Goal: Information Seeking & Learning: Learn about a topic

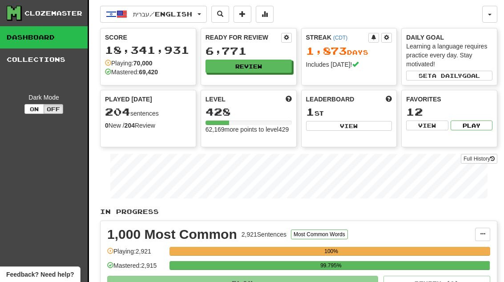
click at [277, 64] on button "Review" at bounding box center [248, 66] width 86 height 13
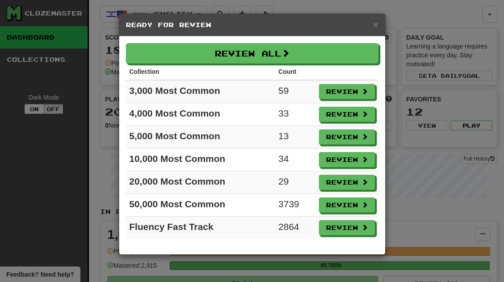
click at [360, 93] on button "Review" at bounding box center [347, 91] width 56 height 15
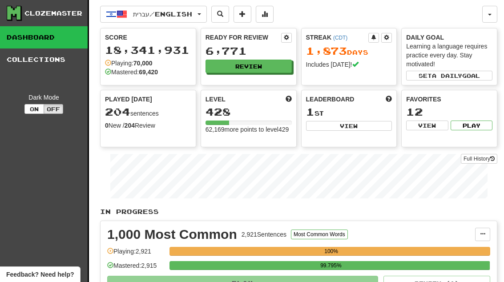
select select "**"
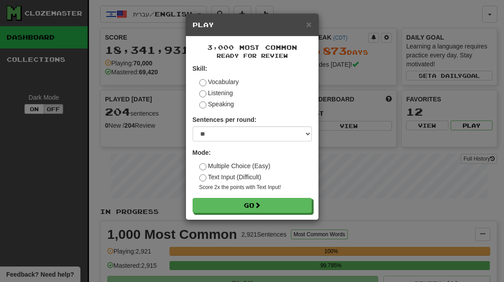
click at [299, 201] on button "Go" at bounding box center [252, 205] width 119 height 15
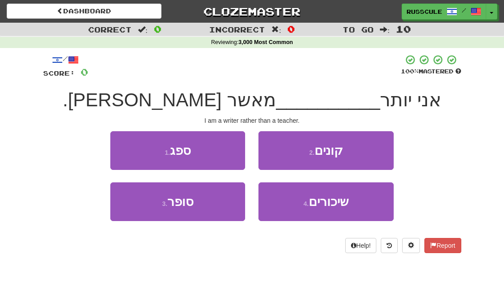
click at [148, 212] on button "3 . סופר" at bounding box center [177, 201] width 135 height 39
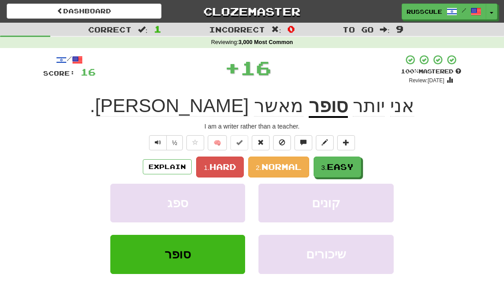
click at [339, 162] on span "Easy" at bounding box center [340, 167] width 27 height 10
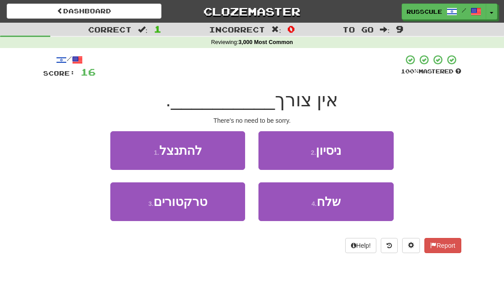
click at [123, 143] on button "1 . להתנצל" at bounding box center [177, 150] width 135 height 39
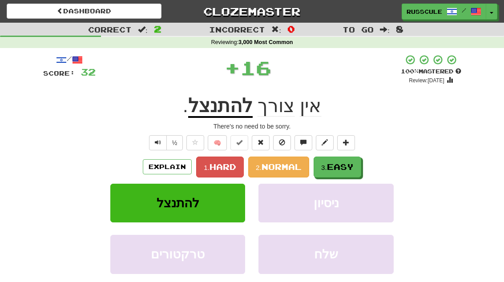
click at [352, 159] on button "3. Easy" at bounding box center [337, 167] width 48 height 21
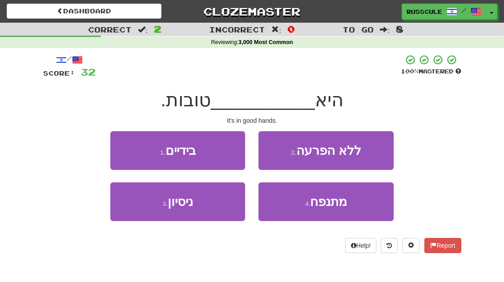
click at [129, 152] on button "1 . בידיים" at bounding box center [177, 150] width 135 height 39
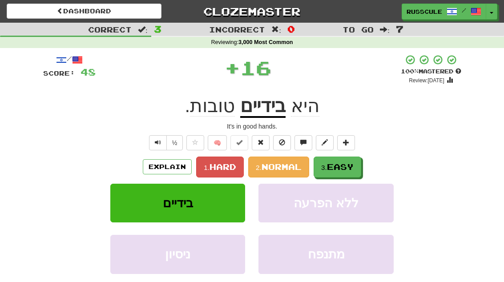
click at [352, 160] on button "3. Easy" at bounding box center [337, 167] width 48 height 21
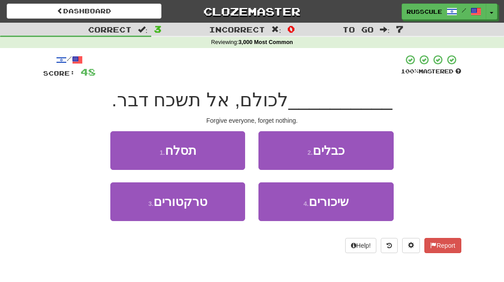
click at [124, 145] on button "1 . תסלח" at bounding box center [177, 150] width 135 height 39
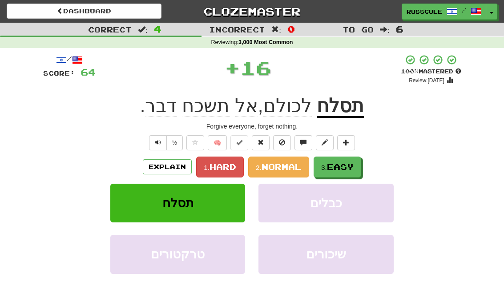
click at [348, 162] on span "Easy" at bounding box center [340, 167] width 27 height 10
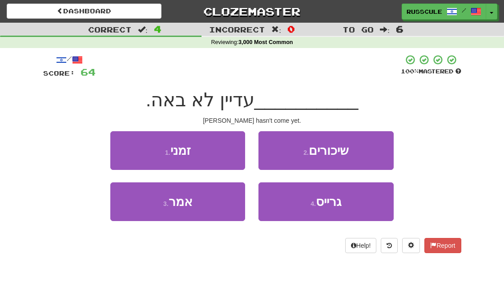
click at [345, 203] on button "4 . גרייס" at bounding box center [325, 201] width 135 height 39
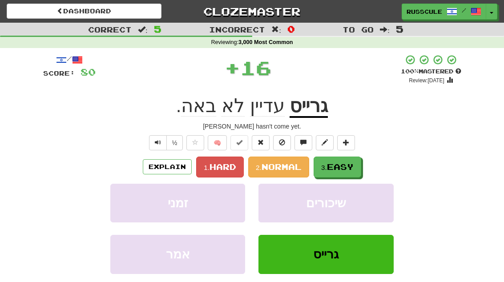
click at [351, 166] on span "Easy" at bounding box center [340, 167] width 27 height 10
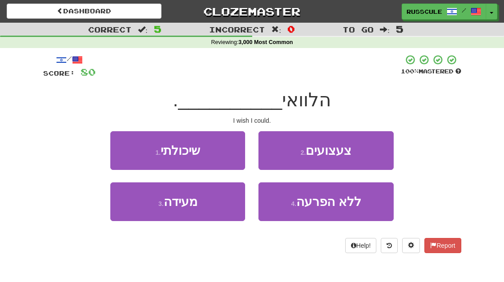
click at [123, 151] on button "1 . שיכולתי" at bounding box center [177, 150] width 135 height 39
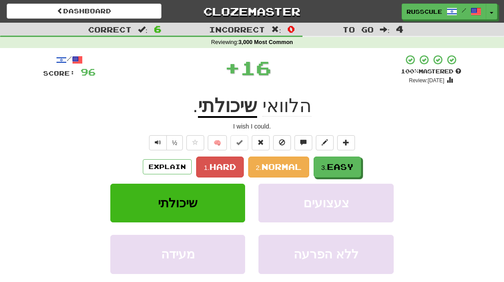
click at [346, 166] on span "Easy" at bounding box center [340, 167] width 27 height 10
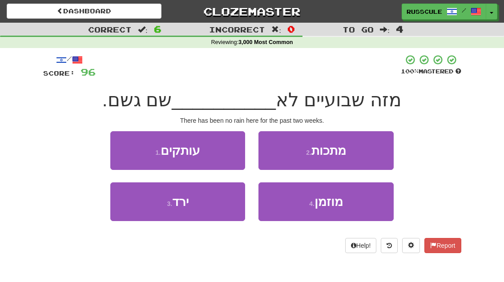
click at [137, 209] on button "3 . ירד" at bounding box center [177, 201] width 135 height 39
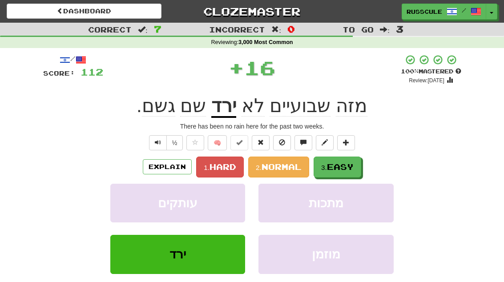
click at [345, 165] on span "Easy" at bounding box center [340, 167] width 27 height 10
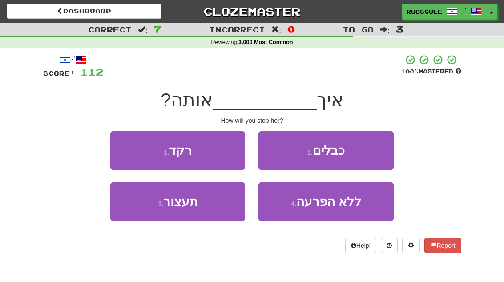
click at [133, 217] on button "3 . תעצור" at bounding box center [177, 201] width 135 height 39
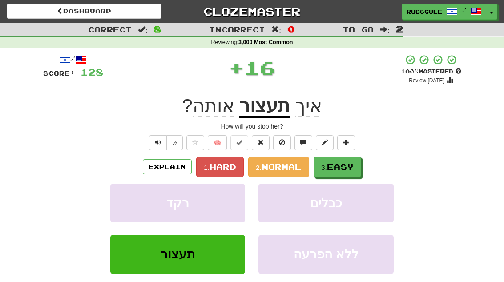
click at [352, 162] on span "Easy" at bounding box center [340, 167] width 27 height 10
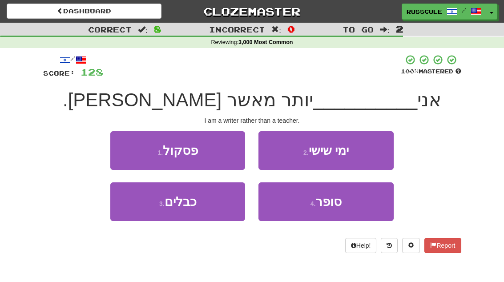
click at [344, 202] on button "4 . סופר" at bounding box center [325, 201] width 135 height 39
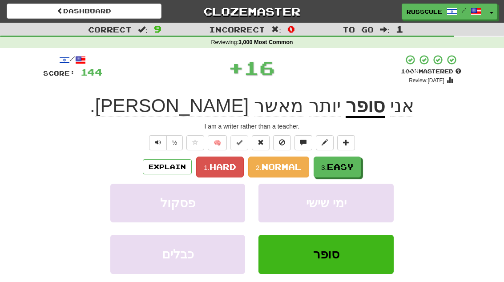
click at [353, 162] on span "Easy" at bounding box center [340, 167] width 27 height 10
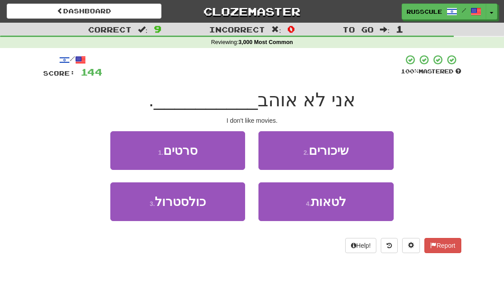
click at [118, 146] on button "1 . סרטים" at bounding box center [177, 150] width 135 height 39
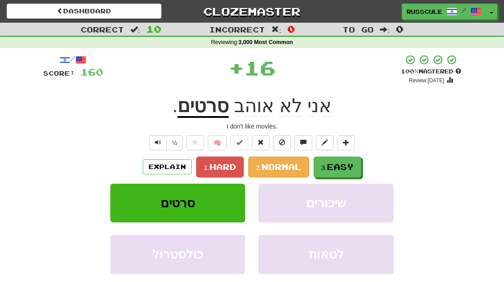
click at [349, 162] on span "Easy" at bounding box center [340, 167] width 27 height 10
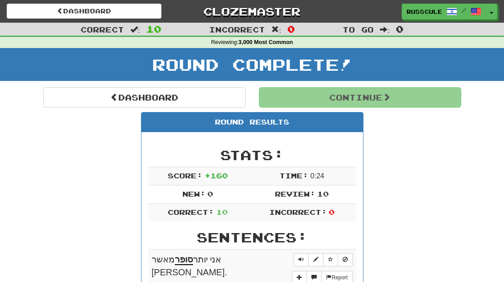
click at [432, 96] on button "Continue" at bounding box center [360, 97] width 202 height 20
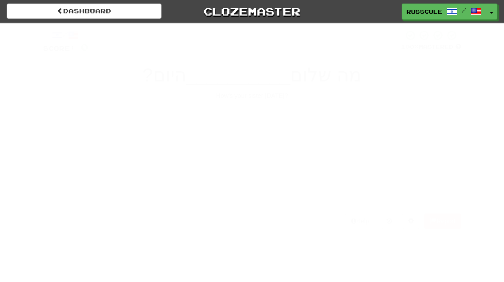
click at [419, 99] on div "How's your sister today?" at bounding box center [252, 95] width 418 height 9
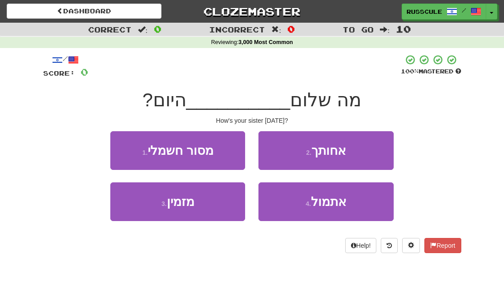
click at [373, 149] on button "2 . אחותך" at bounding box center [325, 150] width 135 height 39
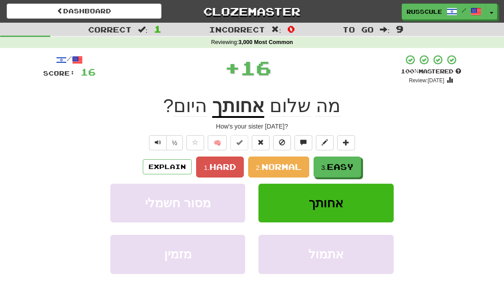
click at [352, 162] on span "Easy" at bounding box center [340, 167] width 27 height 10
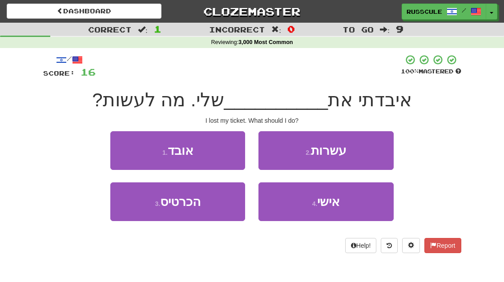
click at [133, 214] on button "3 . הכרטיס" at bounding box center [177, 201] width 135 height 39
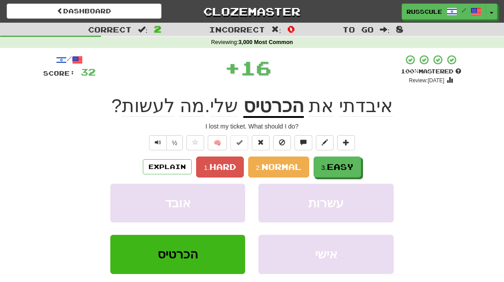
click at [356, 164] on button "3. Easy" at bounding box center [337, 167] width 48 height 21
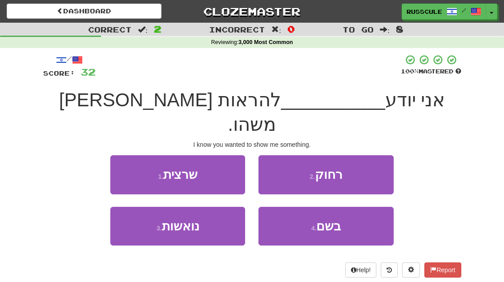
click at [120, 155] on button "1 . שרצית" at bounding box center [177, 174] width 135 height 39
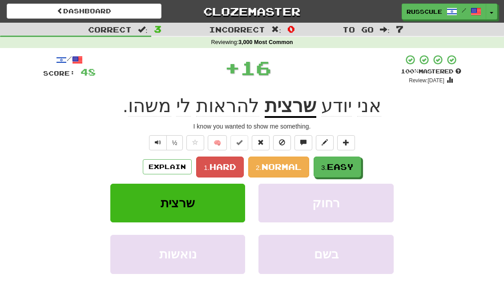
click at [356, 162] on button "3. Easy" at bounding box center [337, 167] width 48 height 21
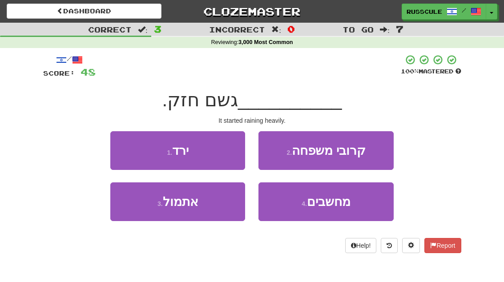
click at [124, 150] on button "1 . ירד" at bounding box center [177, 150] width 135 height 39
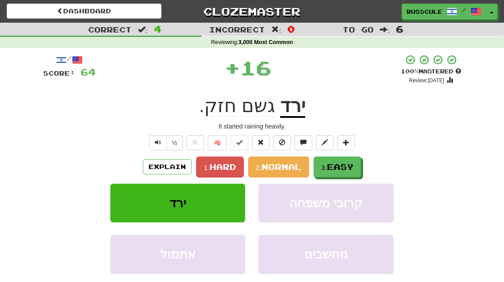
click at [349, 165] on span "Easy" at bounding box center [340, 167] width 27 height 10
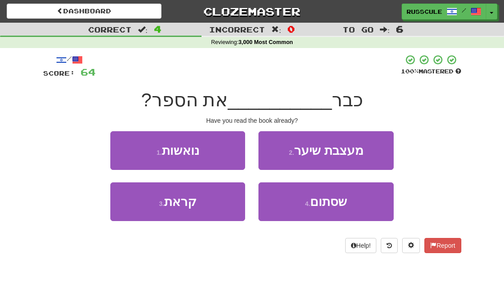
click at [133, 217] on button "3 . קראת" at bounding box center [177, 201] width 135 height 39
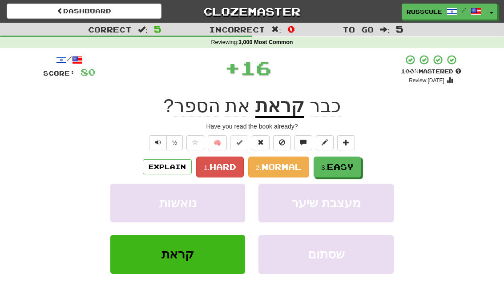
click at [352, 164] on span "Easy" at bounding box center [340, 167] width 27 height 10
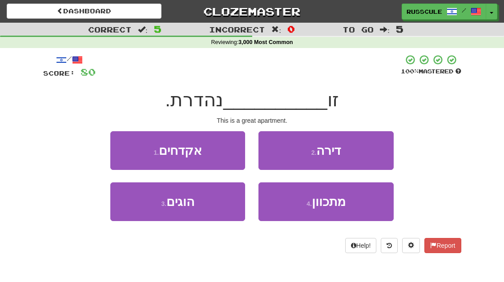
click at [365, 150] on button "2 . דירה" at bounding box center [325, 150] width 135 height 39
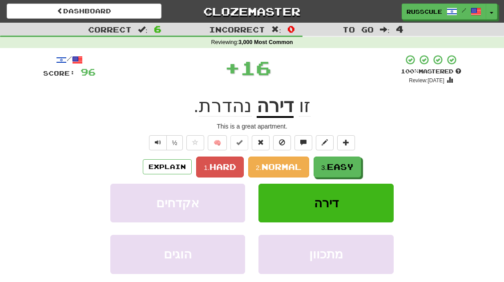
click at [348, 163] on span "Easy" at bounding box center [340, 167] width 27 height 10
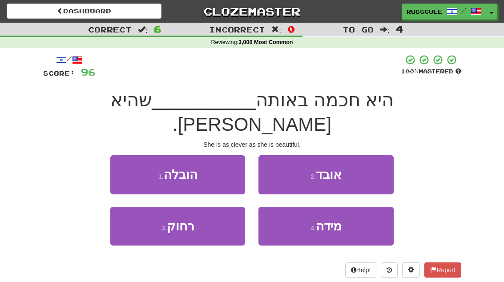
click at [341, 219] on span "מידה" at bounding box center [329, 226] width 26 height 14
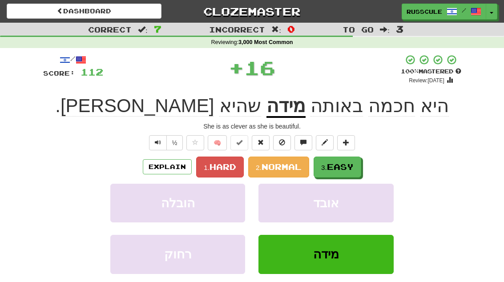
click at [353, 160] on button "3. Easy" at bounding box center [337, 167] width 48 height 21
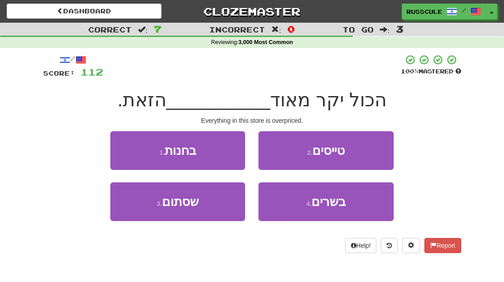
click at [122, 149] on button "1 . בחנות" at bounding box center [177, 150] width 135 height 39
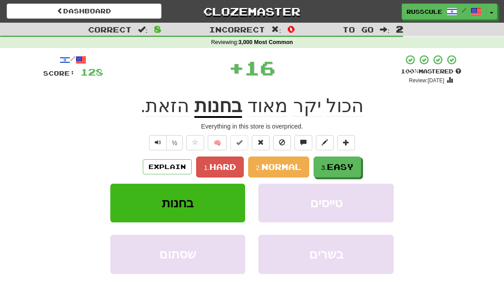
click at [351, 162] on span "Easy" at bounding box center [340, 167] width 27 height 10
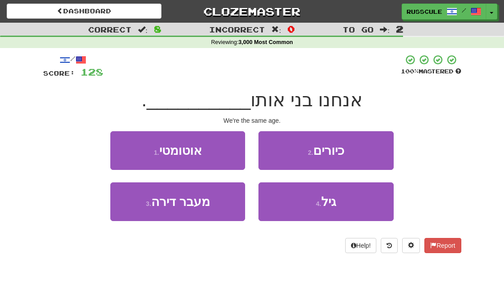
click at [345, 201] on button "4 . גיל" at bounding box center [325, 201] width 135 height 39
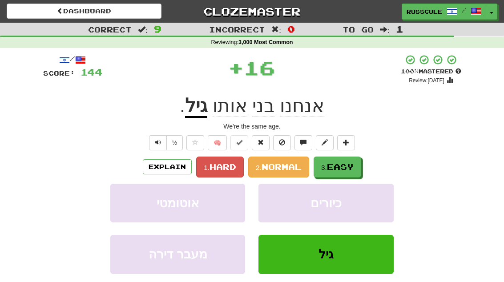
click at [350, 165] on span "Easy" at bounding box center [340, 167] width 27 height 10
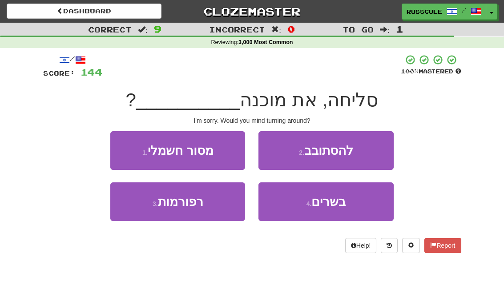
click at [370, 148] on button "2 . להסתובב" at bounding box center [325, 150] width 135 height 39
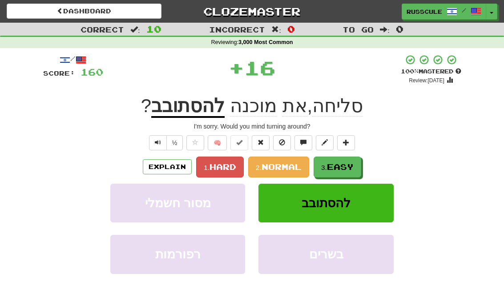
click at [350, 164] on span "Easy" at bounding box center [340, 167] width 27 height 10
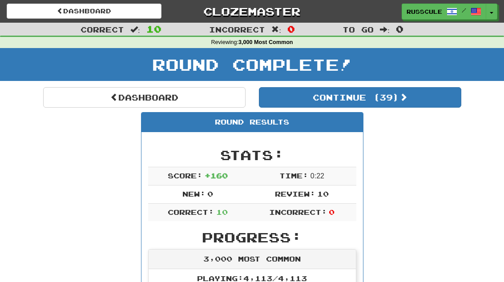
click at [431, 98] on button "Continue ( 39 )" at bounding box center [360, 97] width 202 height 20
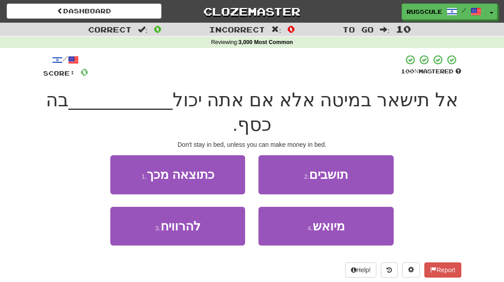
click at [137, 235] on button "3 . להרוויח" at bounding box center [177, 226] width 135 height 39
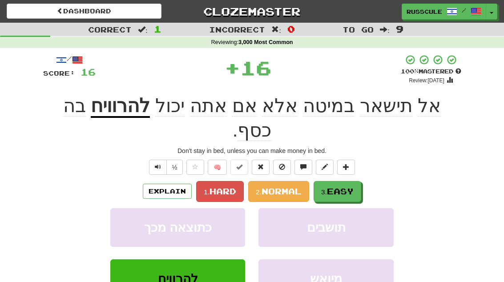
click at [352, 186] on span "Easy" at bounding box center [340, 191] width 27 height 10
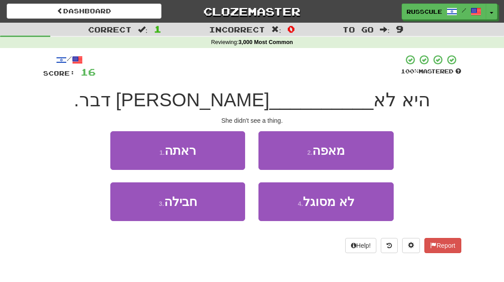
click at [124, 149] on button "1 . ראתה" at bounding box center [177, 150] width 135 height 39
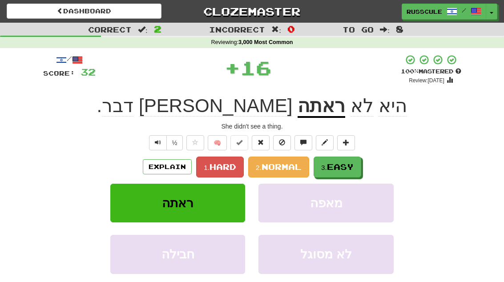
click at [352, 163] on span "Easy" at bounding box center [340, 167] width 27 height 10
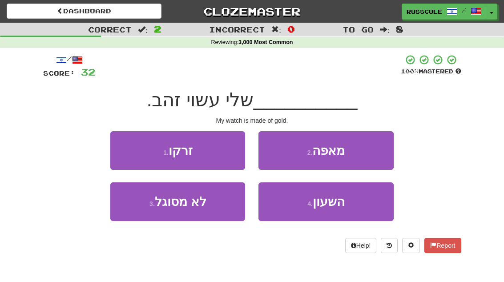
click at [345, 197] on button "4 . השעון" at bounding box center [325, 201] width 135 height 39
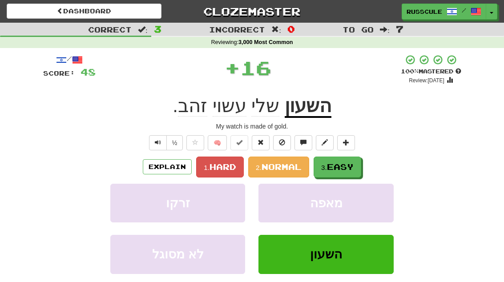
click at [353, 162] on span "Easy" at bounding box center [340, 167] width 27 height 10
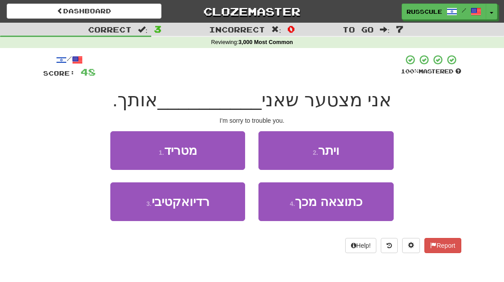
click at [128, 149] on button "1 . מטריד" at bounding box center [177, 150] width 135 height 39
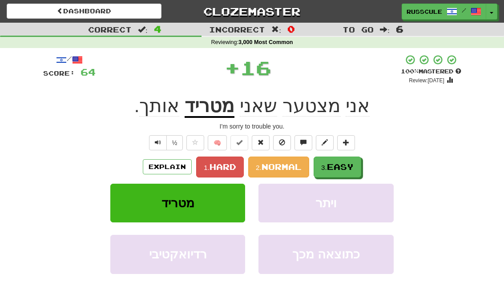
click at [350, 164] on span "Easy" at bounding box center [340, 167] width 27 height 10
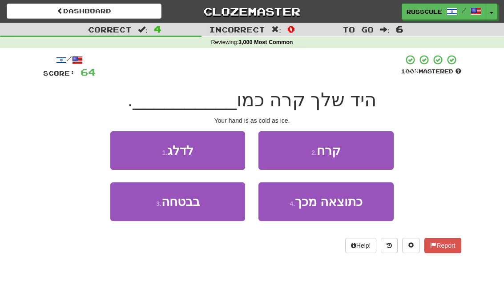
click at [365, 149] on button "2 . קרח" at bounding box center [325, 150] width 135 height 39
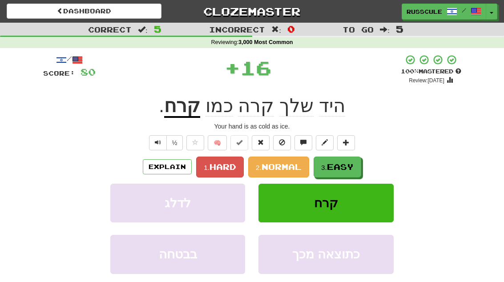
click at [345, 165] on span "Easy" at bounding box center [340, 167] width 27 height 10
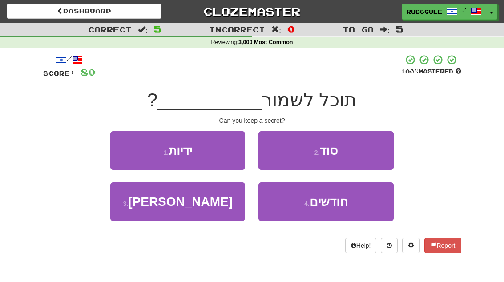
click at [365, 149] on button "2 . סוד" at bounding box center [325, 150] width 135 height 39
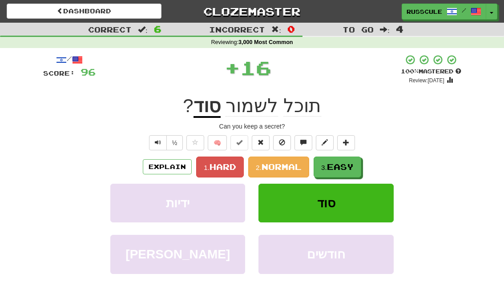
click at [345, 163] on span "Easy" at bounding box center [340, 167] width 27 height 10
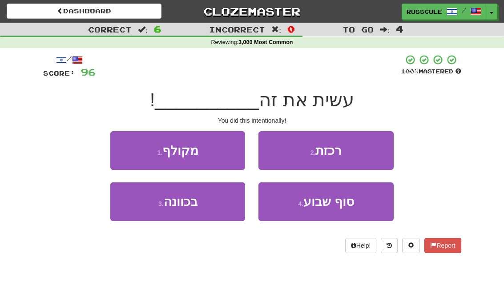
click at [134, 209] on button "3 . בכוונה" at bounding box center [177, 201] width 135 height 39
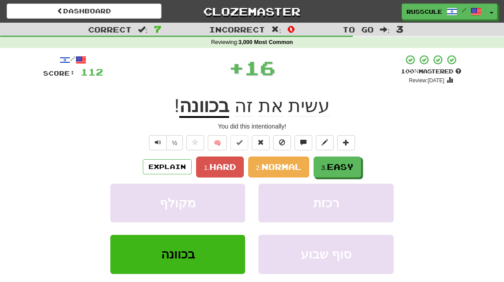
click at [353, 162] on span "Easy" at bounding box center [340, 167] width 27 height 10
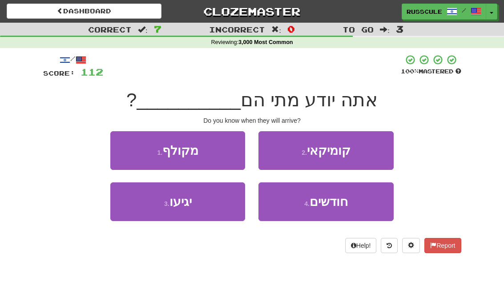
click at [137, 213] on button "3 . יגיעו" at bounding box center [177, 201] width 135 height 39
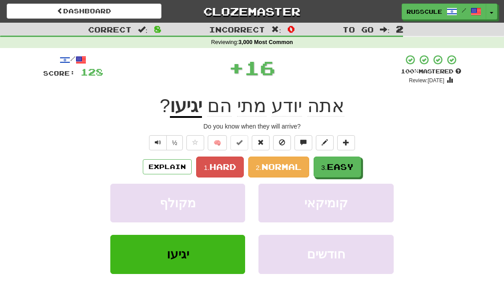
click at [353, 160] on button "3. Easy" at bounding box center [337, 167] width 48 height 21
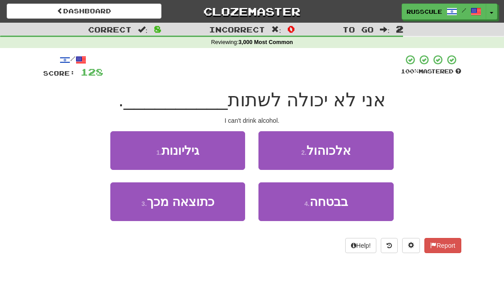
click at [369, 150] on button "2 . אלכוהול" at bounding box center [325, 150] width 135 height 39
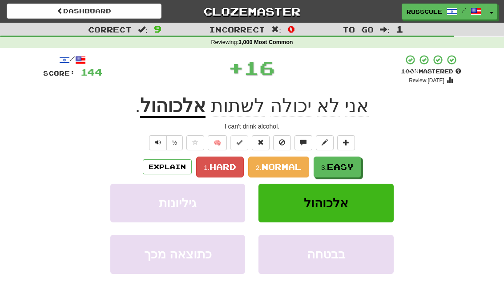
click at [345, 164] on span "Easy" at bounding box center [340, 167] width 27 height 10
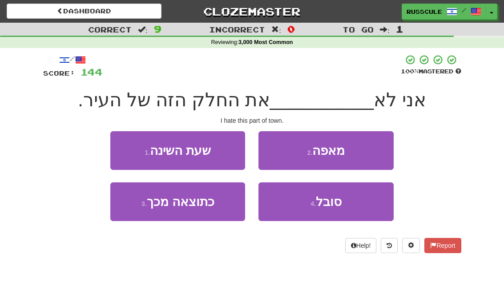
click at [342, 205] on button "4 . סובל" at bounding box center [325, 201] width 135 height 39
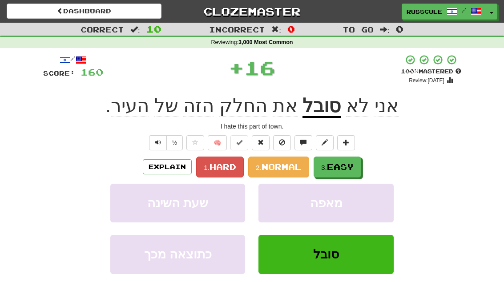
click at [353, 164] on span "Easy" at bounding box center [340, 167] width 27 height 10
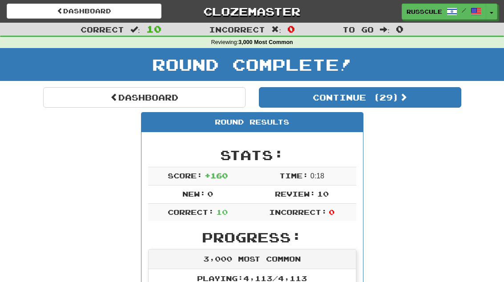
click at [436, 97] on button "Continue ( 29 )" at bounding box center [360, 97] width 202 height 20
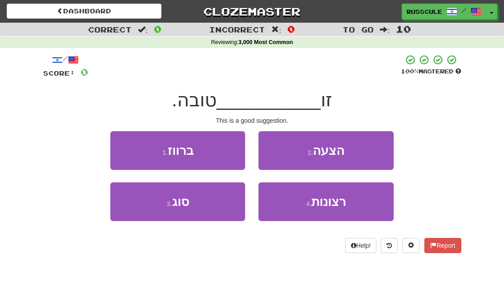
click at [373, 148] on button "2 . הצעה" at bounding box center [325, 150] width 135 height 39
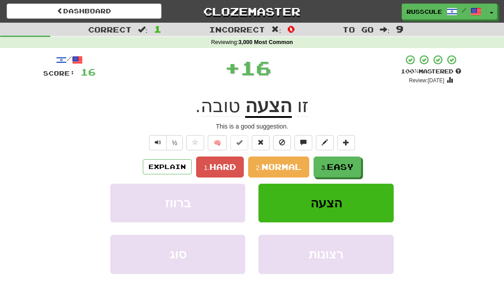
click at [353, 162] on span "Easy" at bounding box center [340, 167] width 27 height 10
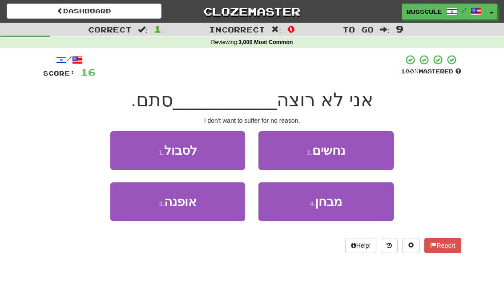
click at [120, 149] on button "1 . לסבול" at bounding box center [177, 150] width 135 height 39
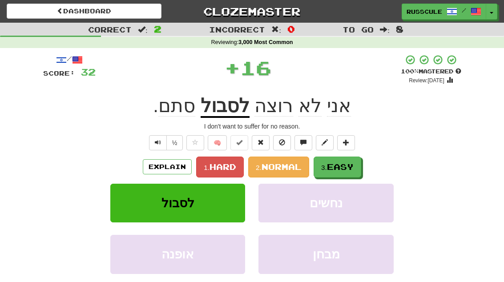
click at [352, 162] on span "Easy" at bounding box center [340, 167] width 27 height 10
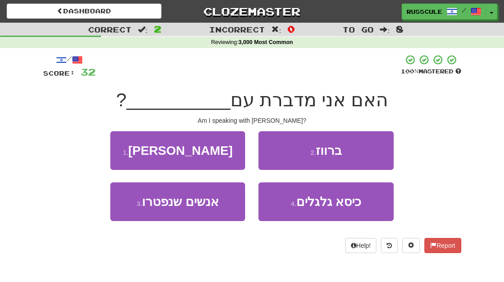
click at [121, 149] on button "1 . טיילור" at bounding box center [177, 150] width 135 height 39
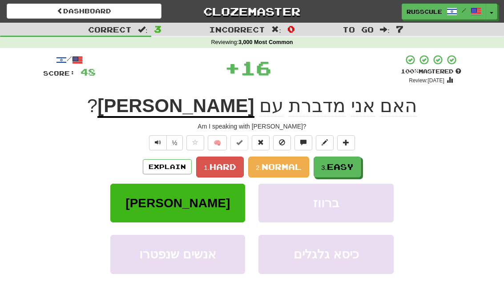
click at [349, 162] on span "Easy" at bounding box center [340, 167] width 27 height 10
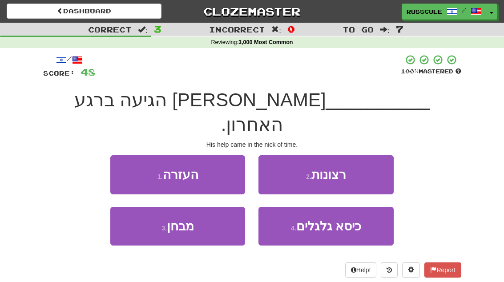
click at [125, 155] on button "1 . העזרה" at bounding box center [177, 174] width 135 height 39
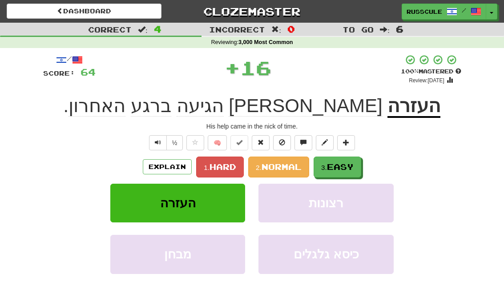
click at [352, 164] on span "Easy" at bounding box center [340, 167] width 27 height 10
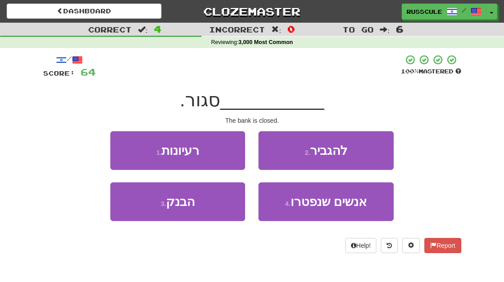
click at [133, 213] on button "3 . הבנק" at bounding box center [177, 201] width 135 height 39
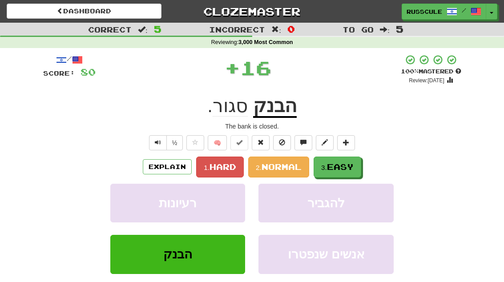
click at [357, 161] on button "3. Easy" at bounding box center [337, 167] width 48 height 21
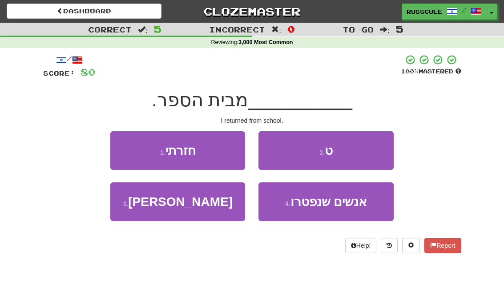
click at [122, 148] on button "1 . חזרתי" at bounding box center [177, 150] width 135 height 39
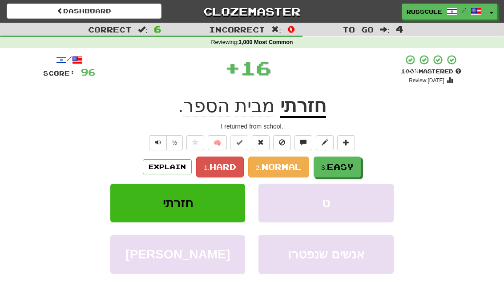
click at [349, 165] on span "Easy" at bounding box center [340, 167] width 27 height 10
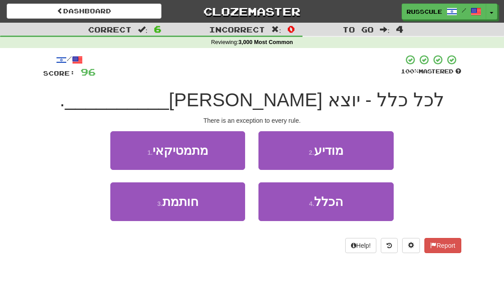
click at [338, 207] on span "הכלל" at bounding box center [328, 202] width 29 height 14
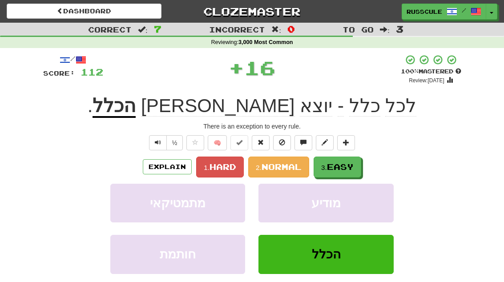
click at [354, 160] on button "3. Easy" at bounding box center [337, 167] width 48 height 21
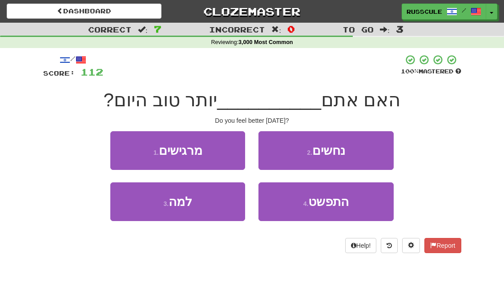
click at [125, 149] on button "1 . מרגישים" at bounding box center [177, 150] width 135 height 39
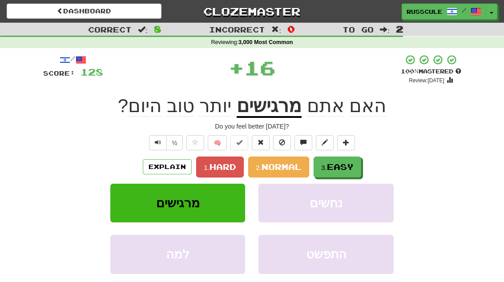
click at [353, 158] on button "3. Easy" at bounding box center [337, 167] width 48 height 21
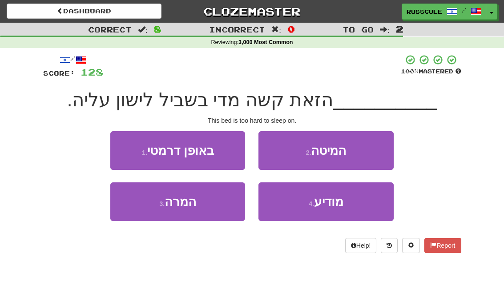
click at [367, 149] on button "2 . המיטה" at bounding box center [325, 150] width 135 height 39
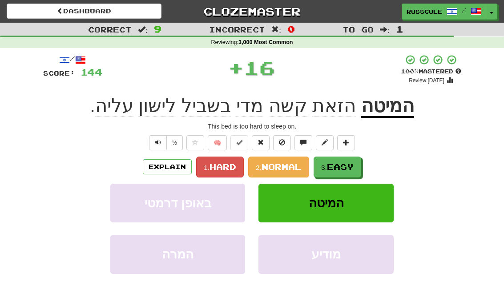
click at [349, 162] on span "Easy" at bounding box center [340, 167] width 27 height 10
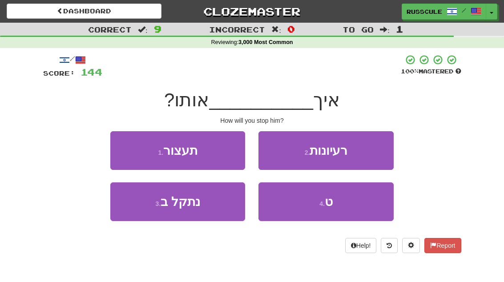
click at [118, 151] on button "1 . תעצור" at bounding box center [177, 150] width 135 height 39
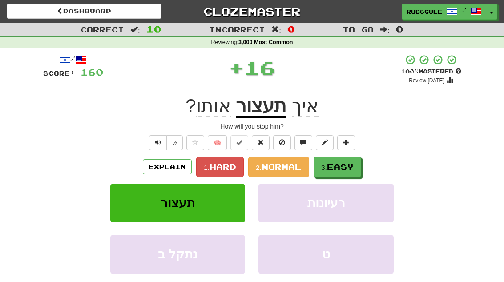
click at [348, 163] on span "Easy" at bounding box center [340, 167] width 27 height 10
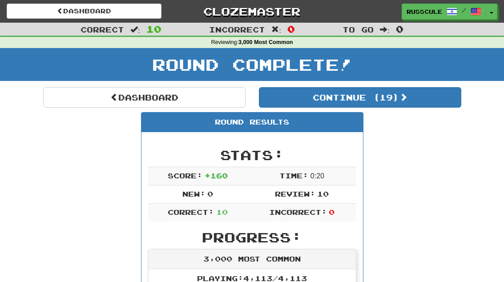
click at [435, 95] on button "Continue ( 19 )" at bounding box center [360, 97] width 202 height 20
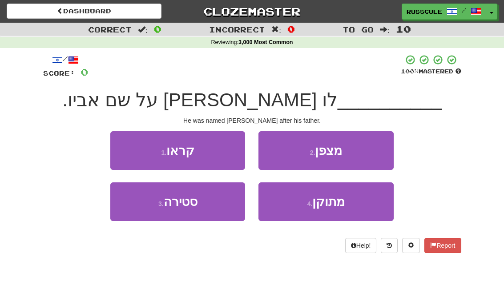
click at [120, 142] on button "1 . קראו" at bounding box center [177, 150] width 135 height 39
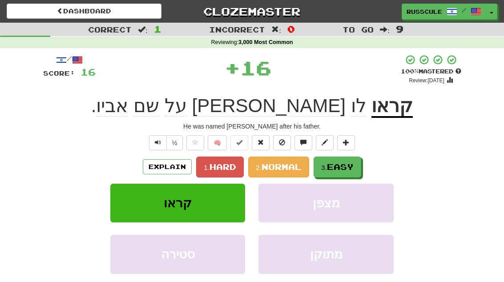
click at [352, 160] on button "3. Easy" at bounding box center [337, 167] width 48 height 21
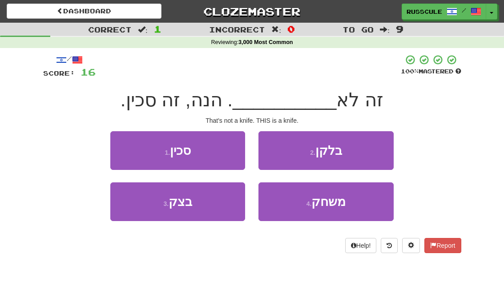
click at [119, 148] on button "1 . סכין" at bounding box center [177, 150] width 135 height 39
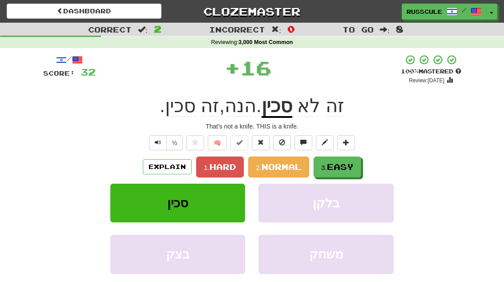
click at [342, 163] on span "Easy" at bounding box center [340, 167] width 27 height 10
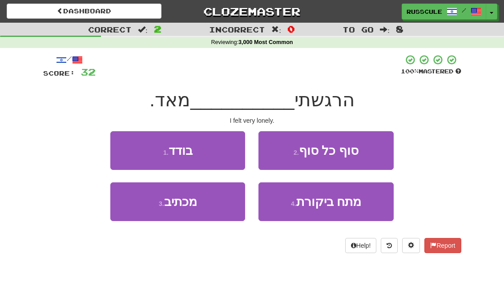
click at [122, 149] on button "1 . בודד" at bounding box center [177, 150] width 135 height 39
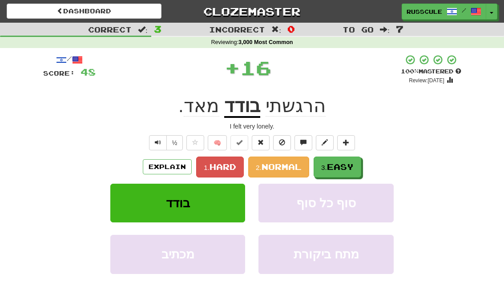
click at [339, 165] on span "Easy" at bounding box center [340, 167] width 27 height 10
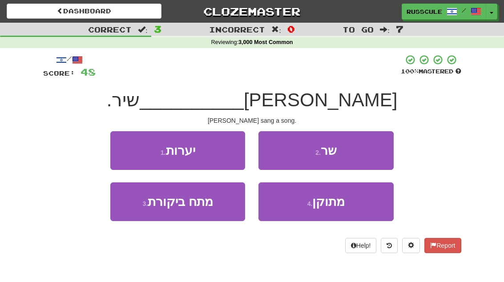
click at [362, 149] on button "2 . שר" at bounding box center [325, 150] width 135 height 39
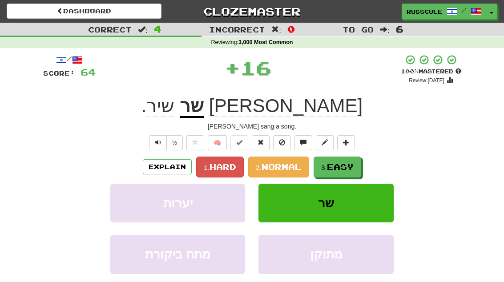
click at [337, 163] on span "Easy" at bounding box center [340, 167] width 27 height 10
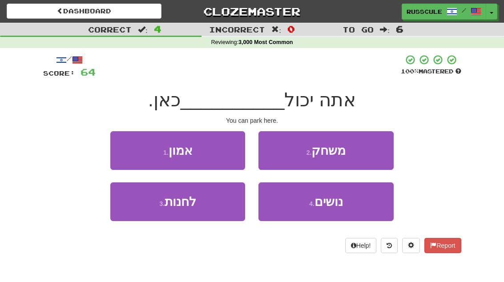
click at [137, 218] on button "3 . לחנות" at bounding box center [177, 201] width 135 height 39
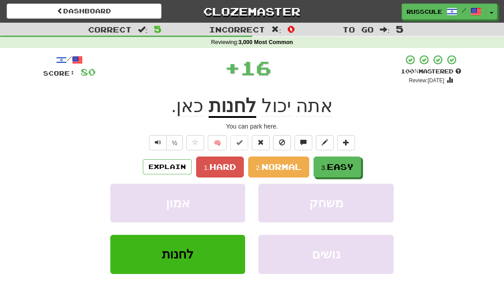
click at [351, 158] on button "3. Easy" at bounding box center [337, 167] width 48 height 21
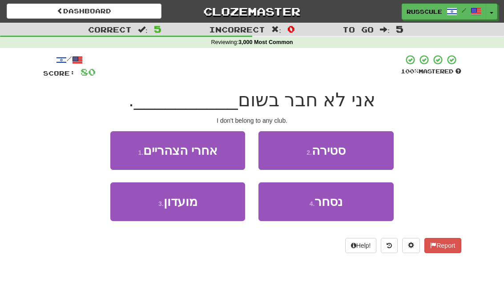
click at [134, 216] on button "3 . מועדון" at bounding box center [177, 201] width 135 height 39
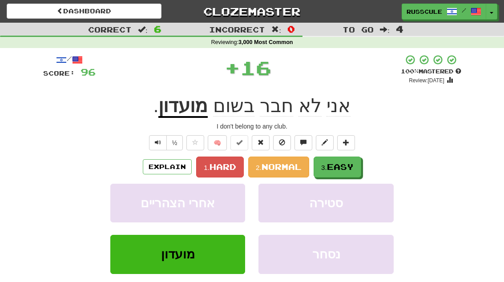
click at [341, 162] on span "Easy" at bounding box center [340, 167] width 27 height 10
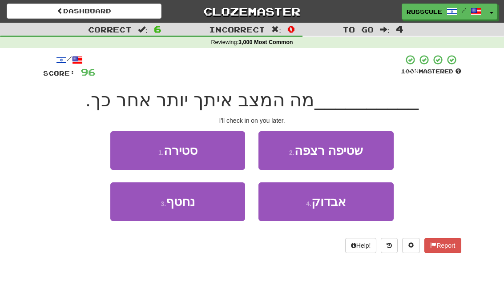
click at [342, 209] on button "4 . אבדוק" at bounding box center [325, 201] width 135 height 39
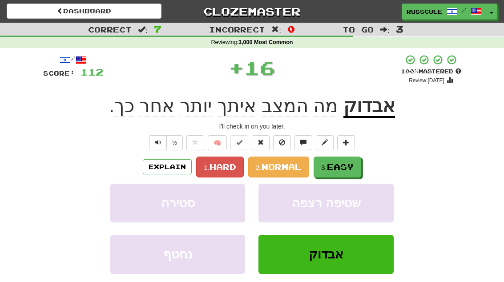
click at [351, 165] on span "Easy" at bounding box center [340, 167] width 27 height 10
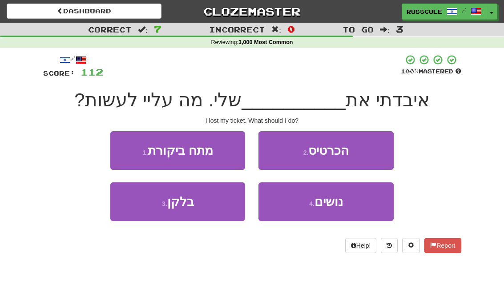
click at [372, 146] on button "2 . הכרטיס" at bounding box center [325, 150] width 135 height 39
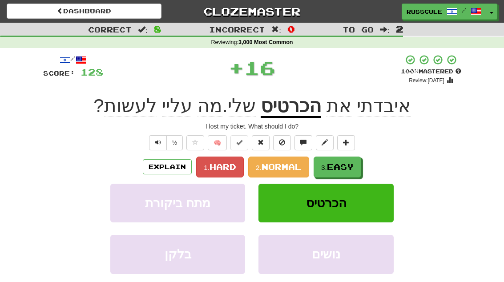
click at [346, 162] on span "Easy" at bounding box center [340, 167] width 27 height 10
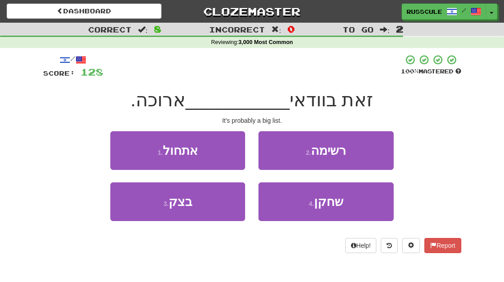
click at [371, 148] on button "2 . רשימה" at bounding box center [325, 150] width 135 height 39
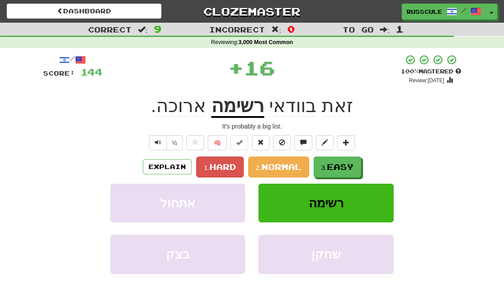
click at [341, 164] on span "Easy" at bounding box center [340, 167] width 27 height 10
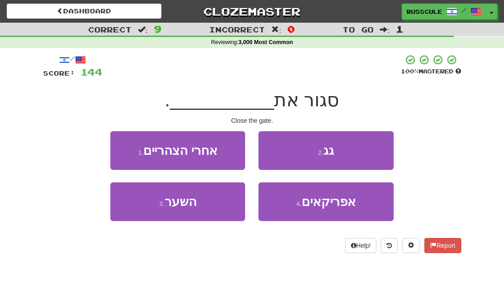
click at [135, 213] on button "3 . השער" at bounding box center [177, 201] width 135 height 39
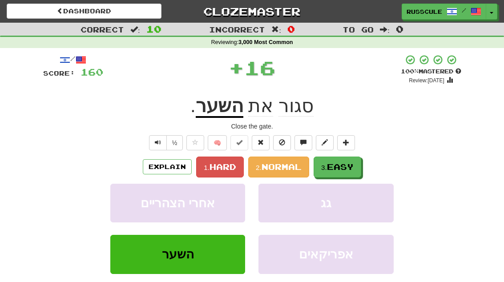
click at [352, 161] on button "3. Easy" at bounding box center [337, 167] width 48 height 21
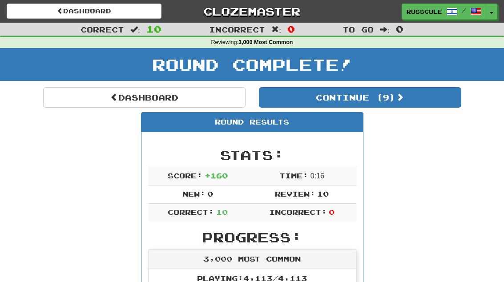
click at [436, 97] on button "Continue ( 9 )" at bounding box center [360, 97] width 202 height 20
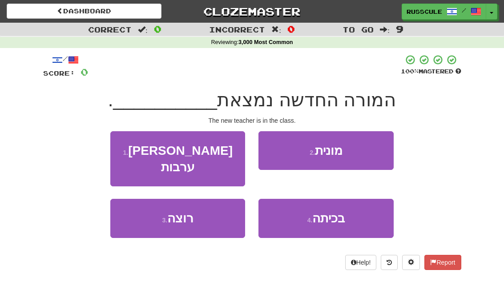
click at [349, 203] on button "4 . בכיתה" at bounding box center [325, 218] width 135 height 39
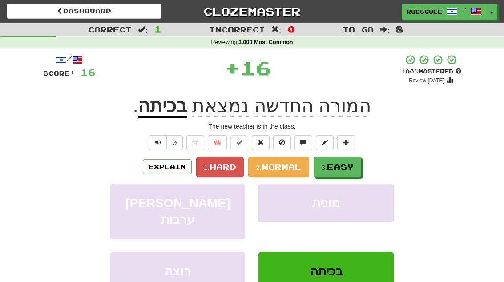
click at [353, 166] on span "Easy" at bounding box center [340, 167] width 27 height 10
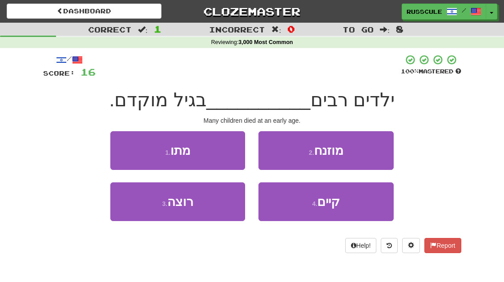
click at [119, 148] on button "1 . מתו" at bounding box center [177, 150] width 135 height 39
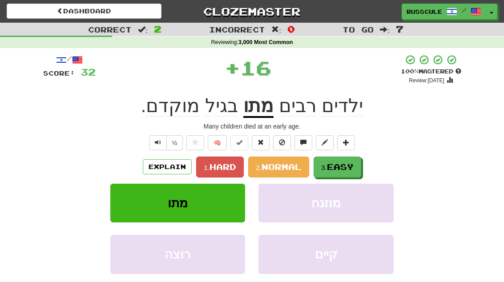
click at [352, 159] on button "3. Easy" at bounding box center [337, 167] width 48 height 21
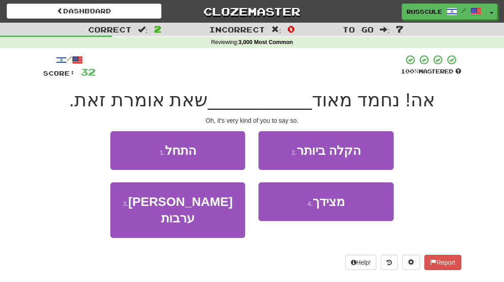
click at [347, 203] on button "4 . מצידך" at bounding box center [325, 201] width 135 height 39
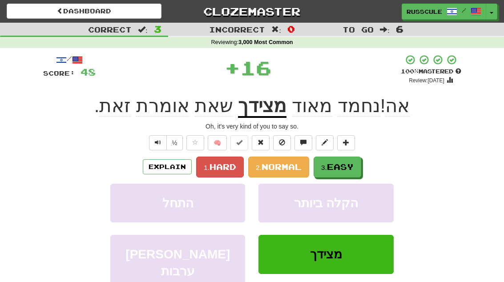
click at [353, 164] on span "Easy" at bounding box center [340, 167] width 27 height 10
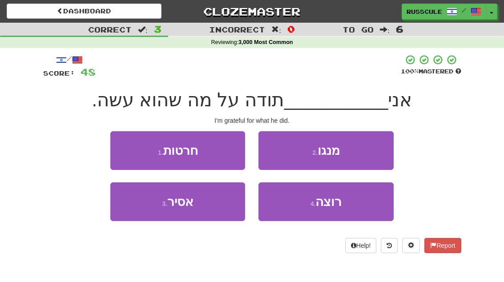
click at [133, 213] on button "3 . אסיר" at bounding box center [177, 201] width 135 height 39
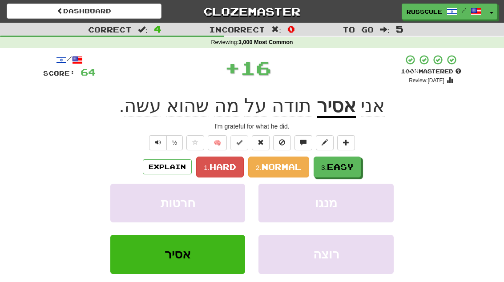
click at [349, 163] on span "Easy" at bounding box center [340, 167] width 27 height 10
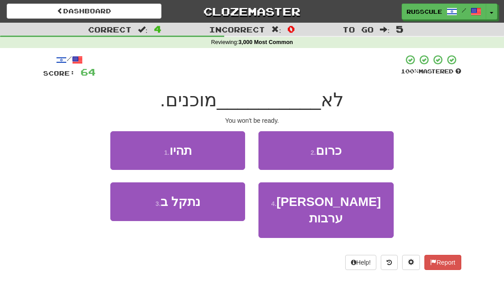
click at [116, 144] on button "1 . תהיו" at bounding box center [177, 150] width 135 height 39
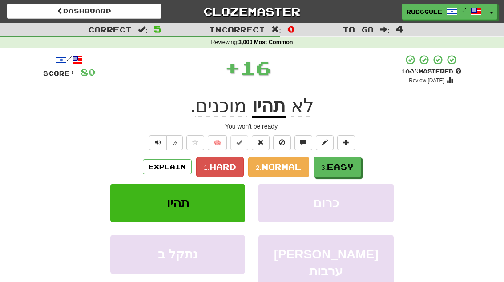
click at [348, 162] on span "Easy" at bounding box center [340, 167] width 27 height 10
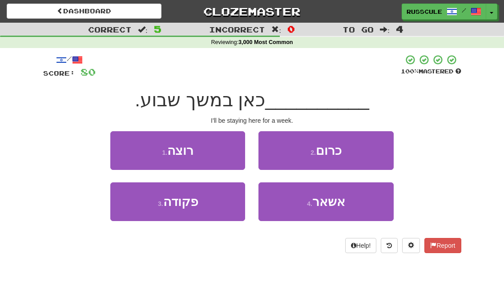
click at [345, 200] on button "4 . אשאר" at bounding box center [325, 201] width 135 height 39
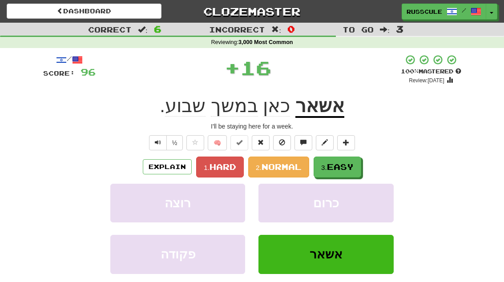
click at [355, 160] on button "3. Easy" at bounding box center [337, 167] width 48 height 21
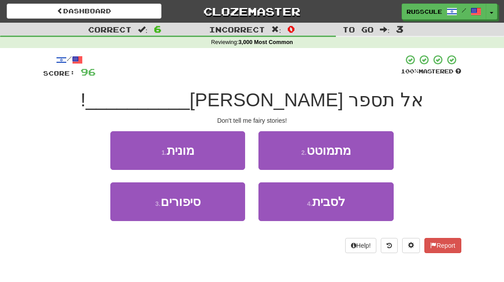
click at [137, 217] on button "3 . סיפורים" at bounding box center [177, 201] width 135 height 39
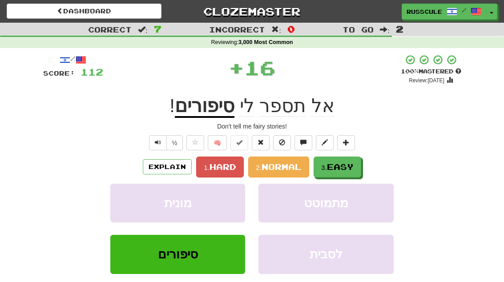
click at [347, 160] on button "3. Easy" at bounding box center [337, 167] width 48 height 21
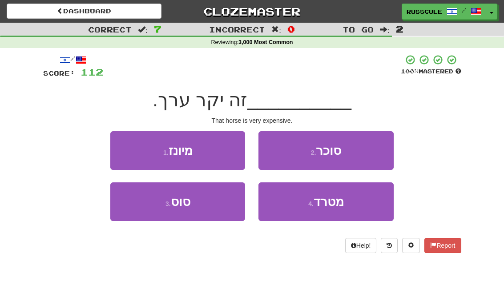
click at [139, 217] on button "3 . סוס" at bounding box center [177, 201] width 135 height 39
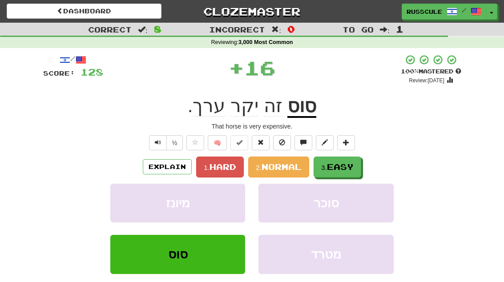
click at [349, 163] on span "Easy" at bounding box center [340, 167] width 27 height 10
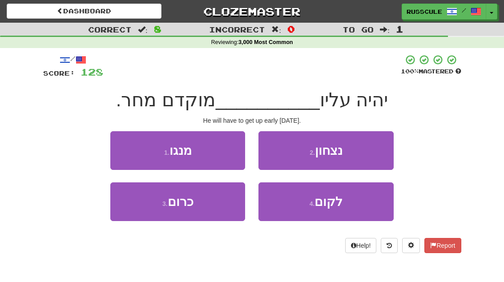
click at [345, 206] on button "4 . לקום" at bounding box center [325, 201] width 135 height 39
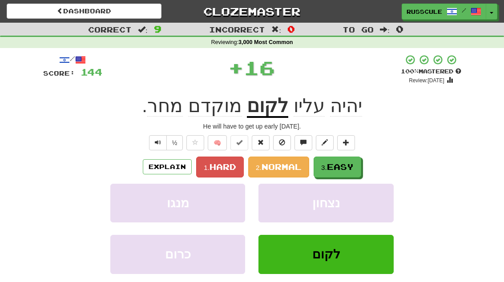
click at [350, 167] on span "Easy" at bounding box center [340, 167] width 27 height 10
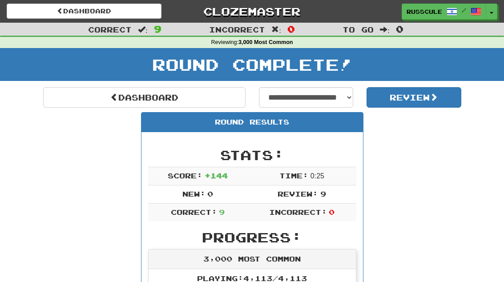
click at [72, 102] on link "Dashboard" at bounding box center [144, 97] width 202 height 20
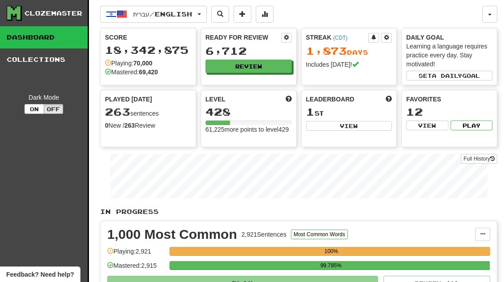
click at [271, 68] on button "Review" at bounding box center [248, 66] width 86 height 13
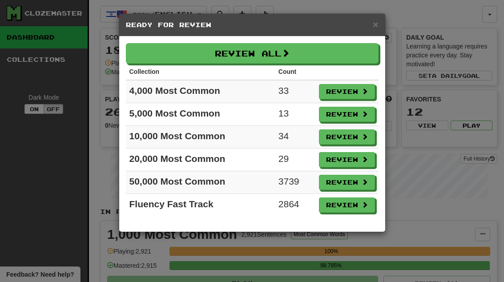
click at [364, 116] on span at bounding box center [364, 114] width 6 height 6
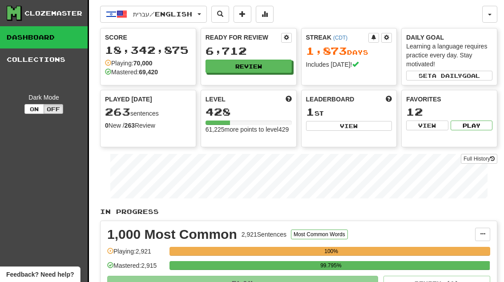
select select "**"
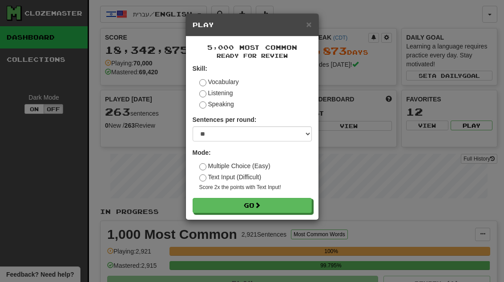
click at [301, 198] on button "Go" at bounding box center [252, 205] width 119 height 15
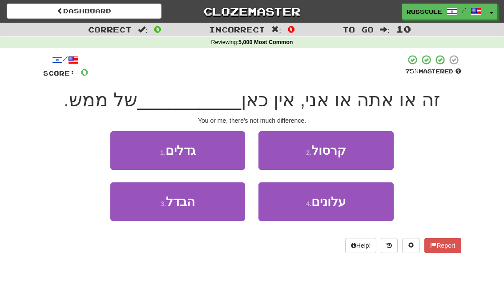
click at [138, 213] on button "3 . הבדל" at bounding box center [177, 201] width 135 height 39
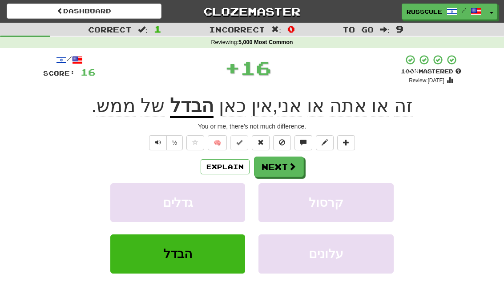
click at [287, 157] on button "Next" at bounding box center [279, 167] width 50 height 20
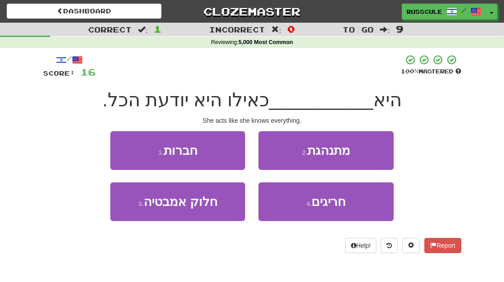
click at [367, 150] on button "2 . מתנהגת" at bounding box center [325, 150] width 135 height 39
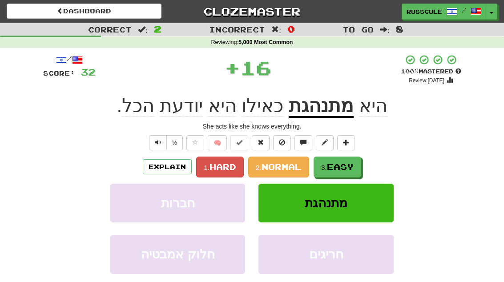
click at [341, 165] on span "Easy" at bounding box center [340, 167] width 27 height 10
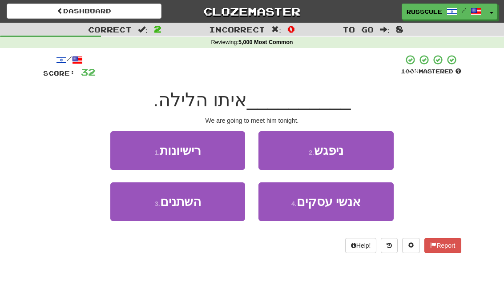
click at [365, 150] on button "2 . ניפגש" at bounding box center [325, 150] width 135 height 39
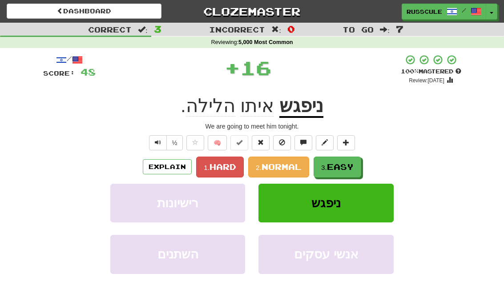
click at [345, 164] on span "Easy" at bounding box center [340, 167] width 27 height 10
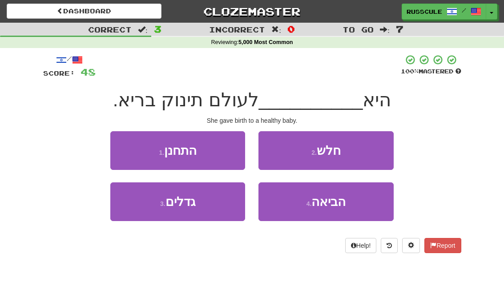
click at [336, 205] on span "הביאה" at bounding box center [328, 202] width 34 height 14
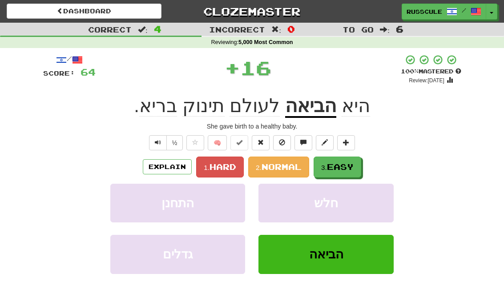
click at [353, 165] on span "Easy" at bounding box center [340, 167] width 27 height 10
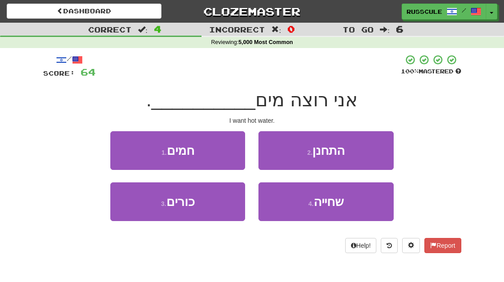
click at [122, 146] on button "1 . חמים" at bounding box center [177, 150] width 135 height 39
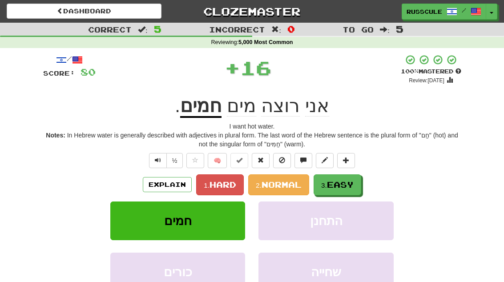
click at [341, 165] on button at bounding box center [346, 160] width 18 height 15
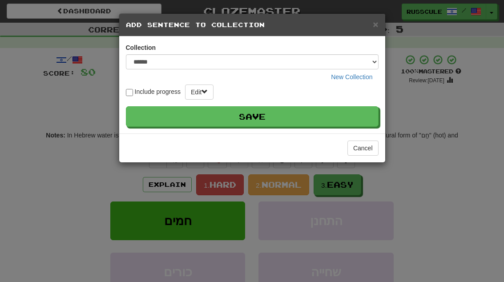
click at [364, 146] on button "Cancel" at bounding box center [362, 148] width 31 height 15
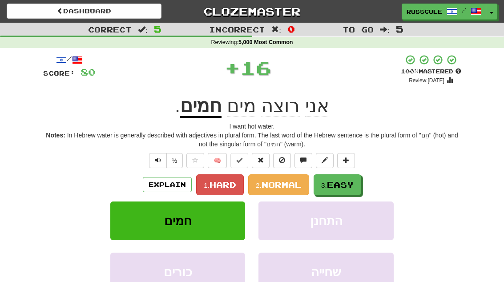
click at [345, 177] on button "3. Easy" at bounding box center [337, 184] width 48 height 21
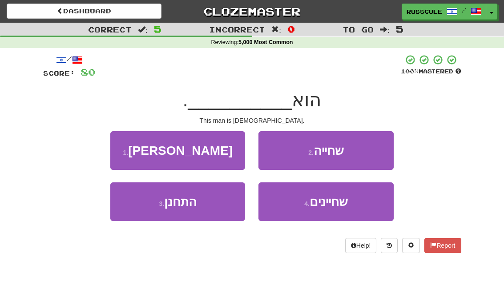
click at [121, 148] on button "1 . סיני" at bounding box center [177, 150] width 135 height 39
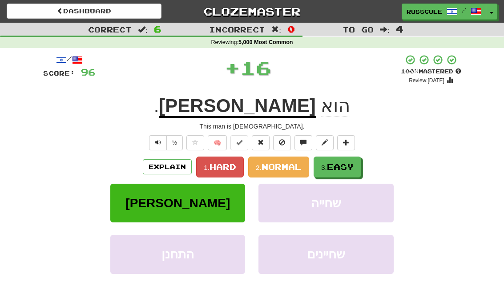
click at [348, 167] on span "Easy" at bounding box center [340, 167] width 27 height 10
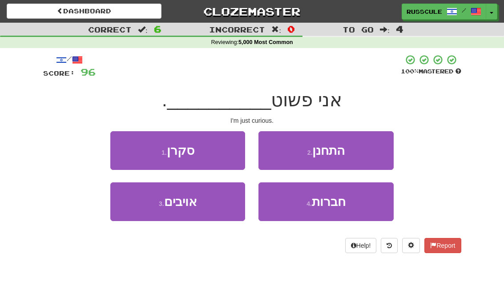
click at [120, 148] on button "1 . סקרן" at bounding box center [177, 150] width 135 height 39
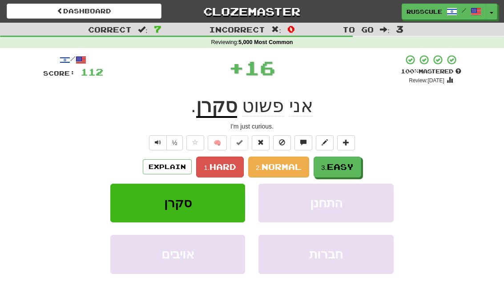
click at [343, 165] on span "Easy" at bounding box center [340, 167] width 27 height 10
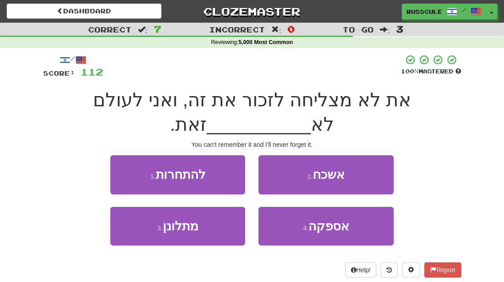
click at [361, 173] on button "2 . אשכח" at bounding box center [325, 174] width 135 height 39
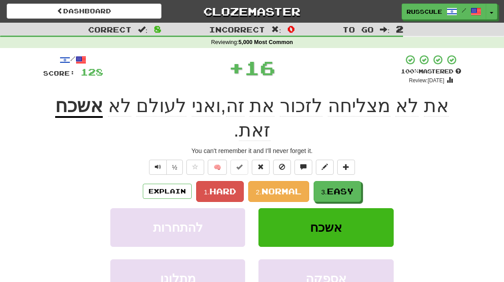
click at [351, 181] on button "3. Easy" at bounding box center [337, 191] width 48 height 21
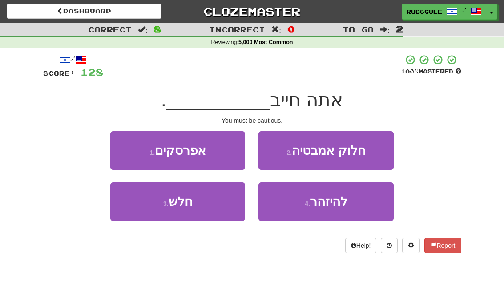
click at [343, 205] on span "להיזהר" at bounding box center [328, 202] width 37 height 14
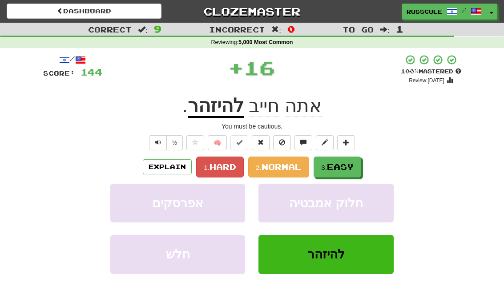
click at [357, 160] on button "3. Easy" at bounding box center [337, 167] width 48 height 21
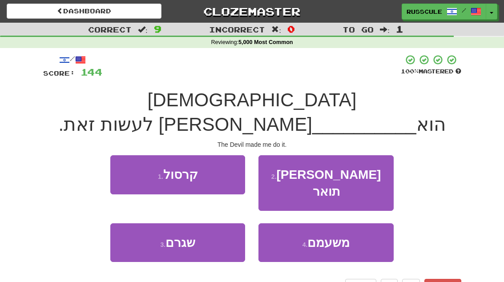
click at [135, 223] on button "3 . שגרם" at bounding box center [177, 242] width 135 height 39
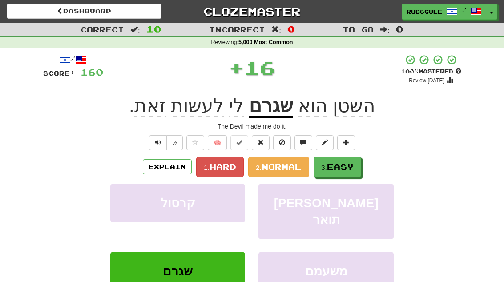
click at [353, 164] on span "Easy" at bounding box center [340, 167] width 27 height 10
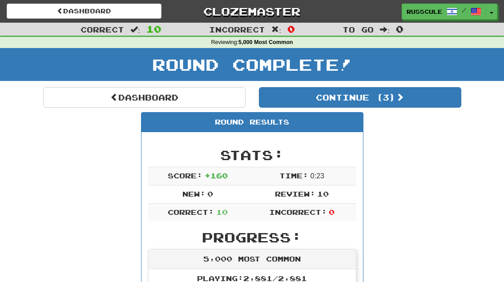
click at [437, 96] on button "Continue ( 3 )" at bounding box center [360, 97] width 202 height 20
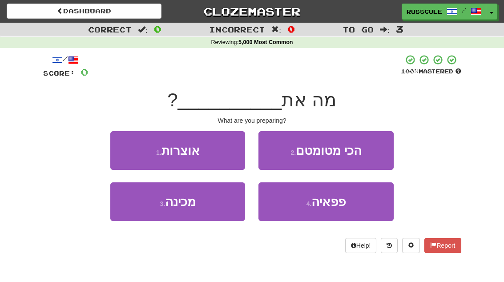
click at [133, 208] on button "3 . מכינה" at bounding box center [177, 201] width 135 height 39
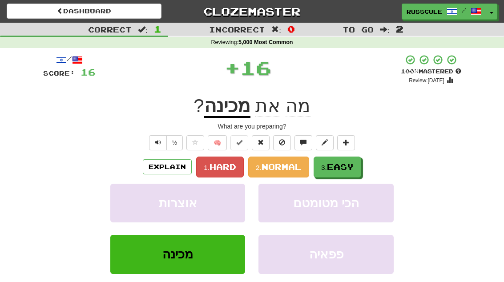
click at [349, 165] on span "Easy" at bounding box center [340, 167] width 27 height 10
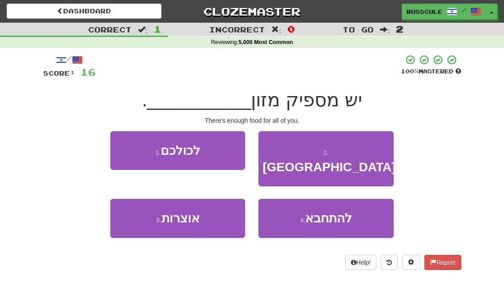
click at [120, 141] on button "1 . לכולכם" at bounding box center [177, 150] width 135 height 39
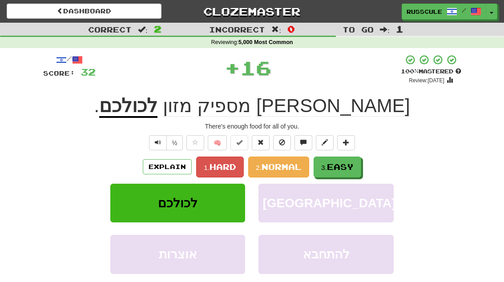
click at [347, 162] on span "Easy" at bounding box center [340, 167] width 27 height 10
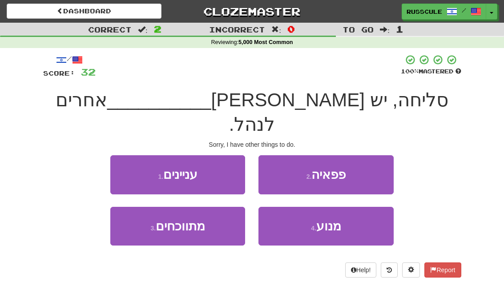
click at [122, 155] on button "1 . עניינים" at bounding box center [177, 174] width 135 height 39
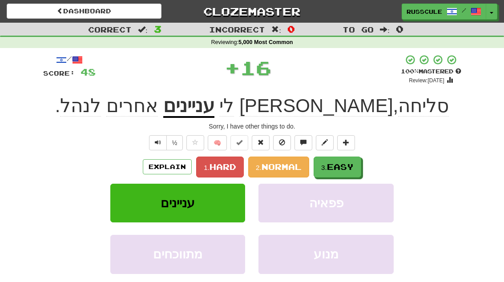
click at [345, 165] on span "Easy" at bounding box center [340, 167] width 27 height 10
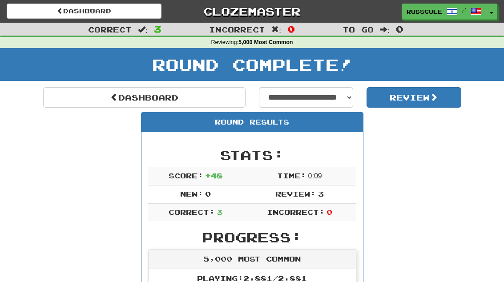
click at [64, 98] on link "Dashboard" at bounding box center [144, 97] width 202 height 20
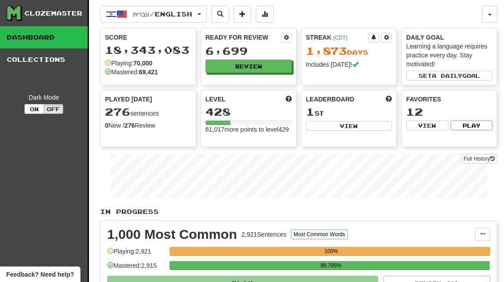
click at [377, 125] on button "View" at bounding box center [349, 126] width 86 height 10
select select "**********"
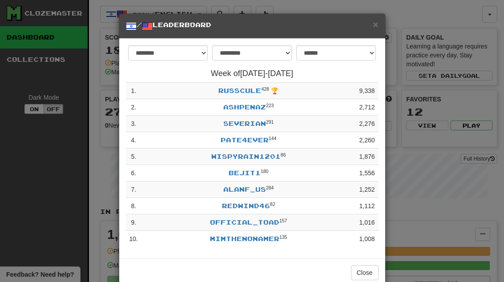
click at [369, 273] on button "Close" at bounding box center [365, 272] width 28 height 15
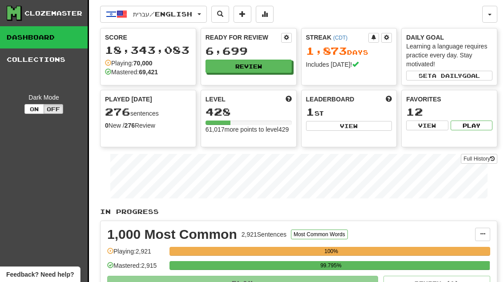
click at [266, 66] on button "Review" at bounding box center [248, 66] width 86 height 13
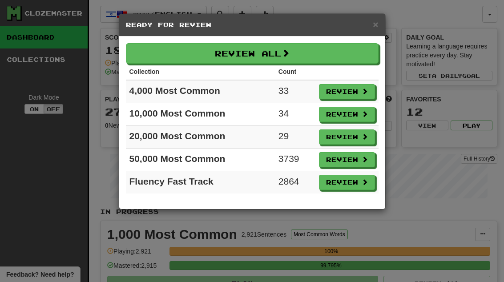
click at [356, 93] on button "Review" at bounding box center [347, 91] width 56 height 15
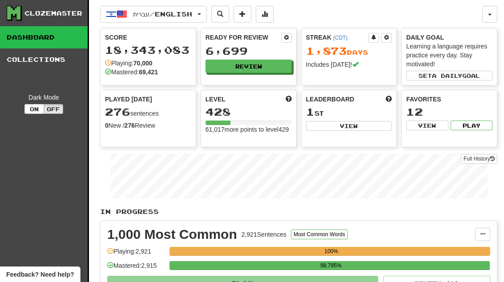
select select "**"
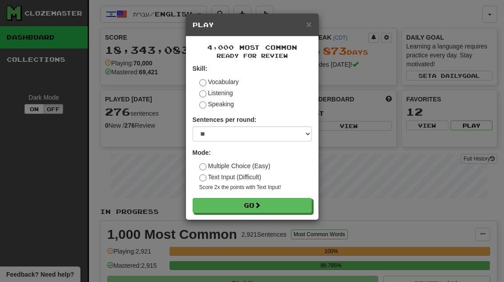
click at [290, 205] on button "Go" at bounding box center [252, 205] width 119 height 15
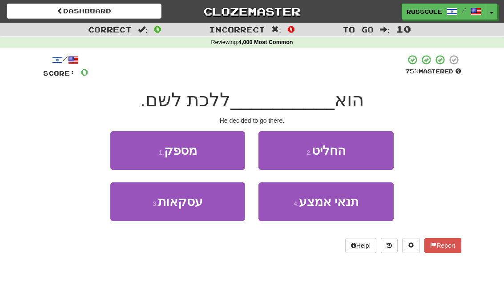
click at [365, 150] on button "2 . החליט" at bounding box center [325, 150] width 135 height 39
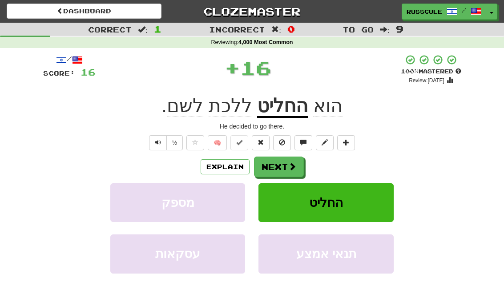
click at [292, 165] on span at bounding box center [292, 166] width 8 height 8
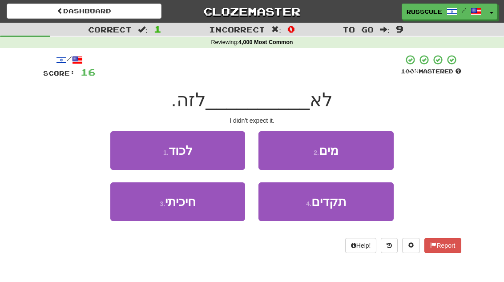
click at [144, 207] on button "3 . חיכיתי" at bounding box center [177, 201] width 135 height 39
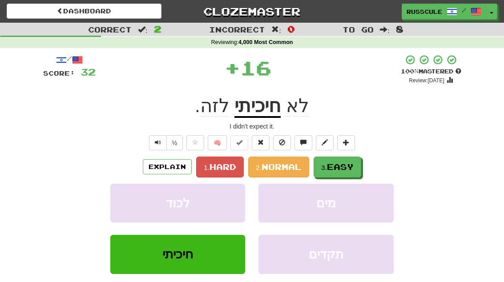
click at [339, 162] on span "Easy" at bounding box center [340, 167] width 27 height 10
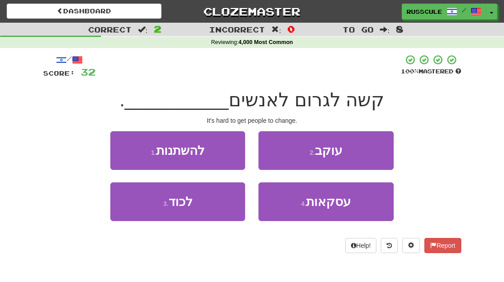
click at [129, 142] on button "1 . להשתנות" at bounding box center [177, 150] width 135 height 39
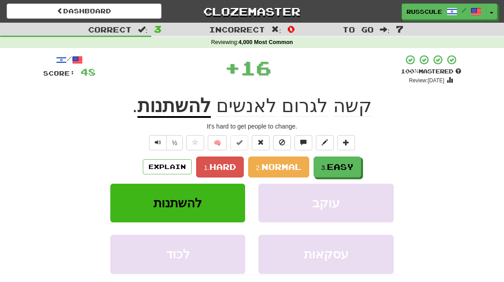
click at [349, 164] on span "Easy" at bounding box center [340, 167] width 27 height 10
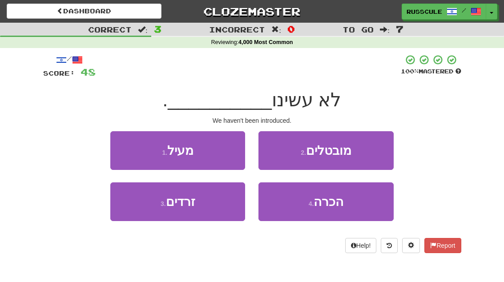
click at [346, 202] on button "4 . הכרה" at bounding box center [325, 201] width 135 height 39
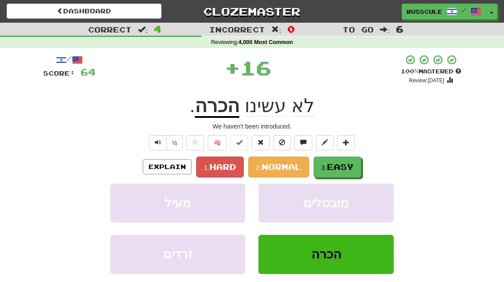
click at [353, 158] on button "3. Easy" at bounding box center [337, 167] width 48 height 21
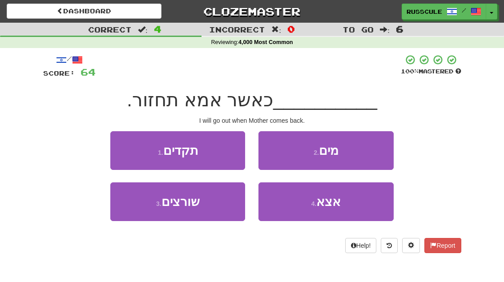
click at [350, 206] on button "4 . אצא" at bounding box center [325, 201] width 135 height 39
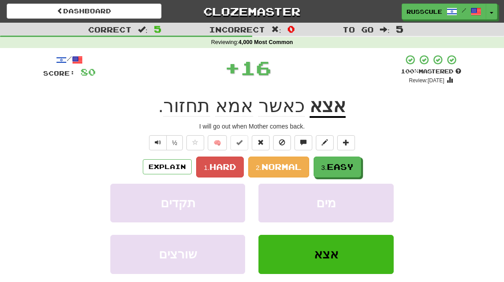
click at [354, 158] on button "3. Easy" at bounding box center [337, 167] width 48 height 21
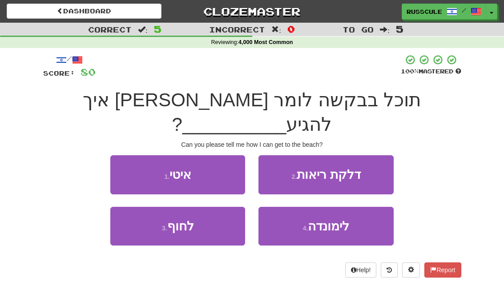
click at [141, 207] on button "3 . לחוף" at bounding box center [177, 226] width 135 height 39
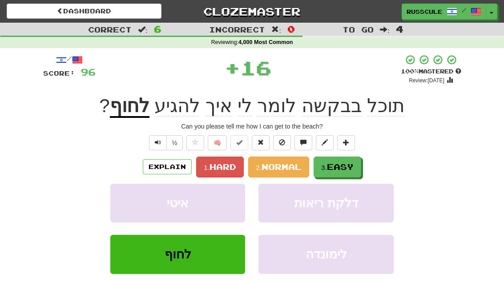
click at [349, 162] on span "Easy" at bounding box center [340, 167] width 27 height 10
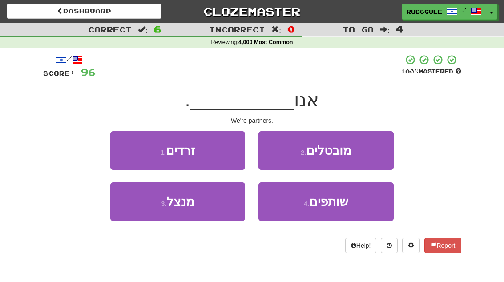
click at [348, 199] on span "שותפים" at bounding box center [328, 202] width 39 height 14
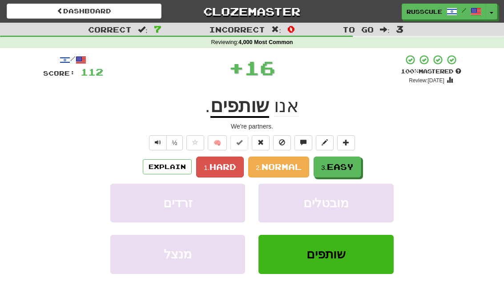
click at [349, 166] on span "Easy" at bounding box center [340, 167] width 27 height 10
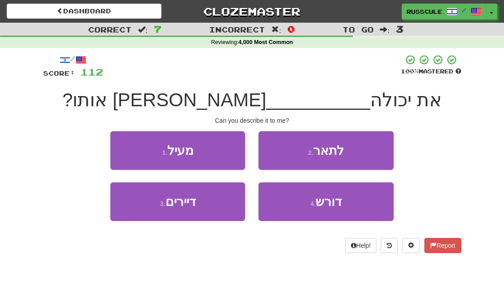
click at [366, 151] on button "2 . לתאר" at bounding box center [325, 150] width 135 height 39
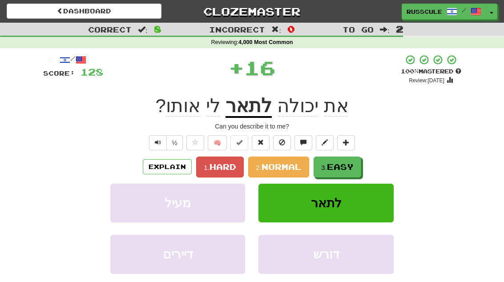
click at [346, 164] on span "Easy" at bounding box center [340, 167] width 27 height 10
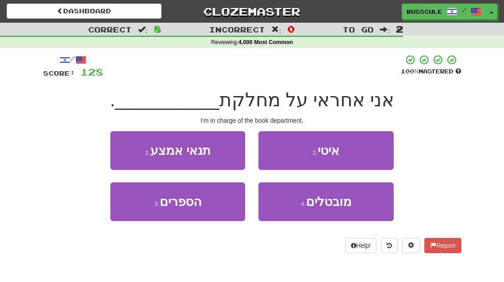
click at [144, 207] on button "3 . הספרים" at bounding box center [177, 201] width 135 height 39
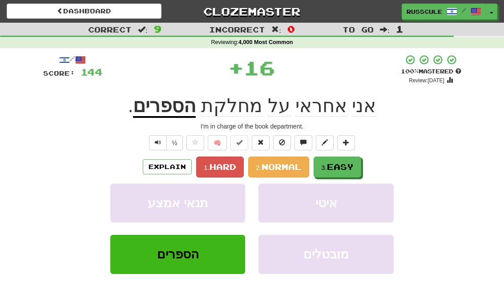
click at [353, 164] on span "Easy" at bounding box center [340, 167] width 27 height 10
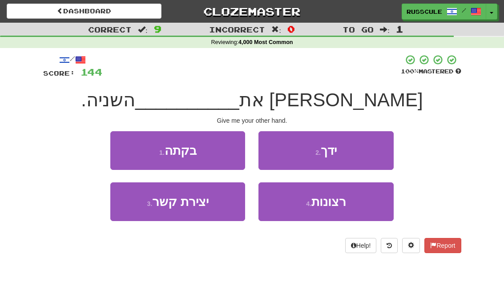
click at [364, 149] on button "2 . ידך" at bounding box center [325, 150] width 135 height 39
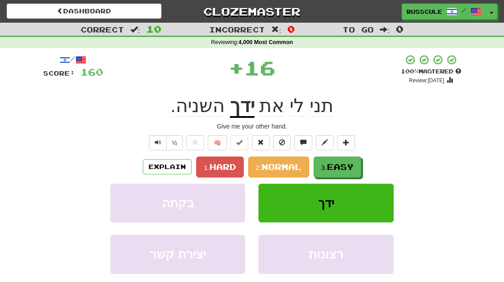
click at [347, 164] on span "Easy" at bounding box center [340, 167] width 27 height 10
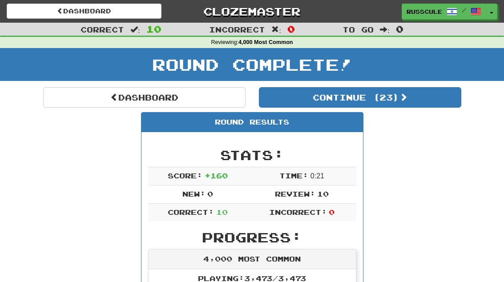
click at [432, 98] on button "Continue ( 23 )" at bounding box center [360, 97] width 202 height 20
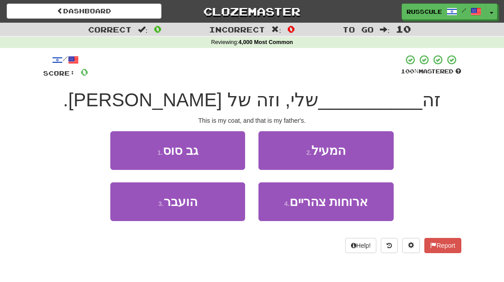
click at [365, 152] on button "2 . המעיל" at bounding box center [325, 150] width 135 height 39
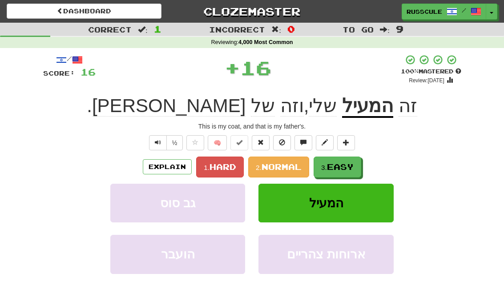
click at [349, 164] on span "Easy" at bounding box center [340, 167] width 27 height 10
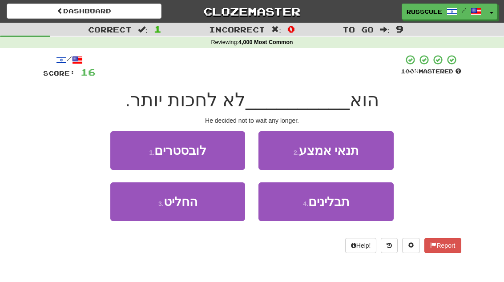
click at [141, 203] on button "3 . החליט" at bounding box center [177, 201] width 135 height 39
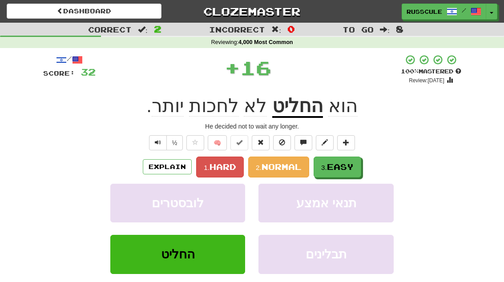
click at [348, 164] on span "Easy" at bounding box center [340, 167] width 27 height 10
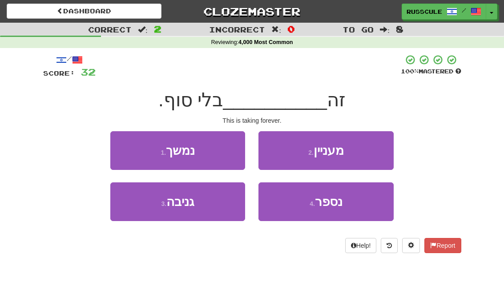
click at [123, 149] on button "1 . נמשך" at bounding box center [177, 150] width 135 height 39
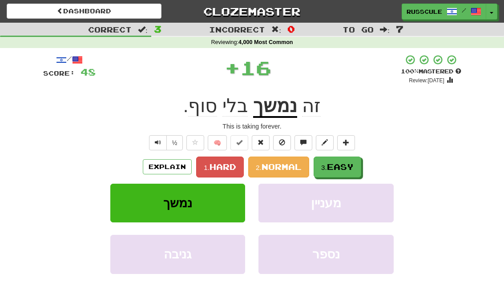
click at [354, 161] on button "3. Easy" at bounding box center [337, 167] width 48 height 21
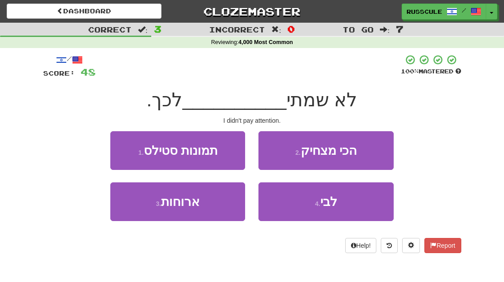
click at [346, 202] on button "4 . לבי" at bounding box center [325, 201] width 135 height 39
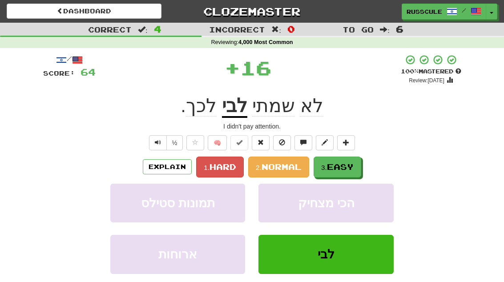
click at [352, 165] on span "Easy" at bounding box center [340, 167] width 27 height 10
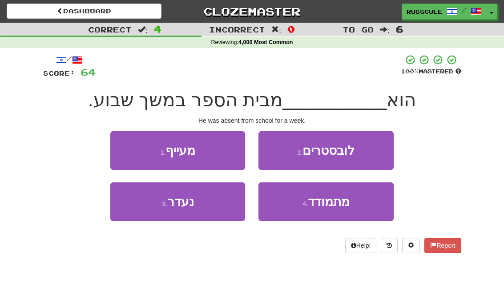
click at [142, 206] on button "3 . נעדר" at bounding box center [177, 201] width 135 height 39
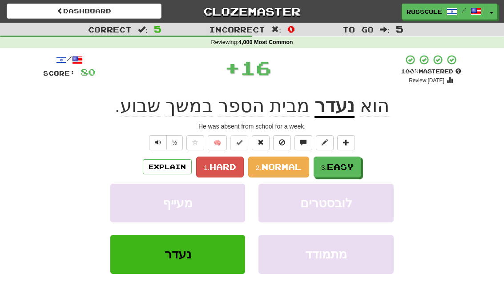
click at [352, 167] on span "Easy" at bounding box center [340, 167] width 27 height 10
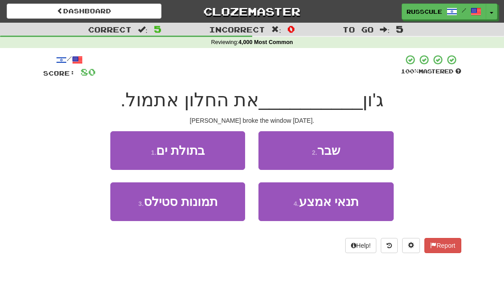
click at [364, 153] on button "2 . שבר" at bounding box center [325, 150] width 135 height 39
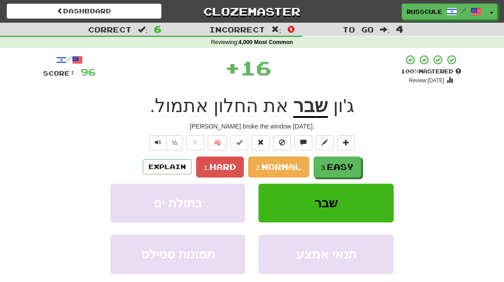
click at [350, 164] on span "Easy" at bounding box center [340, 167] width 27 height 10
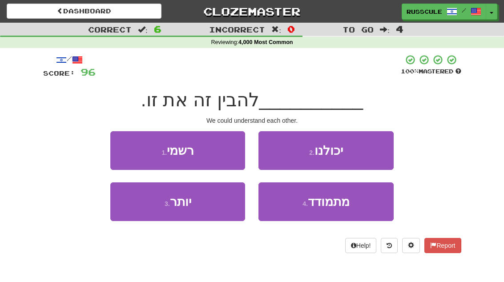
click at [363, 153] on button "2 . יכולנו" at bounding box center [325, 150] width 135 height 39
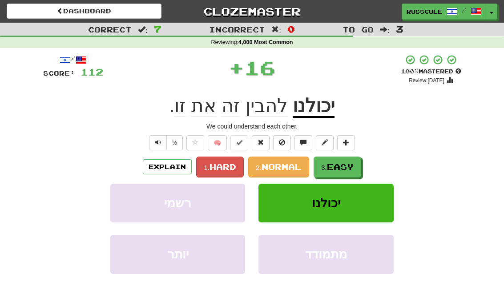
click at [346, 165] on span "Easy" at bounding box center [340, 167] width 27 height 10
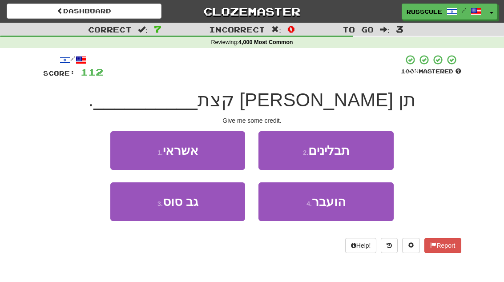
click at [124, 144] on button "1 . אשראי" at bounding box center [177, 150] width 135 height 39
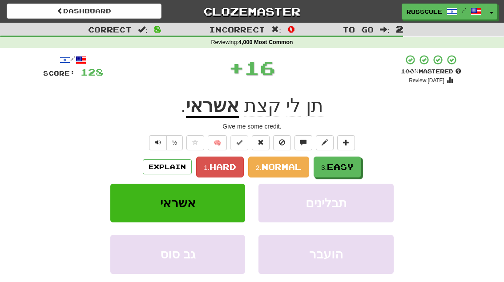
click at [349, 163] on span "Easy" at bounding box center [340, 167] width 27 height 10
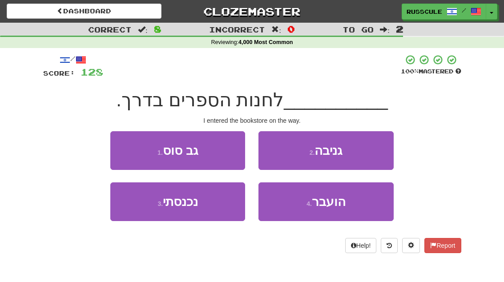
click at [143, 206] on button "3 . נכנסתי" at bounding box center [177, 201] width 135 height 39
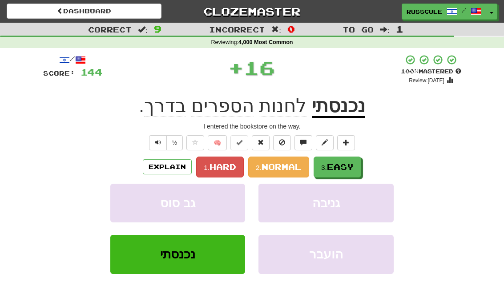
click at [348, 165] on span "Easy" at bounding box center [340, 167] width 27 height 10
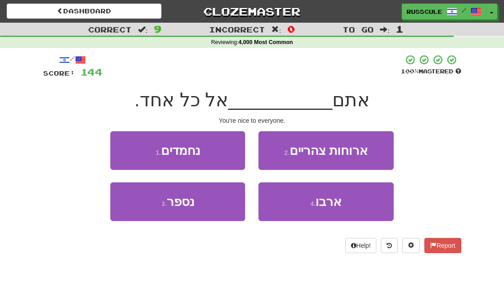
click at [124, 145] on button "1 . נחמדים" at bounding box center [177, 150] width 135 height 39
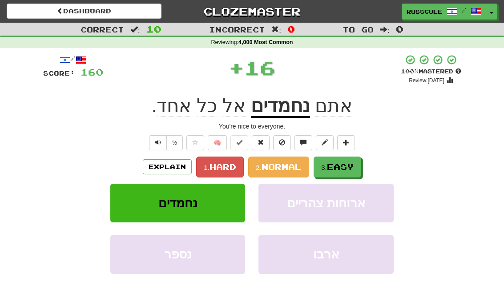
click at [353, 162] on span "Easy" at bounding box center [340, 167] width 27 height 10
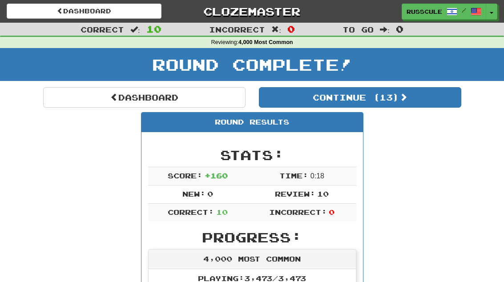
click at [431, 92] on button "Continue ( 13 )" at bounding box center [360, 97] width 202 height 20
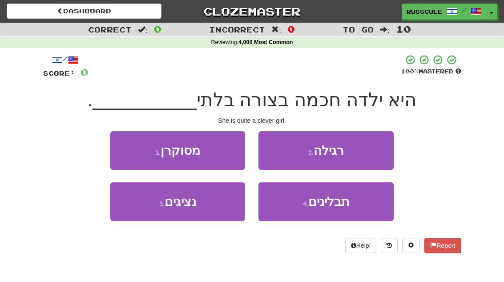
click at [360, 151] on button "2 . רגילה" at bounding box center [325, 150] width 135 height 39
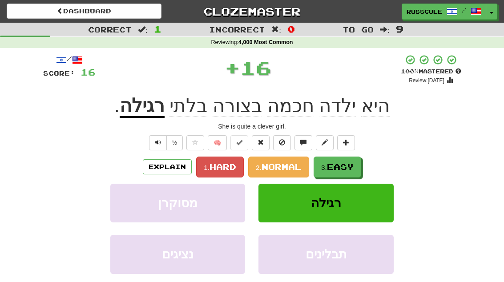
click at [360, 151] on div "/ Score: 16 + 16 100 % Mastered Review: 2025-12-23 היא ילדה חכמה בצורה בלתי רגי…" at bounding box center [252, 193] width 418 height 279
click at [352, 162] on span "Easy" at bounding box center [340, 167] width 27 height 10
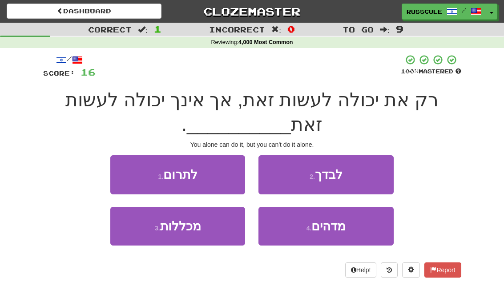
click at [362, 169] on button "2 . לבדך" at bounding box center [325, 174] width 135 height 39
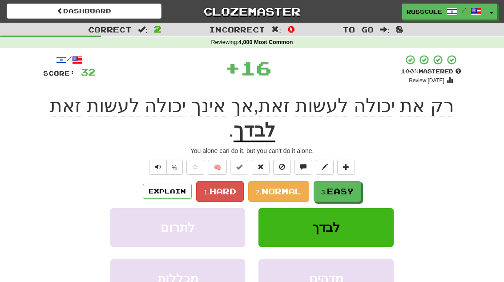
click at [347, 181] on button "3. Easy" at bounding box center [337, 191] width 48 height 21
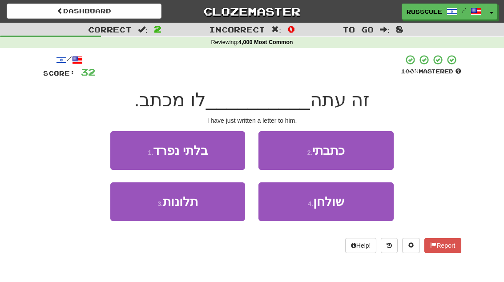
click at [360, 151] on button "2 . כתבתי" at bounding box center [325, 150] width 135 height 39
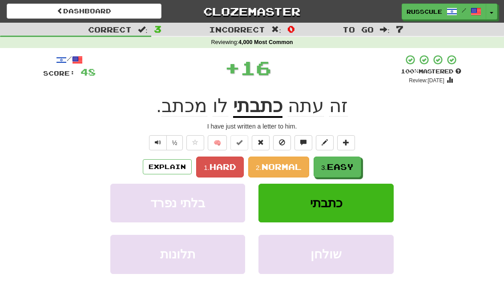
click at [344, 166] on span "Easy" at bounding box center [340, 167] width 27 height 10
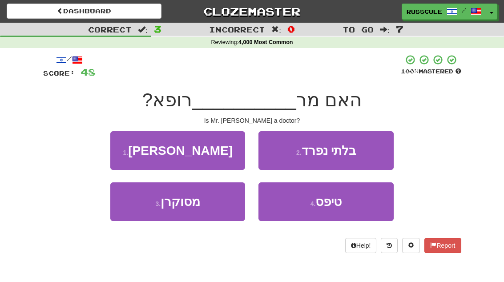
click at [127, 147] on button "1 . בראון" at bounding box center [177, 150] width 135 height 39
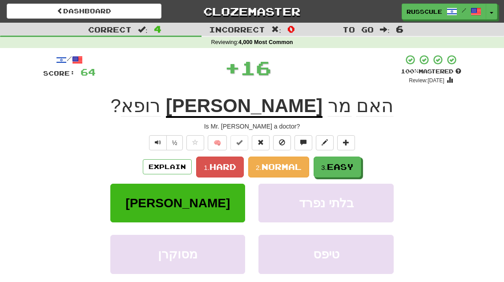
click at [344, 165] on span "Easy" at bounding box center [340, 167] width 27 height 10
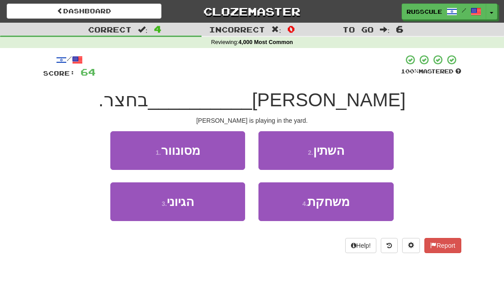
click at [350, 210] on button "4 . משחקת" at bounding box center [325, 201] width 135 height 39
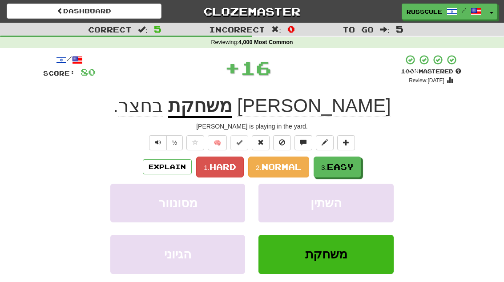
click at [353, 162] on span "Easy" at bounding box center [340, 167] width 27 height 10
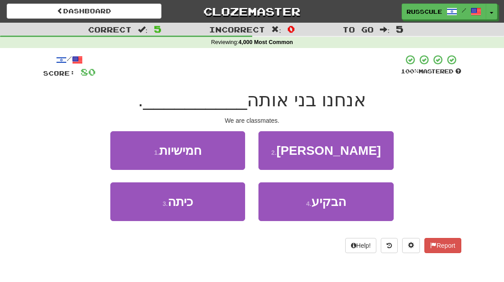
click at [143, 203] on button "3 . כיתה" at bounding box center [177, 201] width 135 height 39
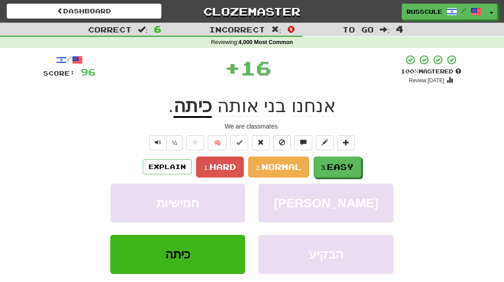
click at [348, 165] on span "Easy" at bounding box center [340, 167] width 27 height 10
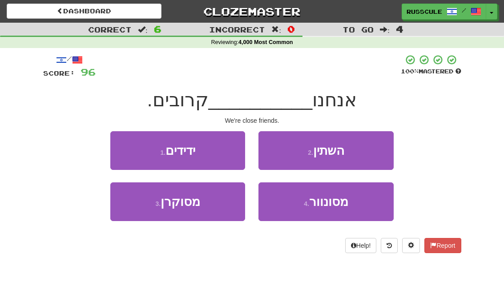
click at [127, 148] on button "1 . ידידים" at bounding box center [177, 150] width 135 height 39
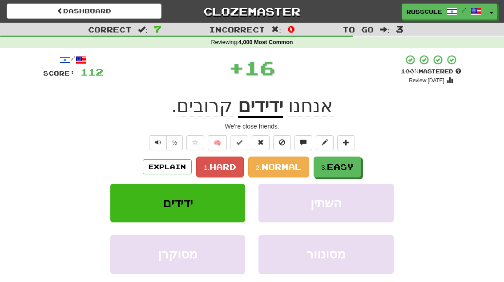
click at [349, 162] on span "Easy" at bounding box center [340, 167] width 27 height 10
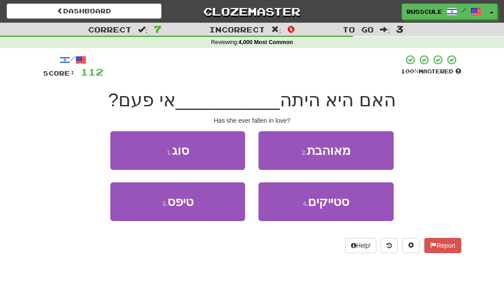
click at [355, 150] on button "2 . מאוהבת" at bounding box center [325, 150] width 135 height 39
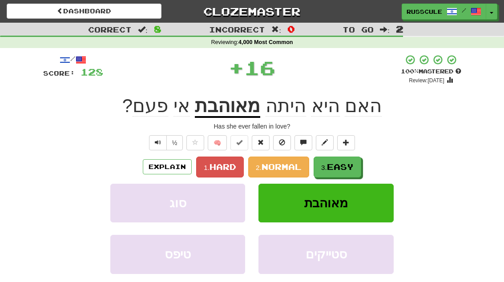
click at [346, 161] on button "3. Easy" at bounding box center [337, 167] width 48 height 21
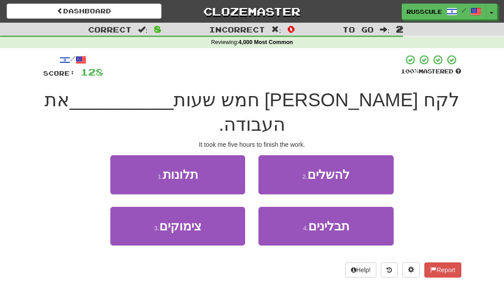
click at [358, 155] on button "2 . להשלים" at bounding box center [325, 174] width 135 height 39
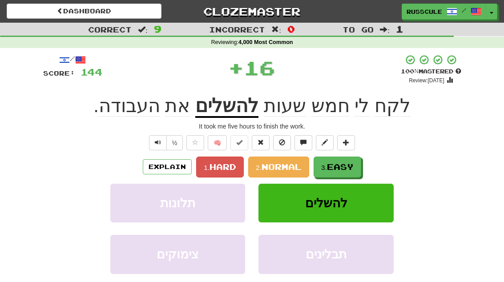
click at [348, 163] on span "Easy" at bounding box center [340, 167] width 27 height 10
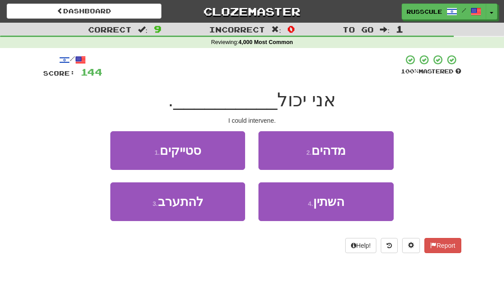
click at [145, 210] on button "3 . להתערב" at bounding box center [177, 201] width 135 height 39
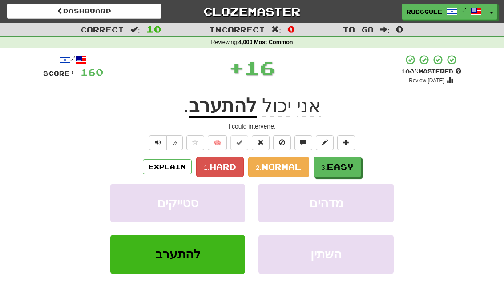
click at [347, 162] on span "Easy" at bounding box center [340, 167] width 27 height 10
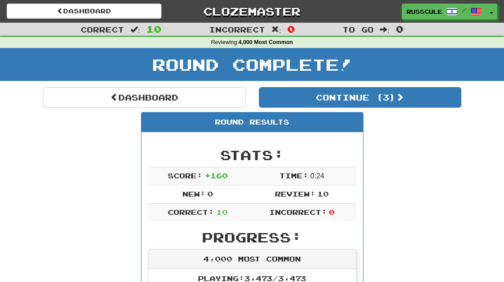
click at [428, 97] on button "Continue ( 3 )" at bounding box center [360, 97] width 202 height 20
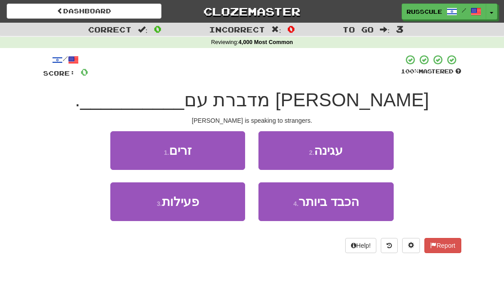
click at [121, 148] on button "1 . זרים" at bounding box center [177, 150] width 135 height 39
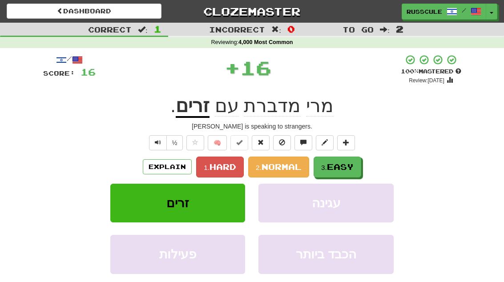
click at [350, 162] on span "Easy" at bounding box center [340, 167] width 27 height 10
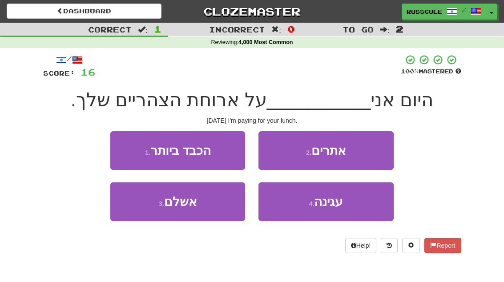
click at [142, 209] on button "3 . אשלם" at bounding box center [177, 201] width 135 height 39
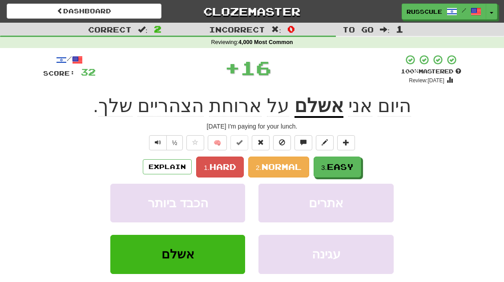
click at [352, 164] on span "Easy" at bounding box center [340, 167] width 27 height 10
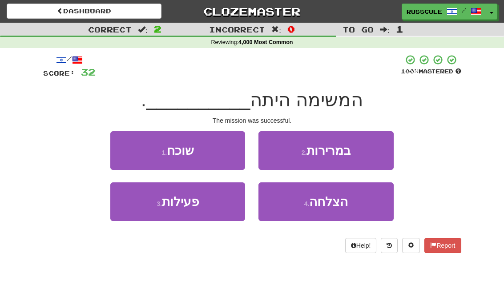
click at [344, 206] on span "הצלחה" at bounding box center [328, 202] width 39 height 14
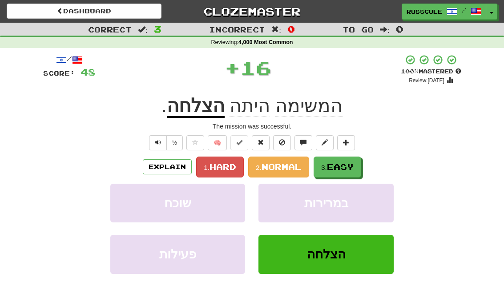
click at [352, 164] on span "Easy" at bounding box center [340, 167] width 27 height 10
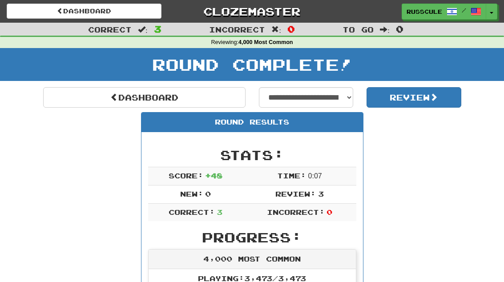
click at [110, 95] on span at bounding box center [114, 97] width 8 height 8
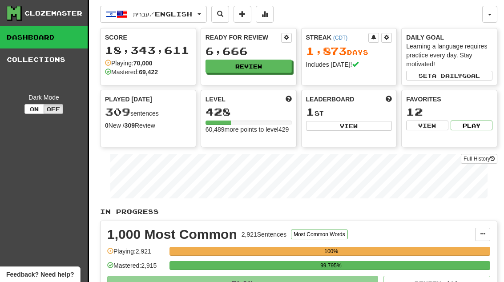
click at [272, 60] on button "Review" at bounding box center [248, 66] width 86 height 13
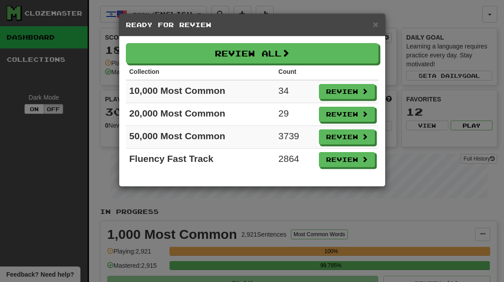
click at [361, 92] on span at bounding box center [364, 91] width 6 height 6
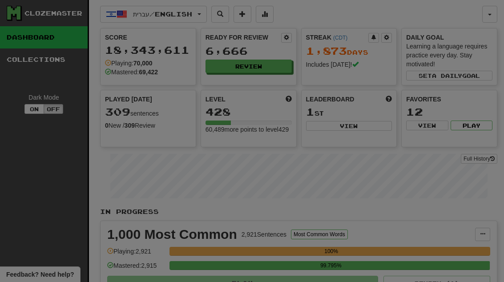
select select "**"
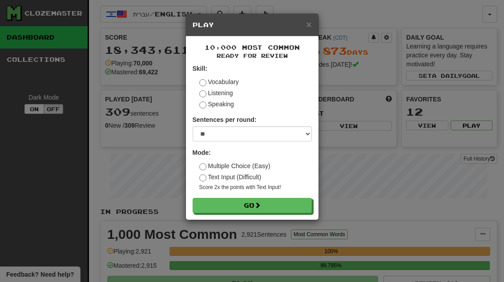
click at [299, 199] on button "Go" at bounding box center [252, 205] width 119 height 15
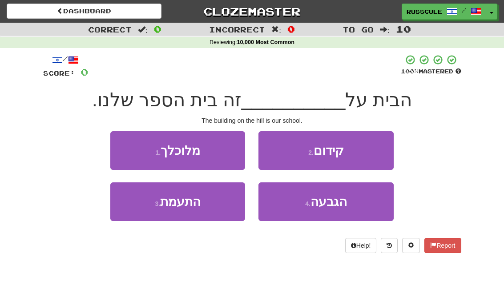
click at [346, 202] on span "הגבעה" at bounding box center [328, 202] width 36 height 14
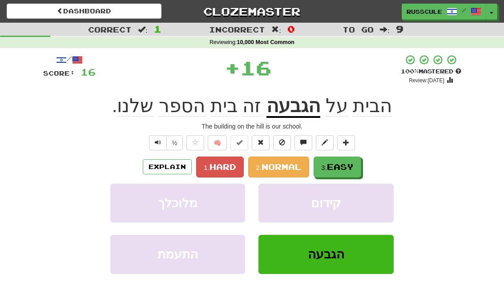
click at [342, 167] on span "Easy" at bounding box center [340, 167] width 27 height 10
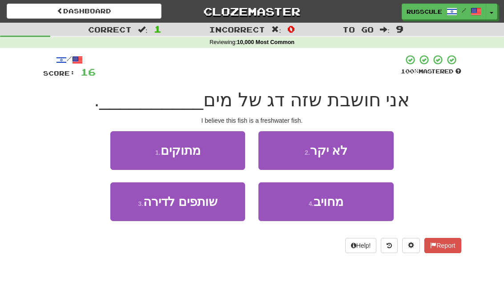
click at [126, 148] on button "1 . מתוקים" at bounding box center [177, 150] width 135 height 39
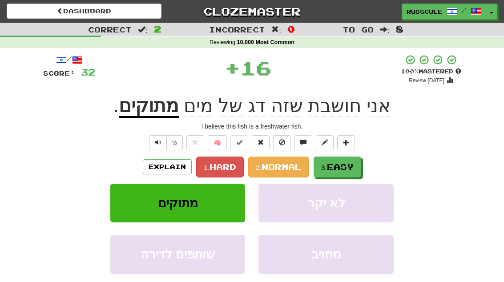
click at [348, 166] on span "Easy" at bounding box center [340, 167] width 27 height 10
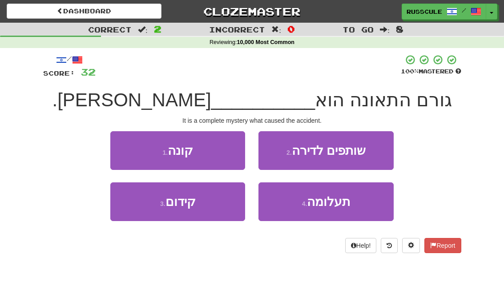
click at [335, 209] on button "4 . תעלומה" at bounding box center [325, 201] width 135 height 39
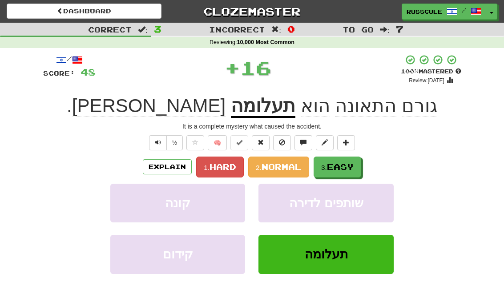
click at [353, 163] on span "Easy" at bounding box center [340, 167] width 27 height 10
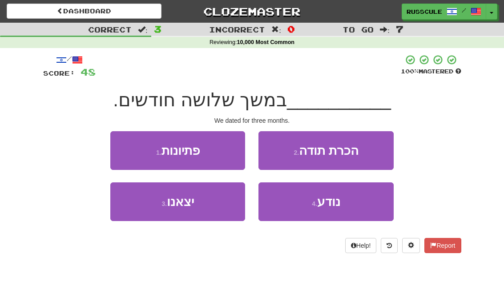
click at [145, 205] on button "3 . יצאנו" at bounding box center [177, 201] width 135 height 39
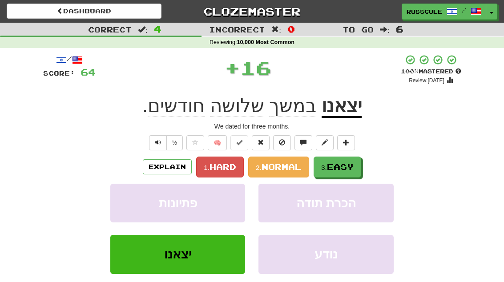
click at [345, 168] on span "Easy" at bounding box center [340, 167] width 27 height 10
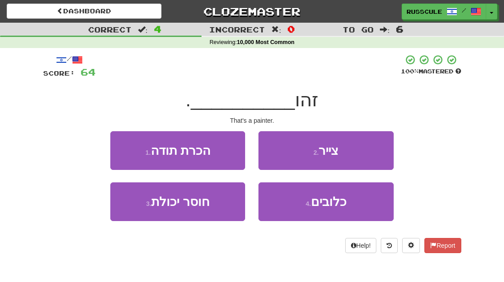
click at [361, 154] on button "2 . צייר" at bounding box center [325, 150] width 135 height 39
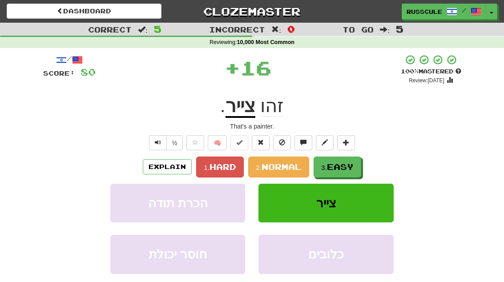
click at [342, 169] on span "Easy" at bounding box center [340, 167] width 27 height 10
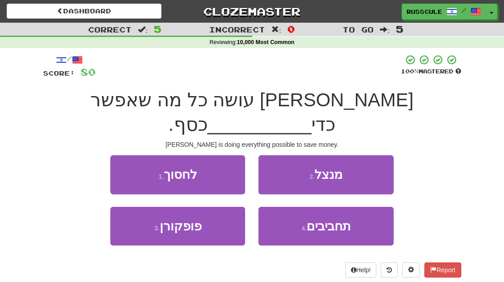
click at [124, 155] on button "1 . לחסוך" at bounding box center [177, 174] width 135 height 39
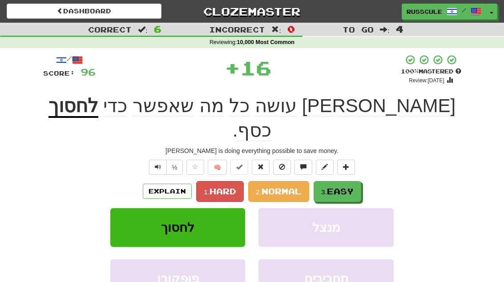
click at [353, 186] on span "Easy" at bounding box center [340, 191] width 27 height 10
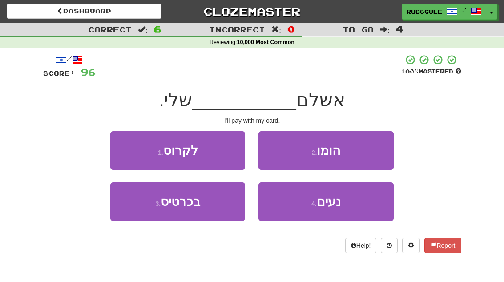
click at [145, 210] on button "3 . בכרטיס" at bounding box center [177, 201] width 135 height 39
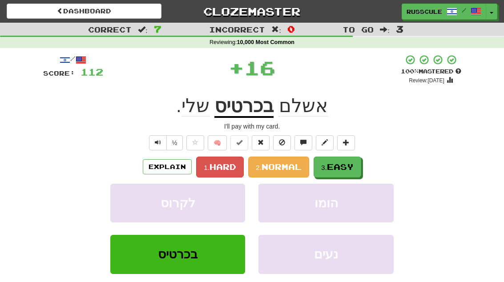
click at [344, 162] on span "Easy" at bounding box center [340, 167] width 27 height 10
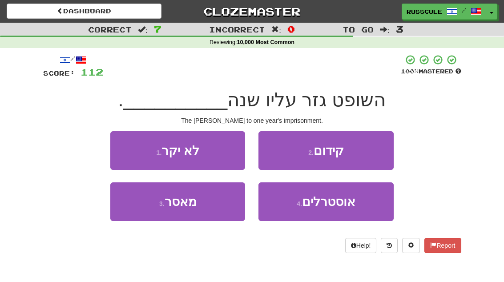
click at [146, 209] on button "3 . מאסר" at bounding box center [177, 201] width 135 height 39
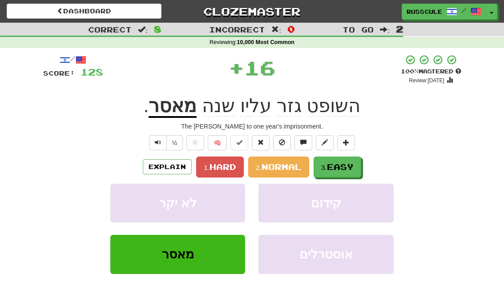
click at [349, 163] on span "Easy" at bounding box center [340, 167] width 27 height 10
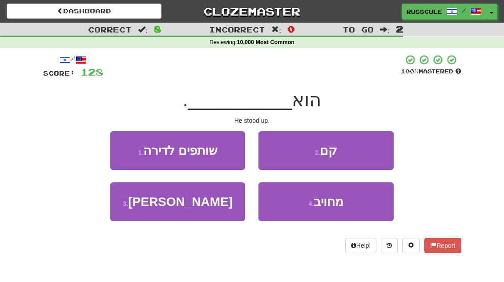
click at [361, 154] on button "2 . קם" at bounding box center [325, 150] width 135 height 39
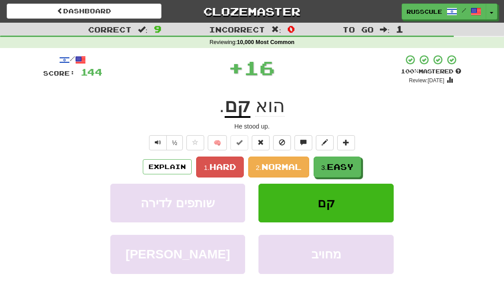
click at [344, 165] on span "Easy" at bounding box center [340, 167] width 27 height 10
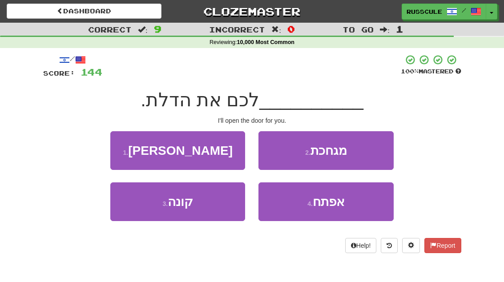
click at [342, 203] on span "אפתח" at bounding box center [329, 202] width 32 height 14
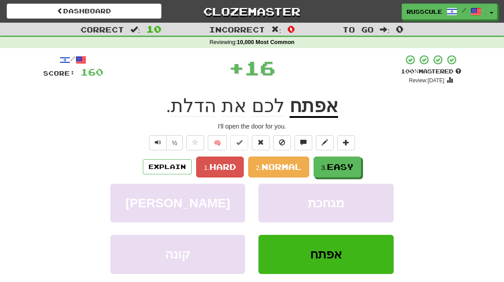
click at [353, 162] on span "Easy" at bounding box center [340, 167] width 27 height 10
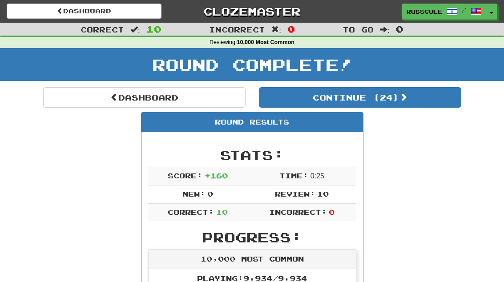
click at [428, 99] on button "Continue ( 24 )" at bounding box center [360, 97] width 202 height 20
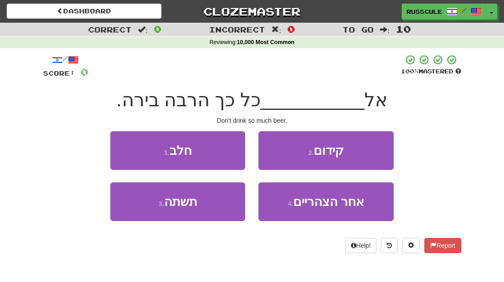
click at [142, 214] on button "3 . תשתה" at bounding box center [177, 201] width 135 height 39
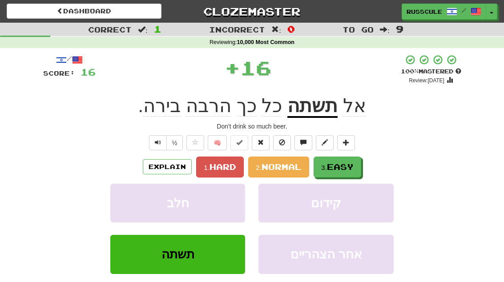
click at [352, 165] on span "Easy" at bounding box center [340, 167] width 27 height 10
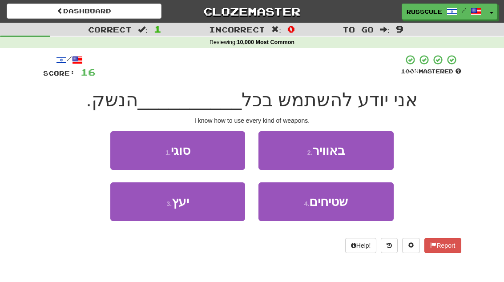
click at [125, 150] on button "1 . סוגי" at bounding box center [177, 150] width 135 height 39
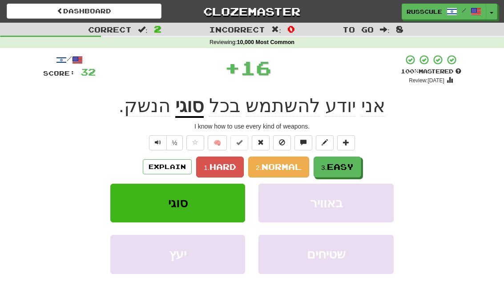
click at [349, 165] on span "Easy" at bounding box center [340, 167] width 27 height 10
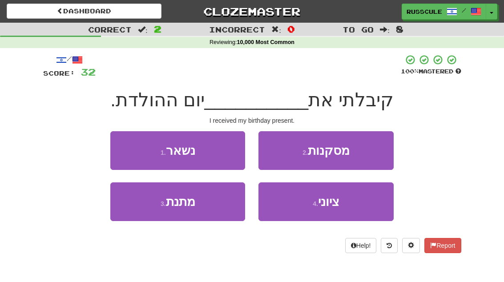
click at [145, 212] on button "3 . מתנת" at bounding box center [177, 201] width 135 height 39
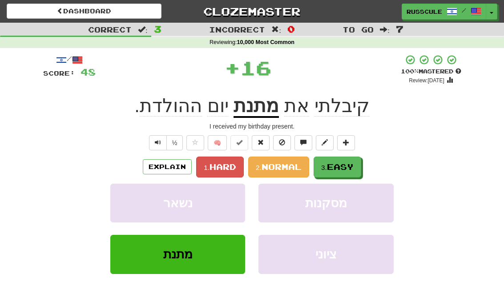
click at [350, 164] on span "Easy" at bounding box center [340, 167] width 27 height 10
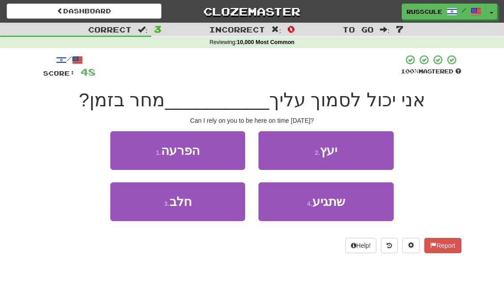
click at [345, 203] on span "שתגיע" at bounding box center [328, 202] width 33 height 14
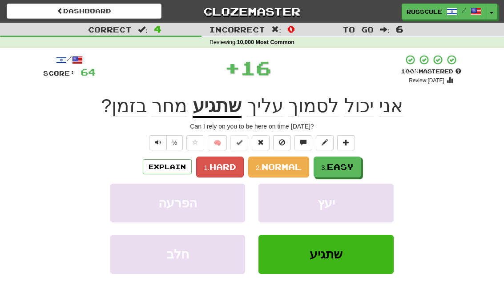
click at [353, 165] on span "Easy" at bounding box center [340, 167] width 27 height 10
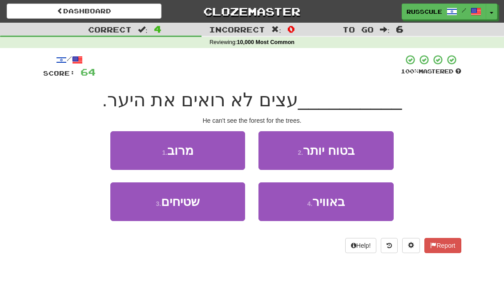
click at [344, 205] on span "באוויר" at bounding box center [328, 202] width 32 height 14
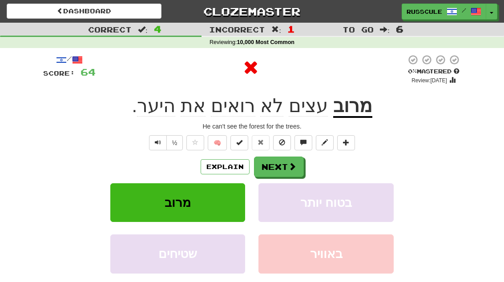
click at [296, 164] on button "Next" at bounding box center [279, 167] width 50 height 20
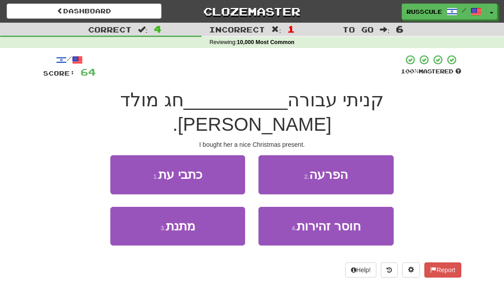
click at [137, 207] on button "3 . מתנת" at bounding box center [177, 226] width 135 height 39
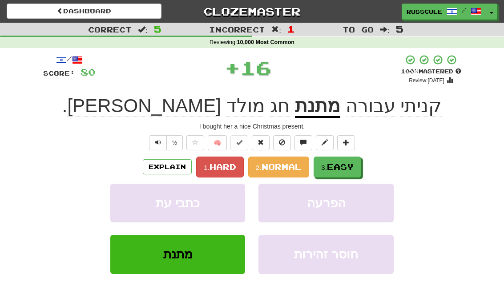
click at [353, 162] on span "Easy" at bounding box center [340, 167] width 27 height 10
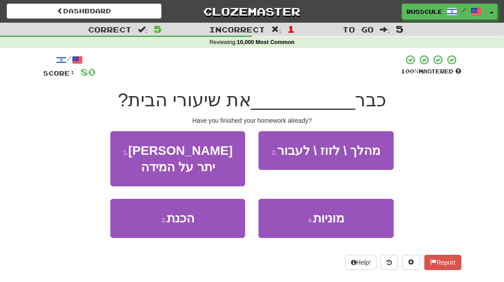
click at [137, 202] on button "3 . הכנת" at bounding box center [177, 218] width 135 height 39
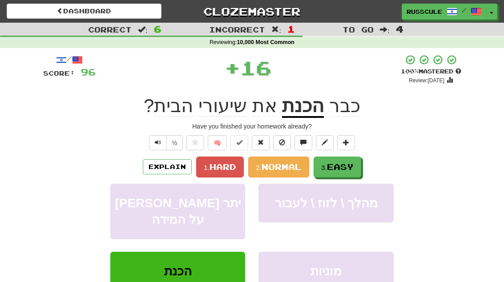
click at [341, 168] on span "Easy" at bounding box center [340, 167] width 27 height 10
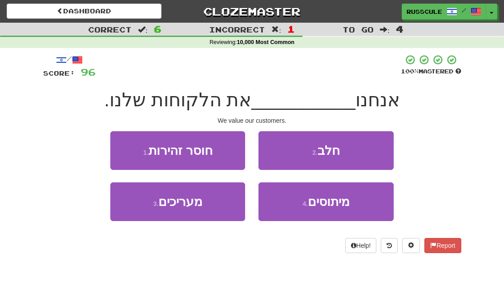
click at [140, 210] on button "3 . מעריכים" at bounding box center [177, 201] width 135 height 39
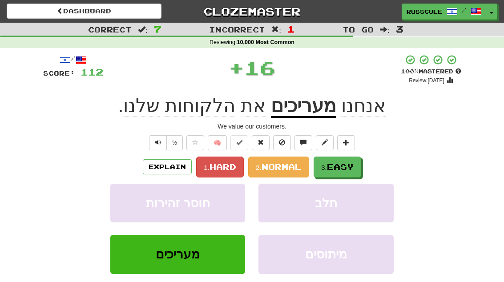
click at [349, 167] on span "Easy" at bounding box center [340, 167] width 27 height 10
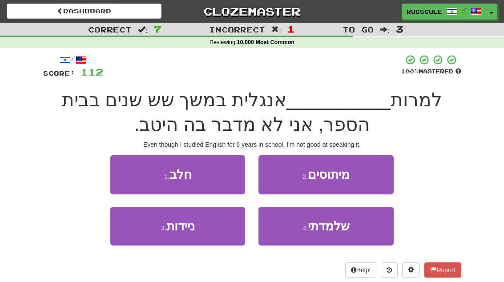
click at [341, 225] on span "שלמדתי" at bounding box center [329, 226] width 42 height 14
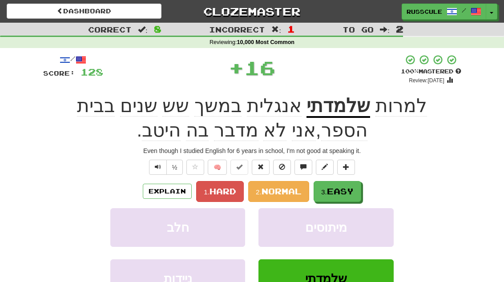
click at [353, 186] on span "Easy" at bounding box center [340, 191] width 27 height 10
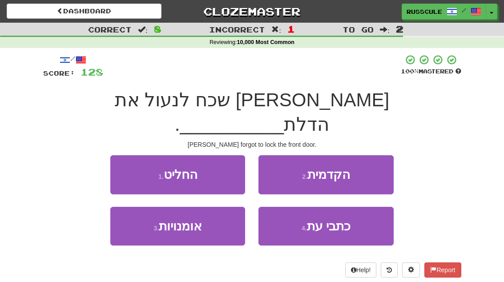
click at [358, 156] on button "2 . הקדמית" at bounding box center [325, 174] width 135 height 39
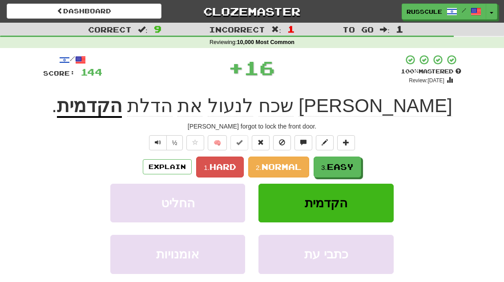
click at [345, 173] on button "3. Easy" at bounding box center [337, 167] width 48 height 21
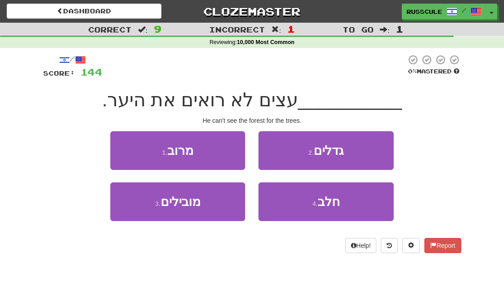
click at [120, 149] on button "1 . [GEOGRAPHIC_DATA]" at bounding box center [177, 150] width 135 height 39
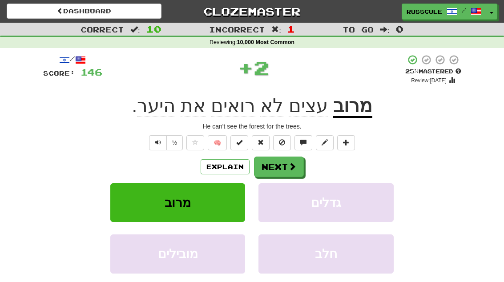
click at [282, 171] on button "Next" at bounding box center [279, 167] width 50 height 20
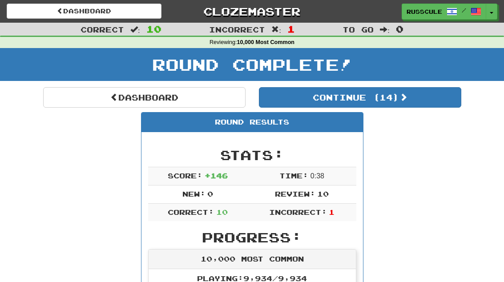
click at [424, 102] on button "Continue ( 14 )" at bounding box center [360, 97] width 202 height 20
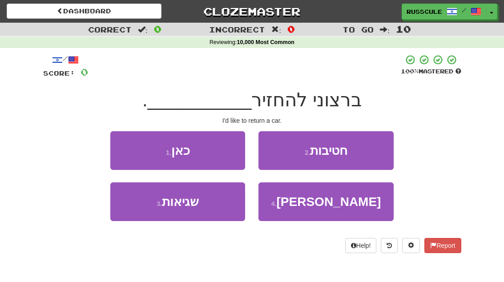
click at [346, 207] on button "4 . [PERSON_NAME]" at bounding box center [325, 201] width 135 height 39
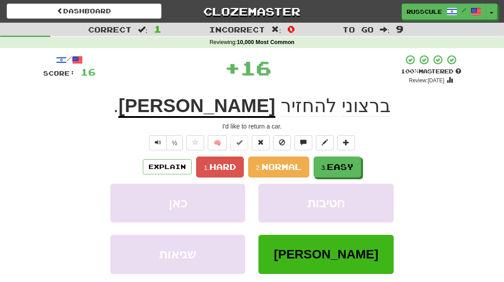
click at [353, 166] on span "Easy" at bounding box center [340, 167] width 27 height 10
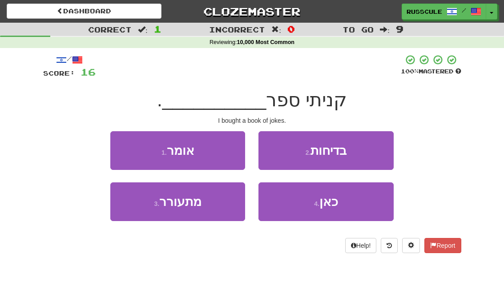
click at [367, 151] on button "2 . בדיחות" at bounding box center [325, 150] width 135 height 39
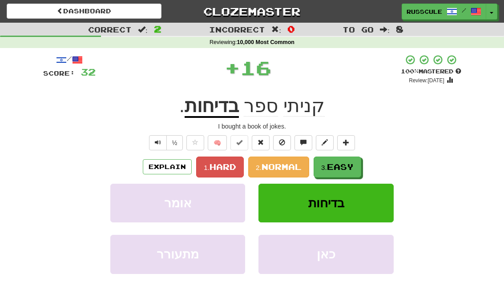
click at [346, 167] on span "Easy" at bounding box center [340, 167] width 27 height 10
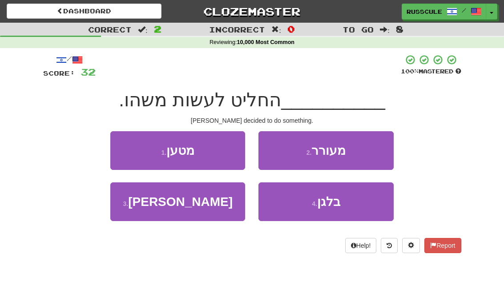
click at [142, 215] on button "3 . תום" at bounding box center [177, 201] width 135 height 39
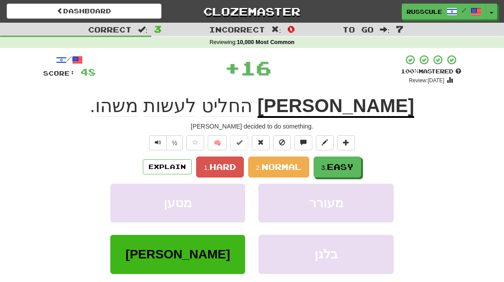
click at [353, 164] on span "Easy" at bounding box center [340, 167] width 27 height 10
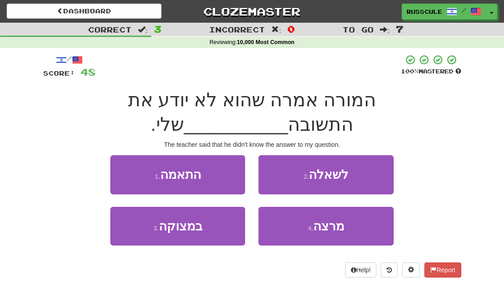
click at [364, 174] on button "2 . לשאלה" at bounding box center [325, 174] width 135 height 39
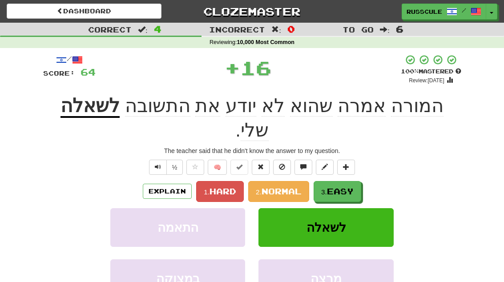
click at [348, 181] on button "3. Easy" at bounding box center [337, 191] width 48 height 21
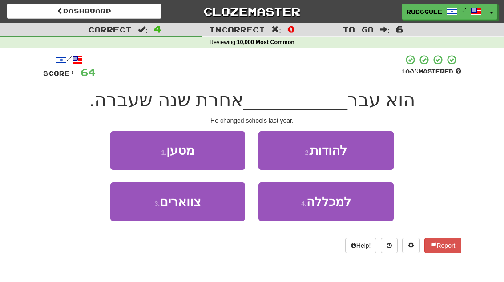
click at [349, 206] on span "למכללה" at bounding box center [328, 202] width 44 height 14
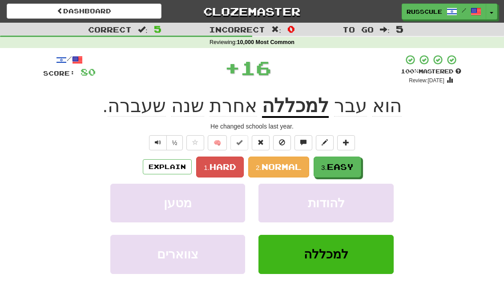
click at [353, 171] on button "3. Easy" at bounding box center [337, 167] width 48 height 21
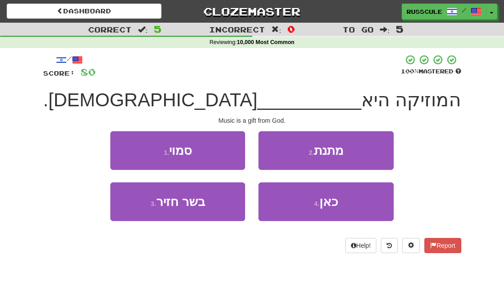
click at [362, 151] on button "2 . מתנת" at bounding box center [325, 150] width 135 height 39
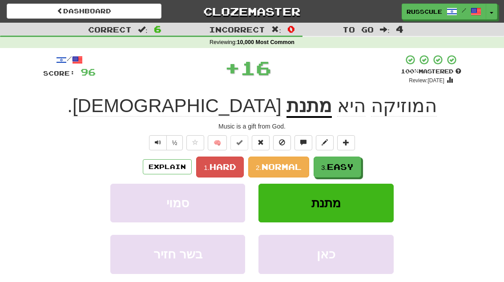
click at [349, 165] on span "Easy" at bounding box center [340, 167] width 27 height 10
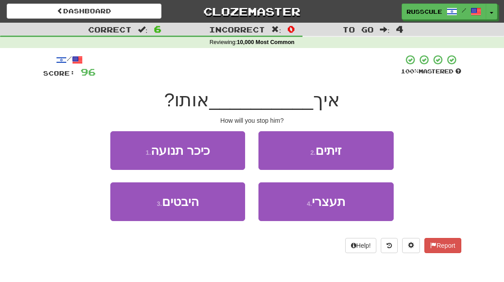
click at [343, 202] on span "תעצרי" at bounding box center [328, 202] width 33 height 14
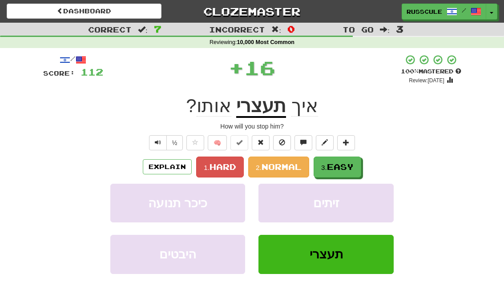
click at [351, 166] on span "Easy" at bounding box center [340, 167] width 27 height 10
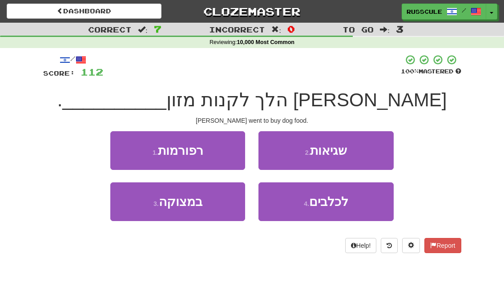
click at [344, 207] on span "לכלבים" at bounding box center [328, 202] width 39 height 14
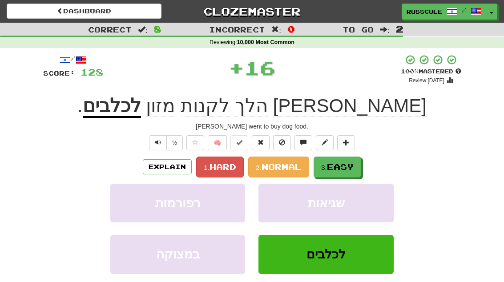
click at [353, 168] on span "Easy" at bounding box center [340, 167] width 27 height 10
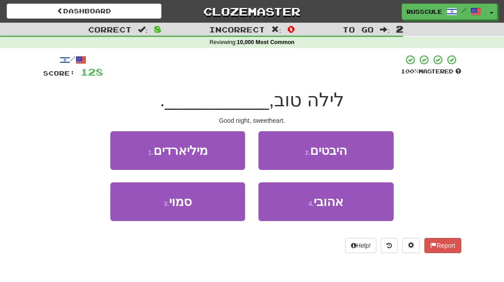
click at [342, 206] on span "אהובי" at bounding box center [328, 202] width 30 height 14
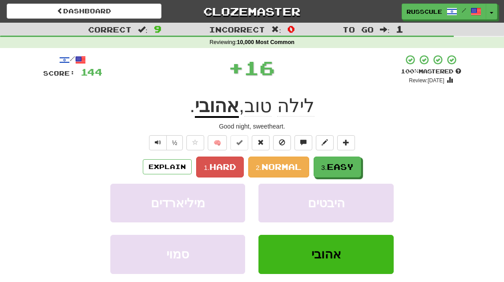
click at [353, 164] on span "Easy" at bounding box center [340, 167] width 27 height 10
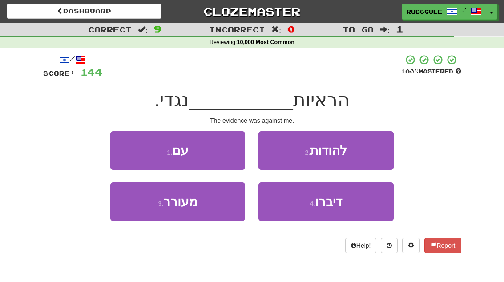
click at [351, 201] on button "4 . דיברו" at bounding box center [325, 201] width 135 height 39
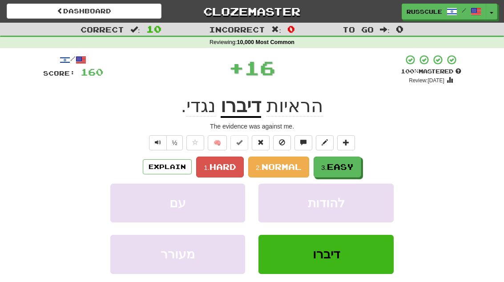
click at [353, 168] on span "Easy" at bounding box center [340, 167] width 27 height 10
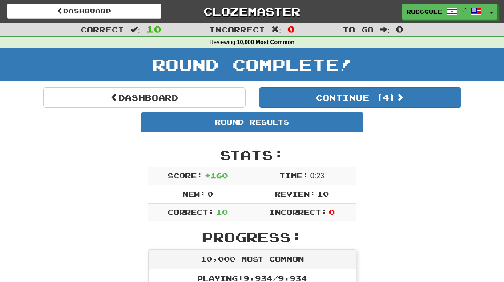
click at [438, 97] on button "Continue ( 4 )" at bounding box center [360, 97] width 202 height 20
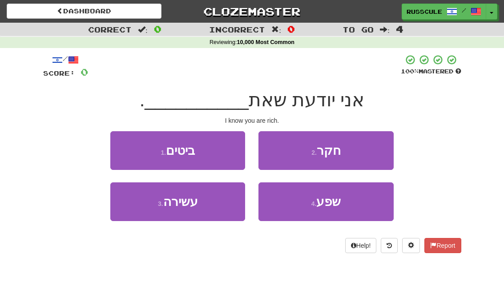
click at [139, 210] on button "3 . עשירה" at bounding box center [177, 201] width 135 height 39
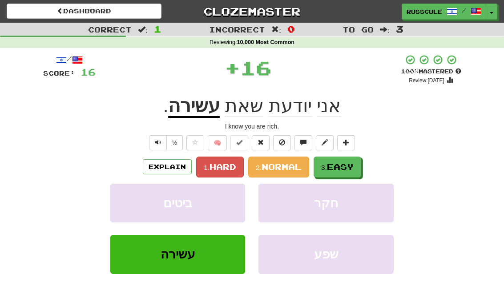
click at [350, 162] on span "Easy" at bounding box center [340, 167] width 27 height 10
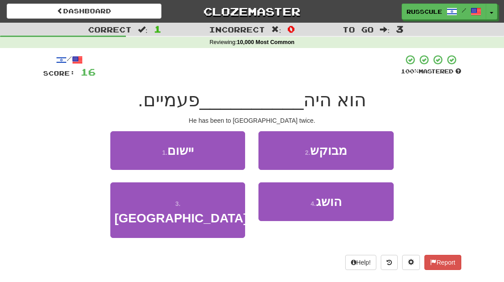
click at [141, 209] on button "3 . באנגליה" at bounding box center [177, 210] width 135 height 56
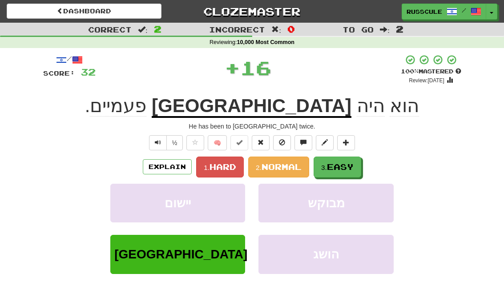
click at [350, 165] on span "Easy" at bounding box center [340, 167] width 27 height 10
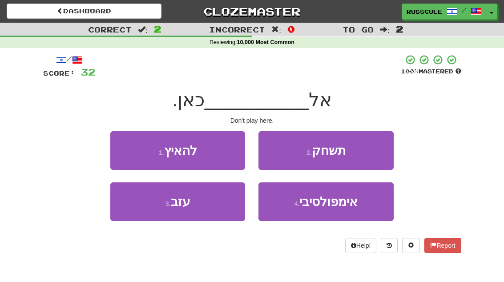
click at [367, 154] on button "2 . תשחק" at bounding box center [325, 150] width 135 height 39
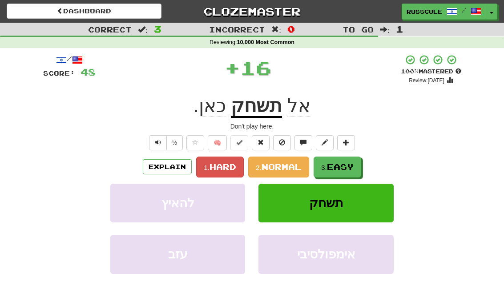
click at [346, 164] on span "Easy" at bounding box center [340, 167] width 27 height 10
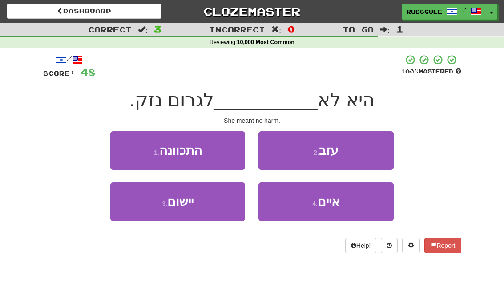
click at [122, 145] on button "1 . התכוונה" at bounding box center [177, 150] width 135 height 39
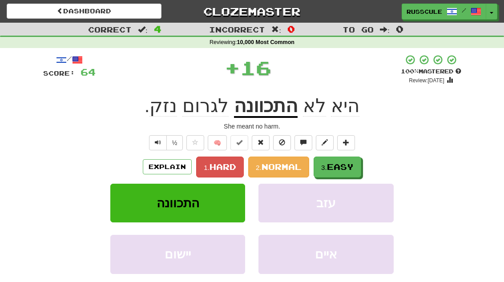
click at [347, 164] on span "Easy" at bounding box center [340, 167] width 27 height 10
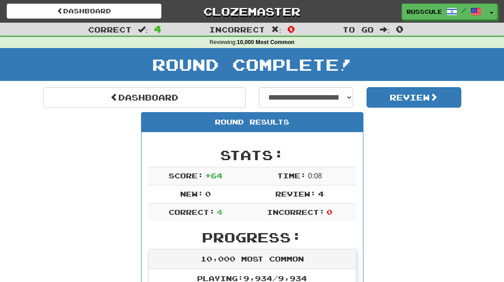
click at [72, 100] on link "Dashboard" at bounding box center [144, 97] width 202 height 20
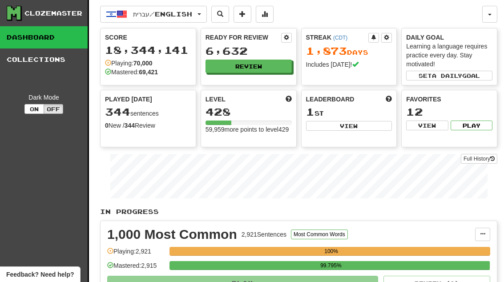
click at [280, 66] on button "Review" at bounding box center [248, 66] width 86 height 13
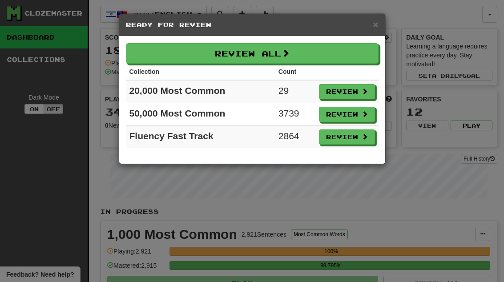
click at [359, 93] on button "Review" at bounding box center [347, 91] width 56 height 15
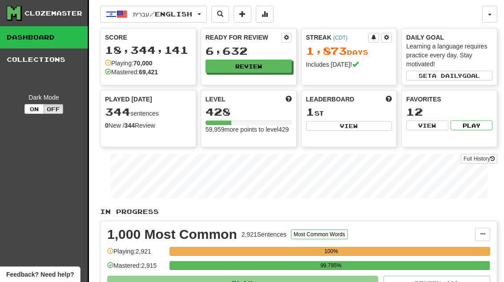
select select "**"
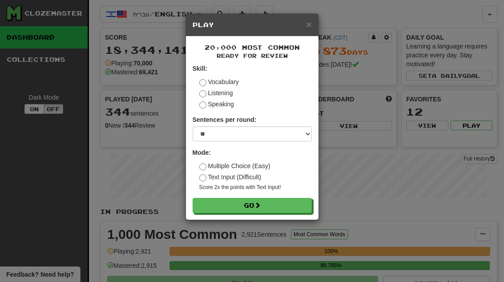
click at [300, 204] on button "Go" at bounding box center [252, 205] width 119 height 15
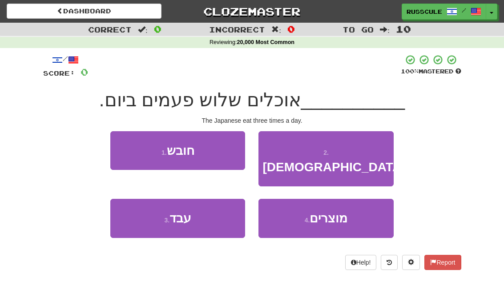
click at [364, 150] on button "2 . היפנים" at bounding box center [325, 159] width 135 height 56
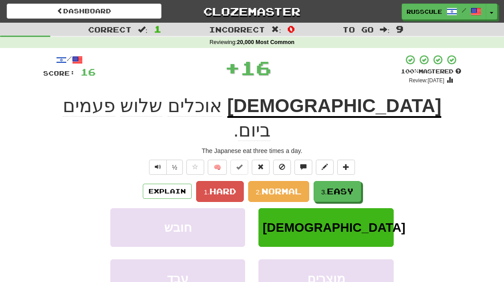
click at [343, 186] on span "Easy" at bounding box center [340, 191] width 27 height 10
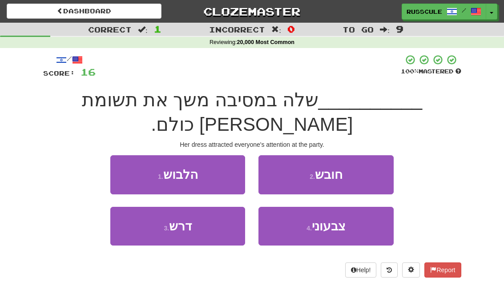
click at [120, 155] on button "1 . הלבוש" at bounding box center [177, 174] width 135 height 39
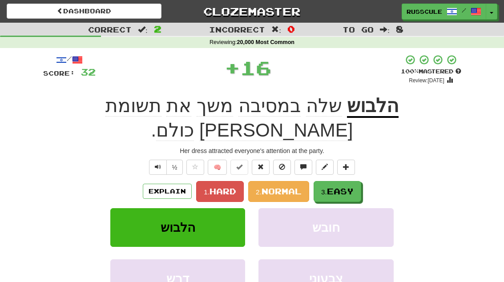
click at [347, 186] on span "Easy" at bounding box center [340, 191] width 27 height 10
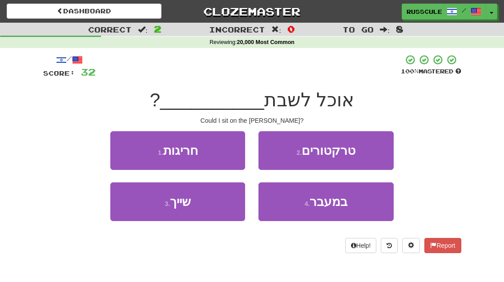
click at [341, 204] on span "במעבר" at bounding box center [328, 202] width 38 height 14
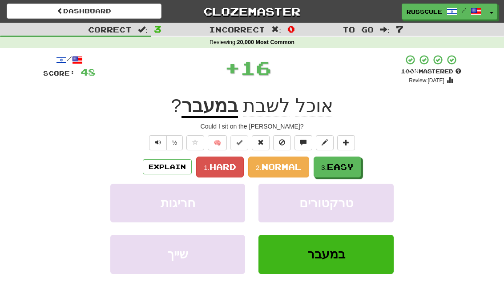
click at [349, 162] on span "Easy" at bounding box center [340, 167] width 27 height 10
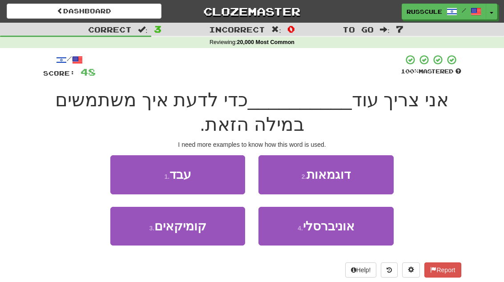
click at [353, 176] on button "2 . דוגמאות" at bounding box center [325, 174] width 135 height 39
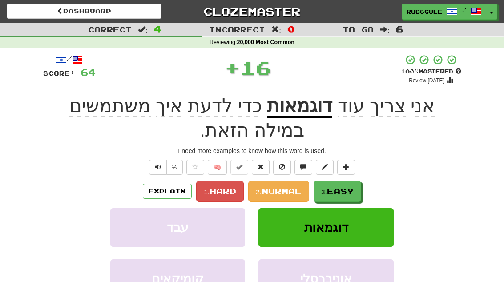
click at [345, 184] on button "3. Easy" at bounding box center [337, 191] width 48 height 21
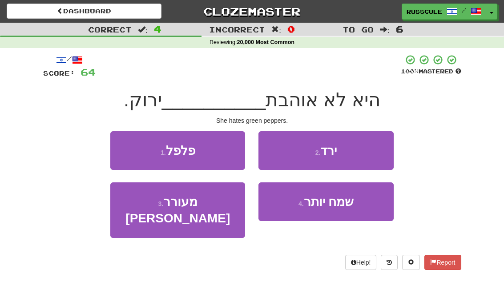
click at [122, 149] on button "1 . פלפל" at bounding box center [177, 150] width 135 height 39
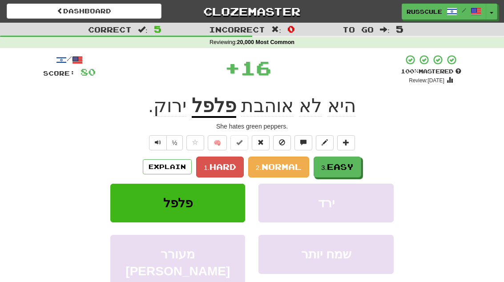
click at [344, 169] on span "Easy" at bounding box center [340, 167] width 27 height 10
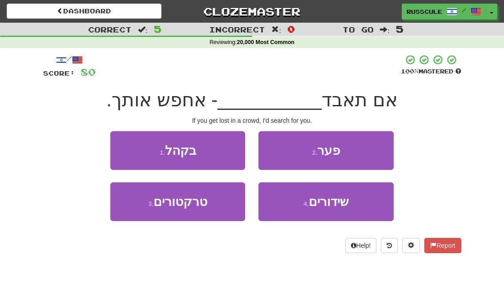
click at [127, 152] on button "1 . בקהל" at bounding box center [177, 150] width 135 height 39
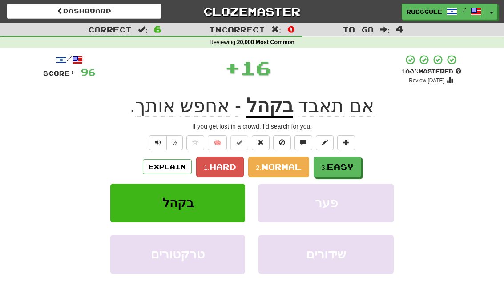
click at [349, 165] on span "Easy" at bounding box center [340, 167] width 27 height 10
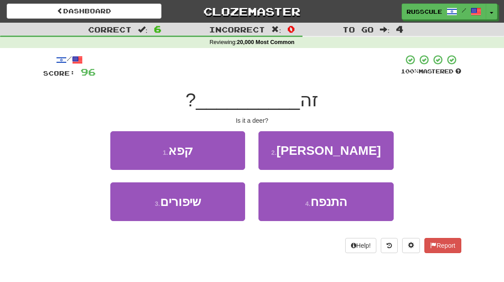
click at [362, 153] on button "2 . צבי" at bounding box center [325, 150] width 135 height 39
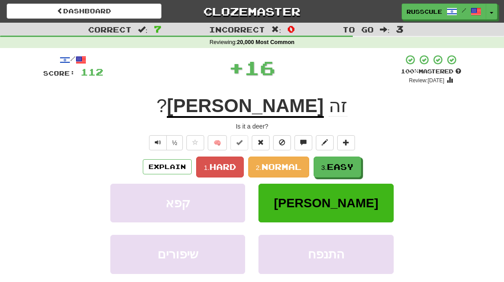
click at [341, 169] on span "Easy" at bounding box center [340, 167] width 27 height 10
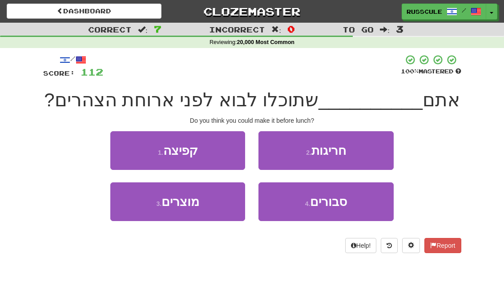
click at [345, 203] on span "סבורים" at bounding box center [328, 202] width 37 height 14
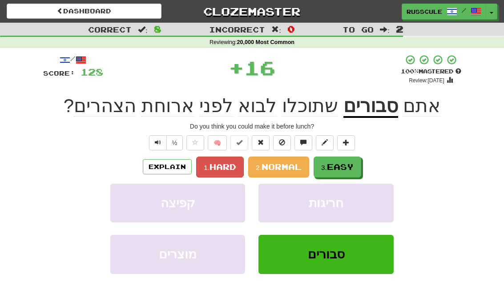
click at [351, 169] on span "Easy" at bounding box center [340, 167] width 27 height 10
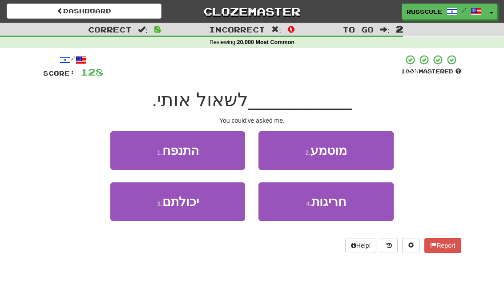
click at [139, 210] on button "3 . יכולתם" at bounding box center [177, 201] width 135 height 39
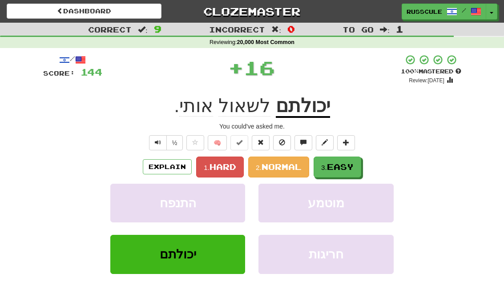
click at [350, 163] on span "Easy" at bounding box center [340, 167] width 27 height 10
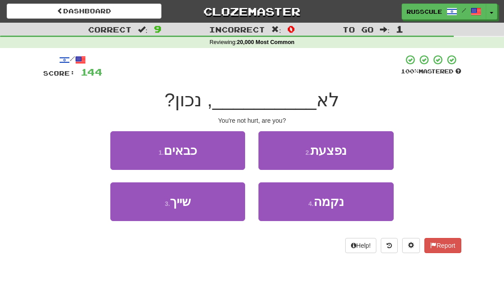
click at [366, 151] on button "2 . נפצעת" at bounding box center [325, 150] width 135 height 39
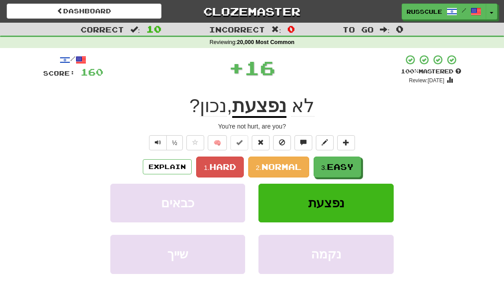
click at [344, 165] on span "Easy" at bounding box center [340, 167] width 27 height 10
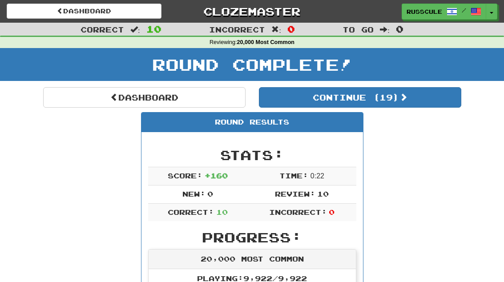
click at [440, 94] on button "Continue ( 19 )" at bounding box center [360, 97] width 202 height 20
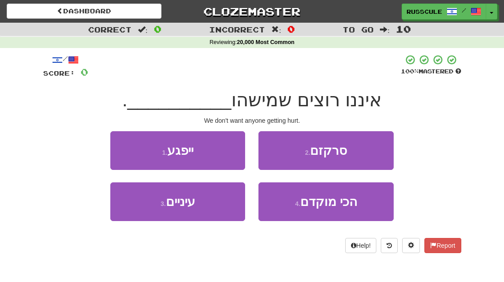
click at [120, 147] on button "1 . ייפגע" at bounding box center [177, 150] width 135 height 39
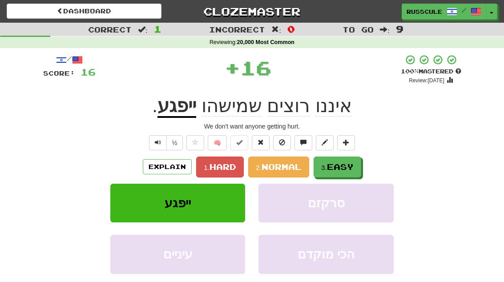
click at [350, 162] on span "Easy" at bounding box center [340, 167] width 27 height 10
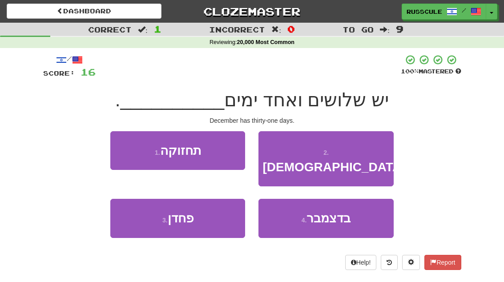
click at [345, 211] on span "בדצמבר" at bounding box center [328, 218] width 44 height 14
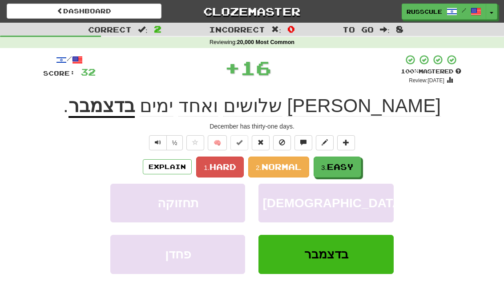
click at [352, 167] on span "Easy" at bounding box center [340, 167] width 27 height 10
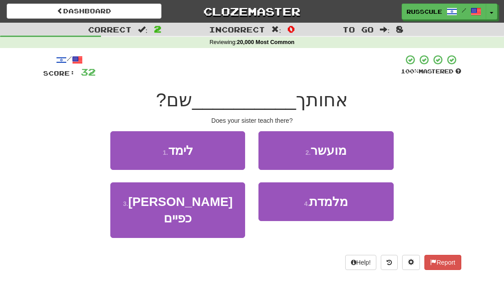
click at [346, 204] on span "מלמדת" at bounding box center [328, 202] width 39 height 14
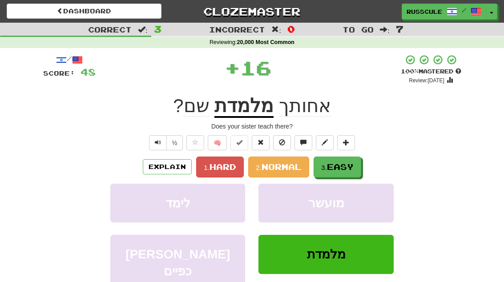
click at [359, 166] on button "3. Easy" at bounding box center [337, 167] width 48 height 21
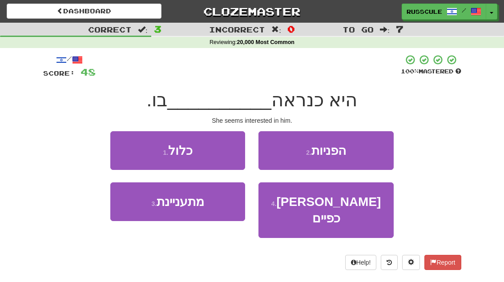
click at [141, 212] on button "3 . מתעניינת" at bounding box center [177, 201] width 135 height 39
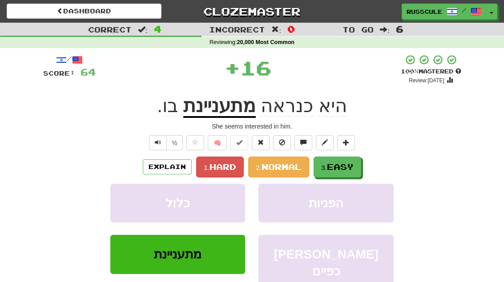
click at [352, 165] on span "Easy" at bounding box center [340, 167] width 27 height 10
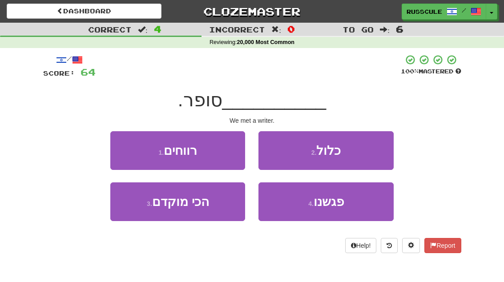
click at [337, 208] on button "4 . פגשנו" at bounding box center [325, 201] width 135 height 39
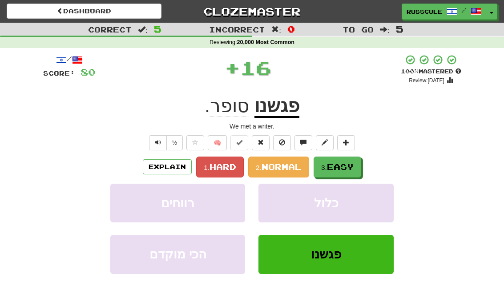
click at [347, 168] on span "Easy" at bounding box center [340, 167] width 27 height 10
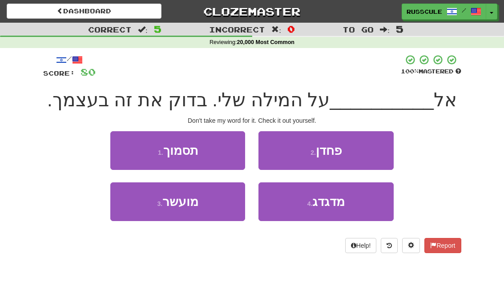
click at [122, 147] on button "1 . תסמוך" at bounding box center [177, 150] width 135 height 39
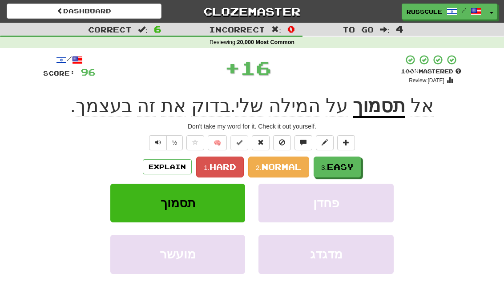
click at [348, 165] on span "Easy" at bounding box center [340, 167] width 27 height 10
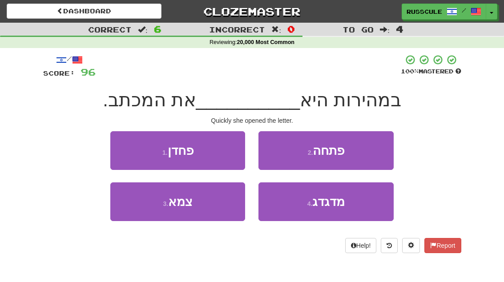
click at [364, 150] on button "2 . פתחה" at bounding box center [325, 150] width 135 height 39
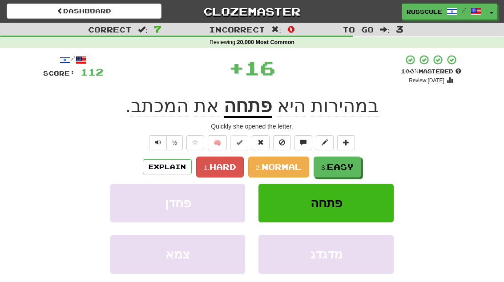
click at [343, 166] on span "Easy" at bounding box center [340, 167] width 27 height 10
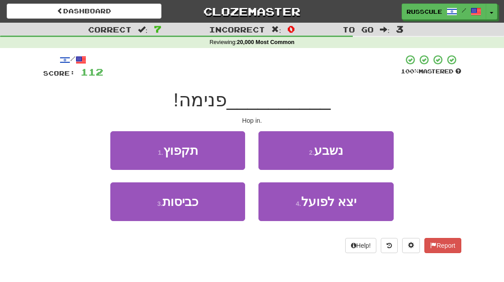
click at [124, 148] on button "1 . תקפוץ" at bounding box center [177, 150] width 135 height 39
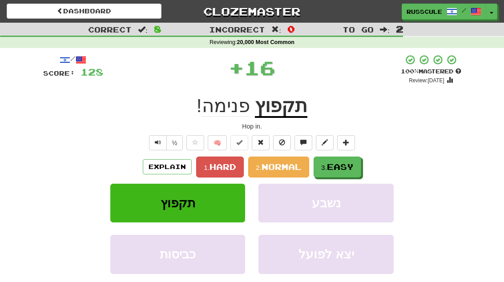
click at [345, 166] on span "Easy" at bounding box center [340, 167] width 27 height 10
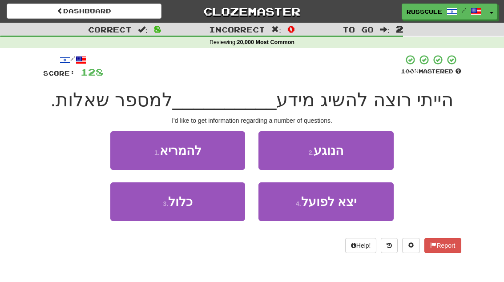
click at [356, 156] on button "2 . הנוגע" at bounding box center [325, 150] width 135 height 39
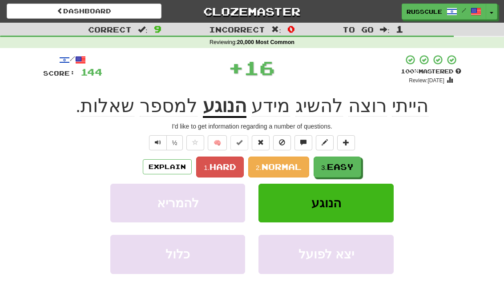
click at [341, 166] on span "Easy" at bounding box center [340, 167] width 27 height 10
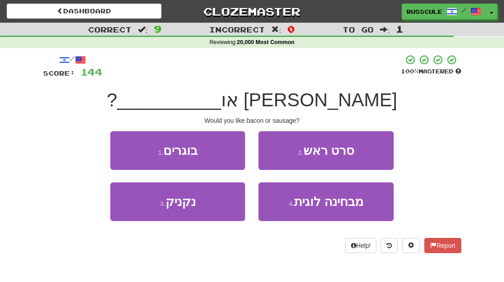
click at [141, 211] on button "3 . נקניק" at bounding box center [177, 201] width 135 height 39
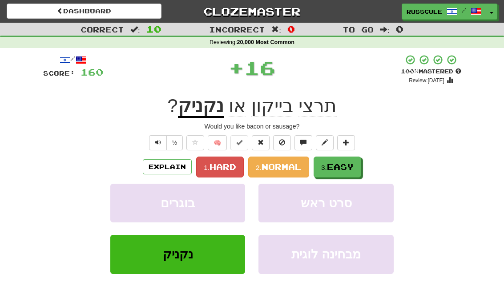
click at [349, 163] on span "Easy" at bounding box center [340, 167] width 27 height 10
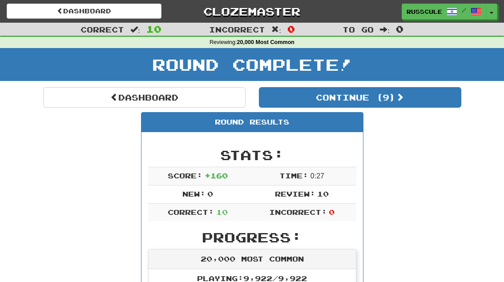
click at [438, 94] on button "Continue ( 9 )" at bounding box center [360, 97] width 202 height 20
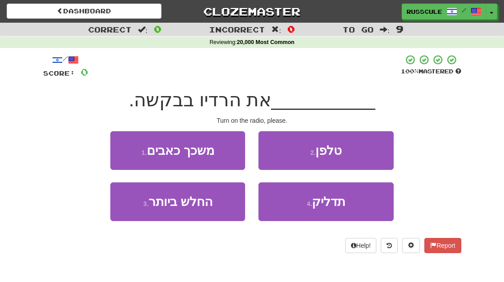
click at [351, 205] on button "4 . תדליק" at bounding box center [325, 201] width 135 height 39
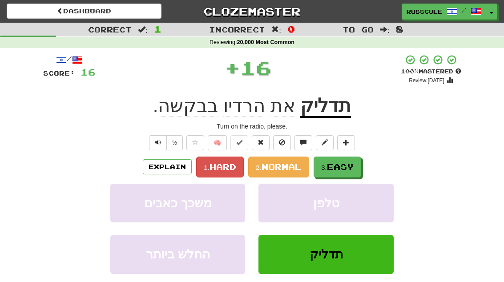
click at [360, 162] on button "3. Easy" at bounding box center [337, 167] width 48 height 21
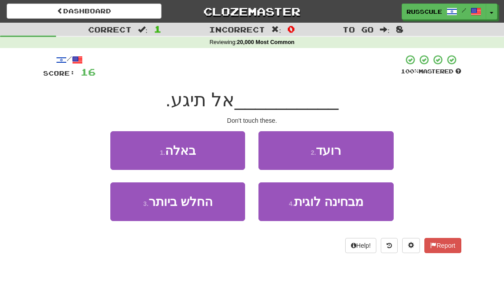
click at [126, 148] on button "1 . באלה" at bounding box center [177, 150] width 135 height 39
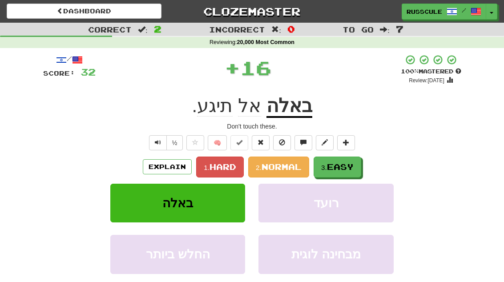
click at [351, 167] on span "Easy" at bounding box center [340, 167] width 27 height 10
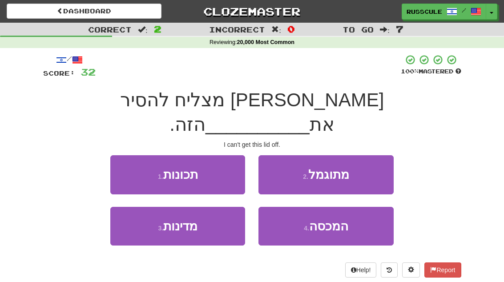
click at [341, 219] on span "המכסה" at bounding box center [328, 226] width 39 height 14
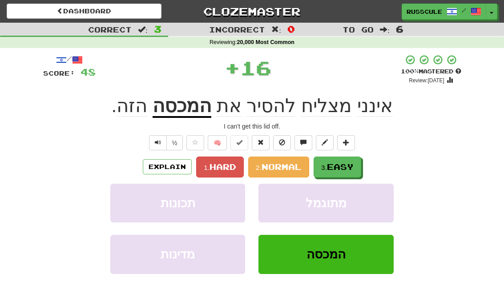
click at [353, 167] on span "Easy" at bounding box center [340, 167] width 27 height 10
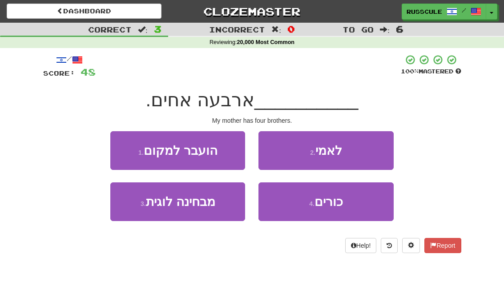
click at [360, 153] on button "2 . לאמי" at bounding box center [325, 150] width 135 height 39
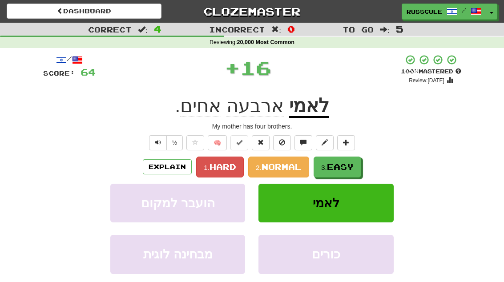
click at [345, 164] on span "Easy" at bounding box center [340, 167] width 27 height 10
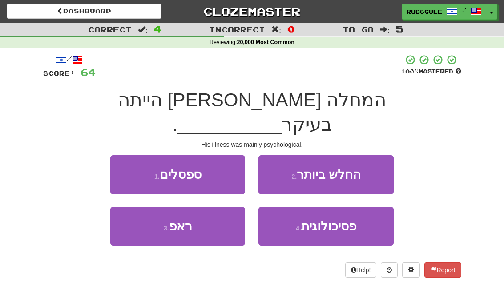
click at [346, 219] on span "פסיכולוגית" at bounding box center [328, 226] width 55 height 14
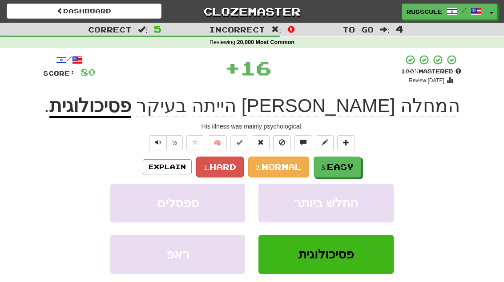
click at [353, 166] on span "Easy" at bounding box center [340, 167] width 27 height 10
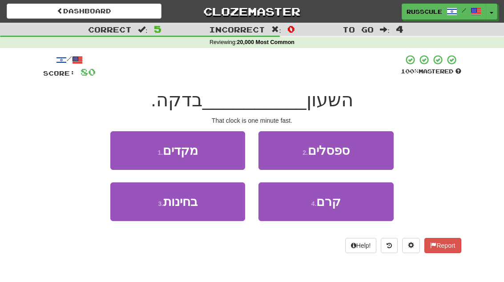
click at [124, 149] on button "1 . מקדים" at bounding box center [177, 150] width 135 height 39
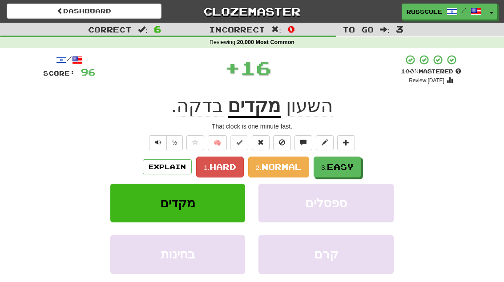
click at [351, 163] on span "Easy" at bounding box center [340, 167] width 27 height 10
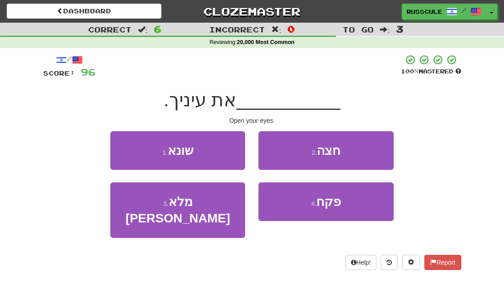
click at [341, 208] on button "4 . פקח" at bounding box center [325, 201] width 135 height 39
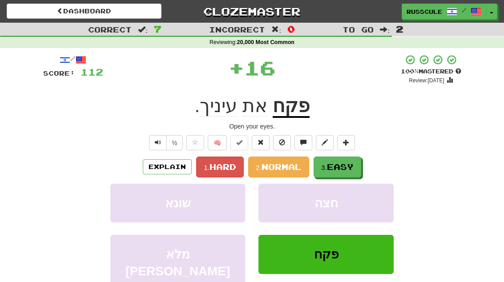
click at [349, 168] on span "Easy" at bounding box center [340, 167] width 27 height 10
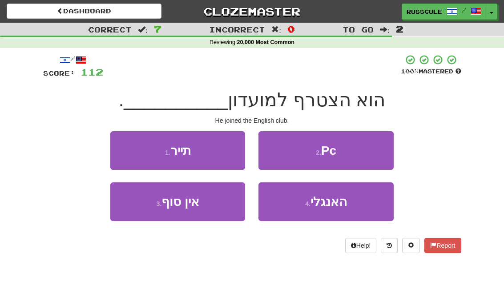
click at [349, 204] on button "4 . האנגלי" at bounding box center [325, 201] width 135 height 39
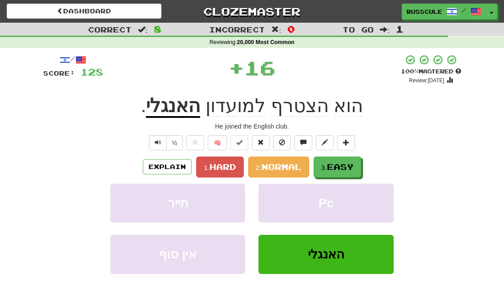
click at [353, 168] on span "Easy" at bounding box center [340, 167] width 27 height 10
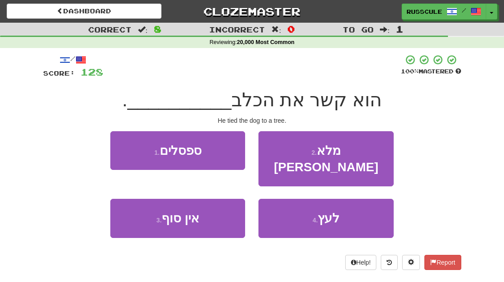
click at [350, 206] on button "4 . לעץ" at bounding box center [325, 218] width 135 height 39
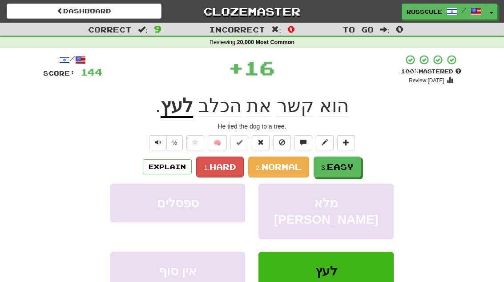
click at [356, 165] on button "3. Easy" at bounding box center [337, 167] width 48 height 21
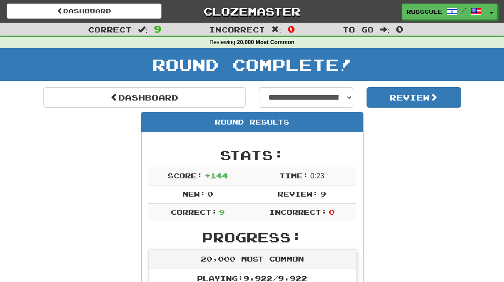
click at [76, 101] on link "Dashboard" at bounding box center [144, 97] width 202 height 20
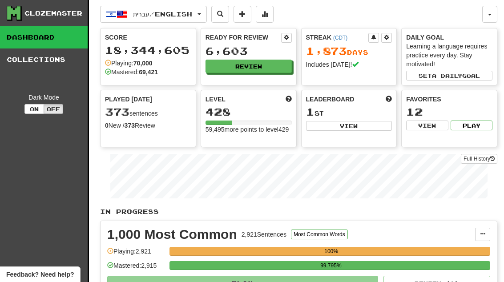
click at [277, 64] on button "Review" at bounding box center [248, 66] width 86 height 13
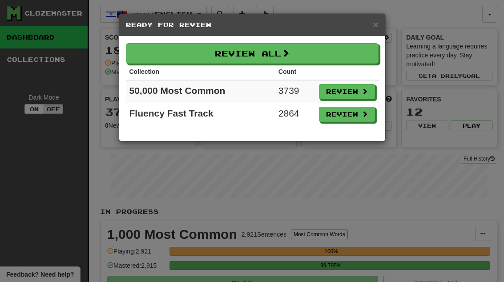
click at [350, 116] on button "Review" at bounding box center [347, 114] width 56 height 15
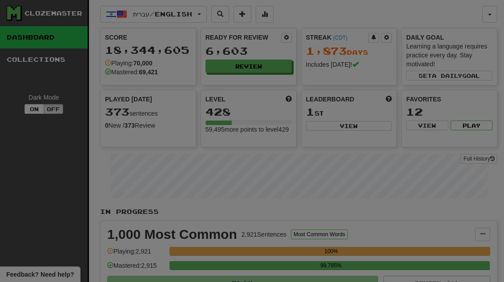
select select "**"
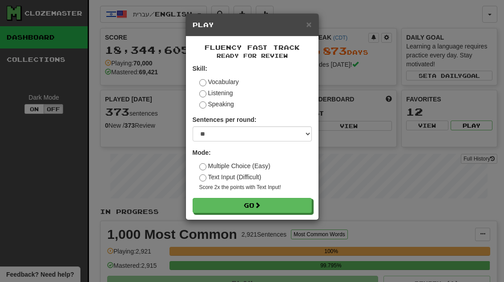
click at [289, 206] on button "Go" at bounding box center [252, 205] width 119 height 15
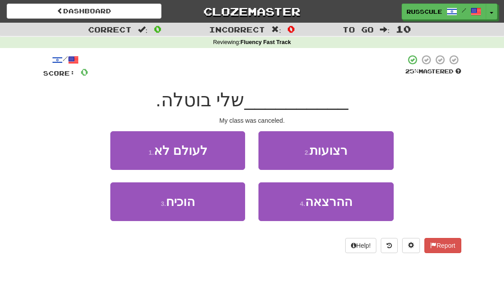
click at [340, 206] on span "ההרצאה" at bounding box center [328, 202] width 47 height 14
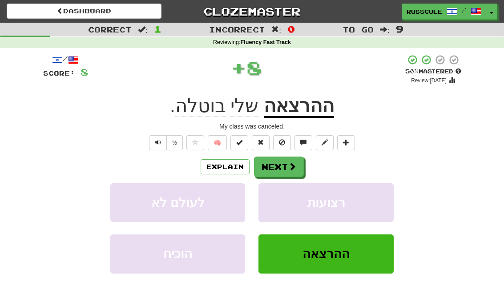
click at [296, 165] on button "Next" at bounding box center [279, 167] width 50 height 20
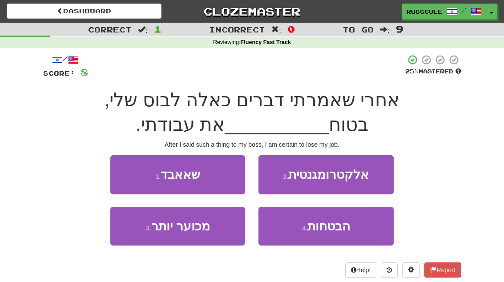
click at [125, 167] on button "1 . שאאבד" at bounding box center [177, 174] width 135 height 39
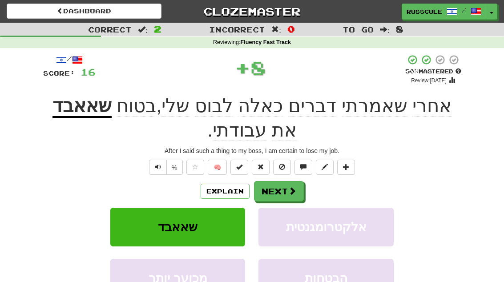
click at [285, 188] on button "Next" at bounding box center [279, 191] width 50 height 20
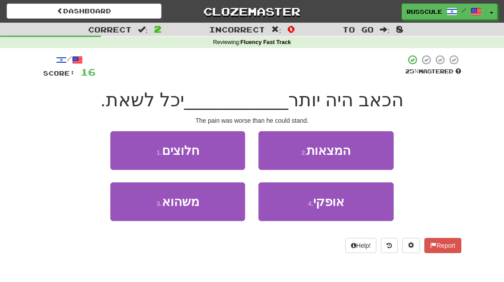
click at [369, 149] on button "2 . המצאות" at bounding box center [325, 150] width 135 height 39
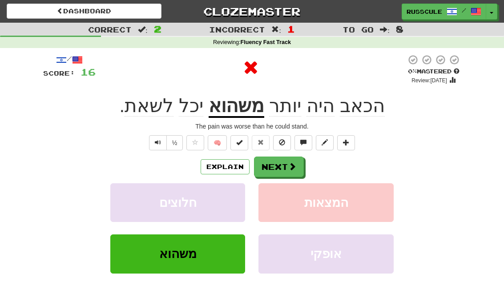
click at [293, 165] on span at bounding box center [292, 166] width 8 height 8
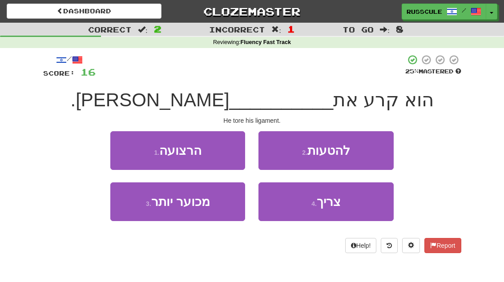
click at [368, 153] on button "2 . להטעות" at bounding box center [325, 150] width 135 height 39
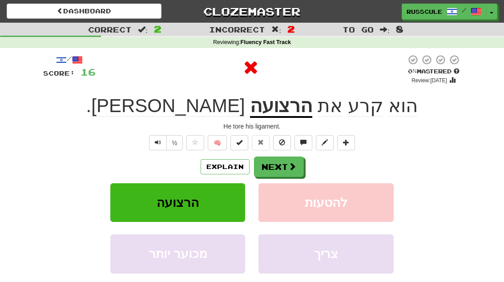
click at [292, 164] on span at bounding box center [292, 166] width 8 height 8
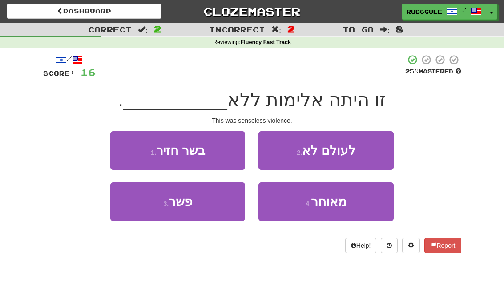
click at [141, 207] on button "3 . פשר" at bounding box center [177, 201] width 135 height 39
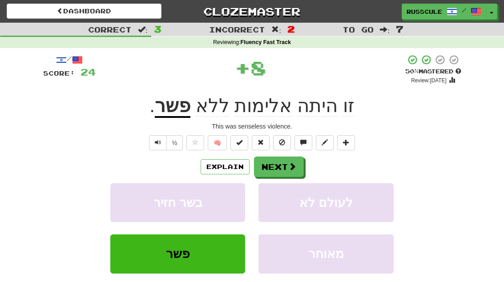
click at [292, 165] on span at bounding box center [292, 166] width 8 height 8
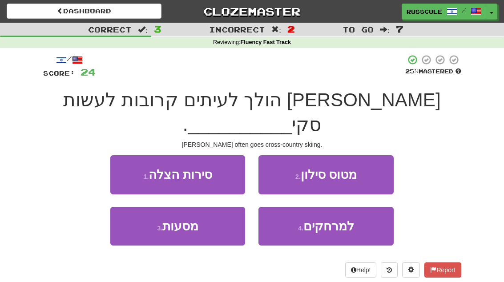
click at [337, 219] on span "למרחקים" at bounding box center [328, 226] width 51 height 14
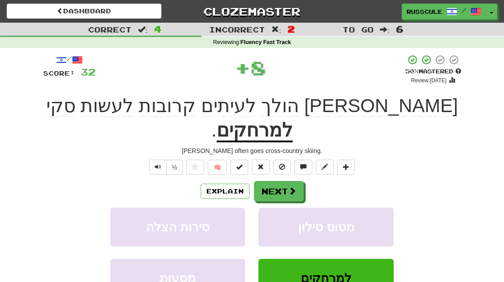
click at [283, 181] on button "Next" at bounding box center [279, 191] width 50 height 20
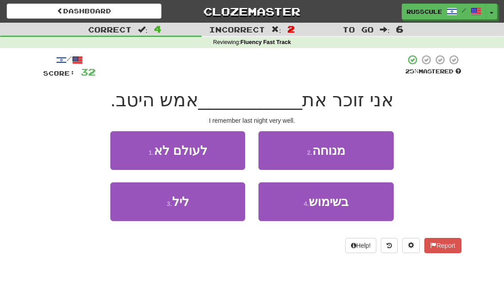
click at [333, 206] on span "בשימוש" at bounding box center [329, 202] width 40 height 14
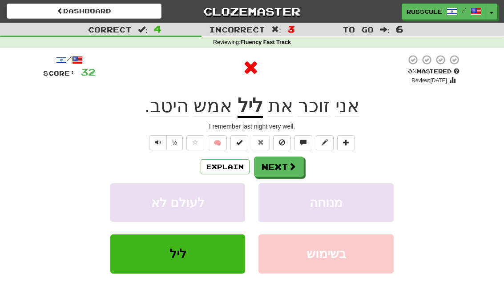
click at [289, 165] on span at bounding box center [292, 166] width 8 height 8
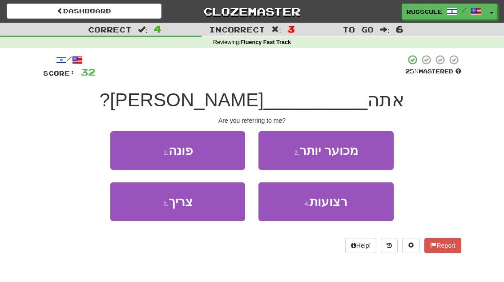
click at [120, 147] on button "1 . פונה" at bounding box center [177, 150] width 135 height 39
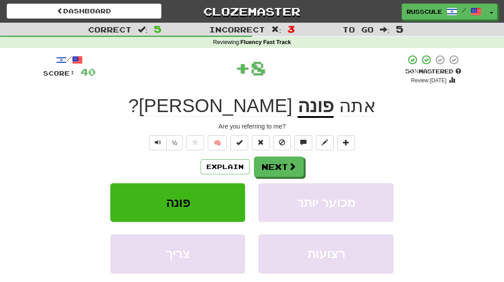
click at [290, 162] on span at bounding box center [292, 166] width 8 height 8
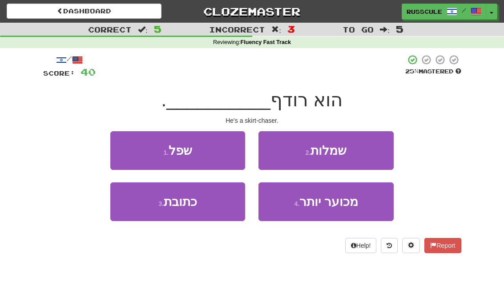
click at [360, 150] on button "2 . שמלות" at bounding box center [325, 150] width 135 height 39
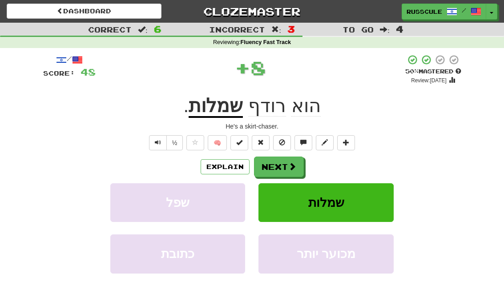
click at [291, 165] on span at bounding box center [292, 166] width 8 height 8
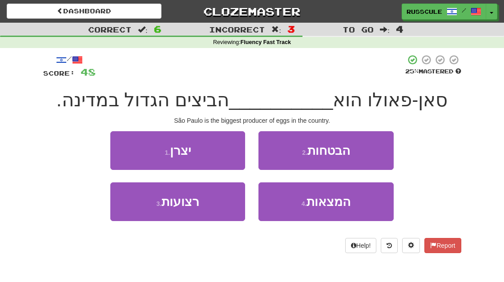
click at [119, 145] on button "1 . יצרן" at bounding box center [177, 150] width 135 height 39
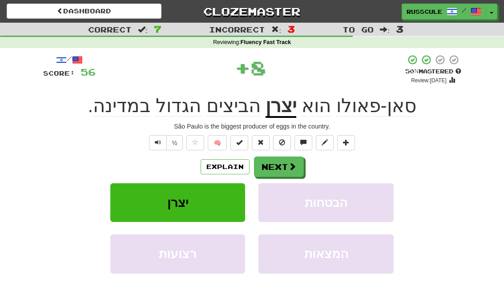
click at [293, 167] on span at bounding box center [292, 166] width 8 height 8
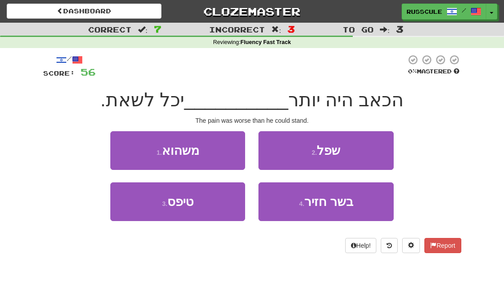
click at [124, 148] on button "1 . משהוא" at bounding box center [177, 150] width 135 height 39
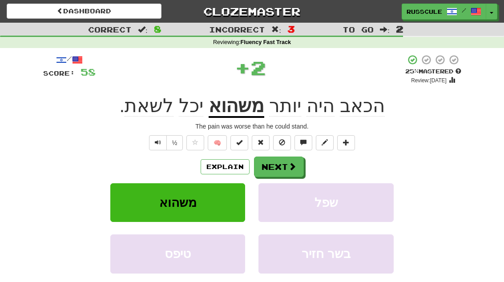
click at [296, 165] on button "Next" at bounding box center [279, 167] width 50 height 20
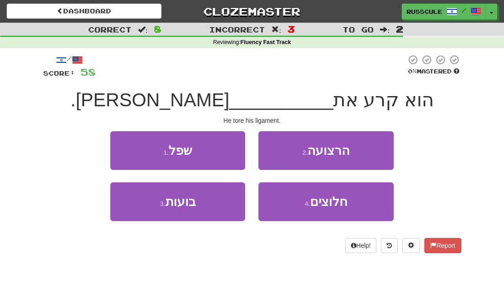
click at [364, 152] on button "2 . הרצועה" at bounding box center [325, 150] width 135 height 39
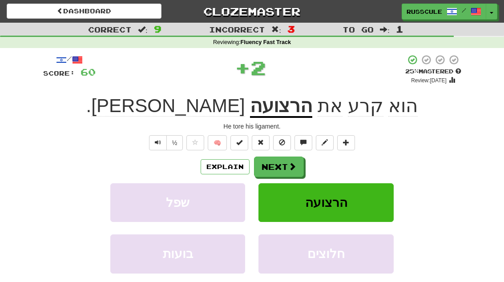
click at [284, 164] on button "Next" at bounding box center [279, 167] width 50 height 20
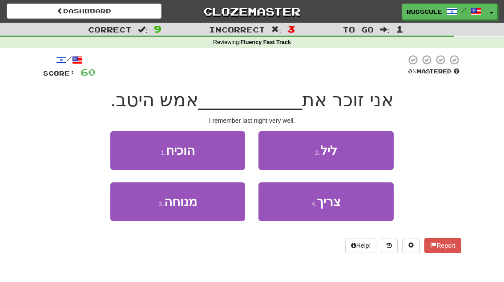
click at [361, 151] on button "2 . ליל" at bounding box center [325, 150] width 135 height 39
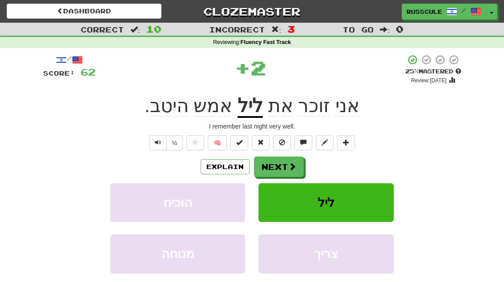
click at [286, 164] on button "Next" at bounding box center [279, 167] width 50 height 20
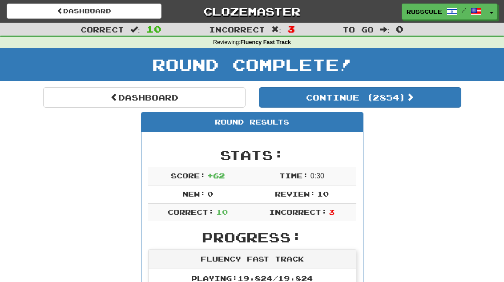
click at [70, 101] on link "Dashboard" at bounding box center [144, 97] width 202 height 20
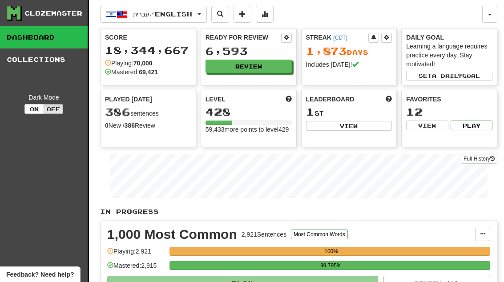
click at [369, 124] on button "View" at bounding box center [349, 126] width 86 height 10
select select "**********"
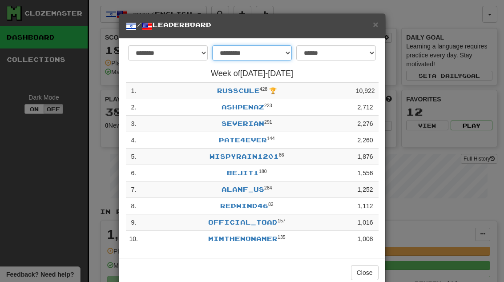
click at [286, 52] on select "**********" at bounding box center [252, 52] width 80 height 15
select select "*******"
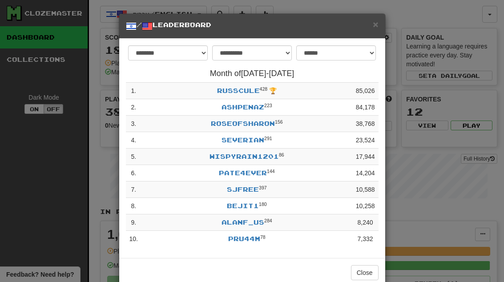
click at [364, 272] on button "Close" at bounding box center [365, 272] width 28 height 15
